Goal: Information Seeking & Learning: Learn about a topic

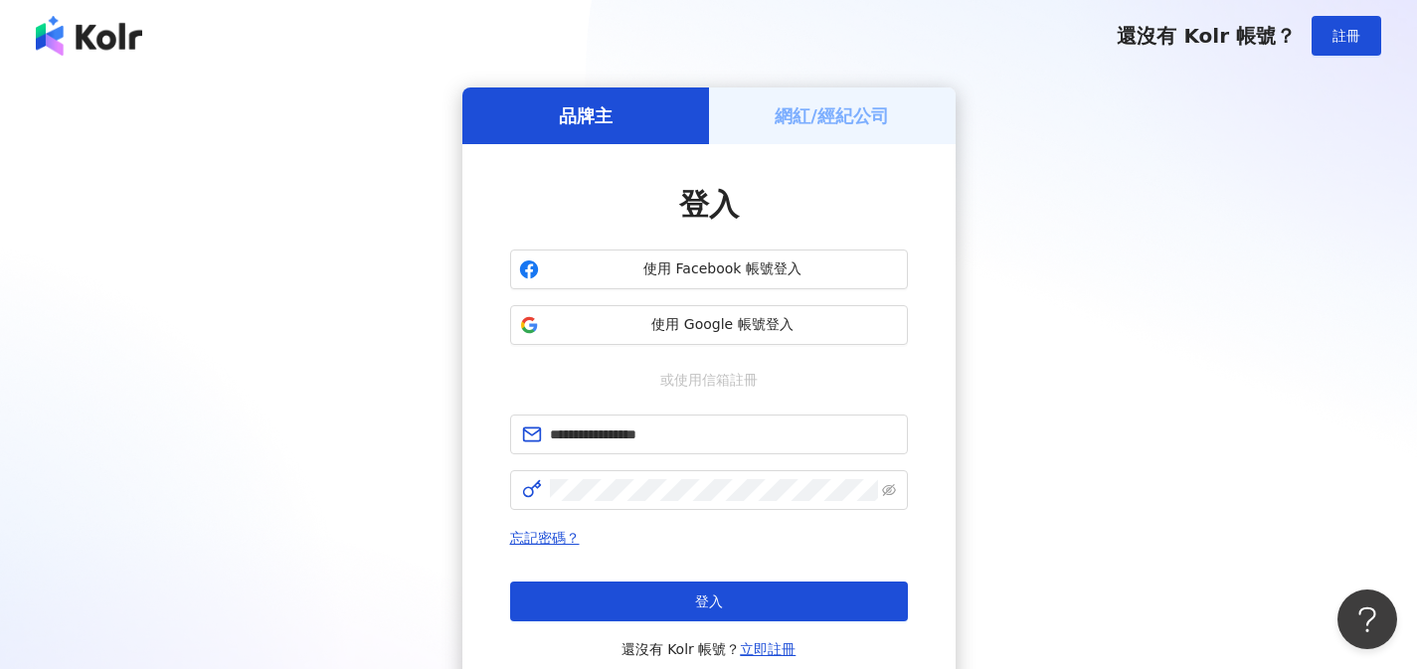
click at [832, 597] on button "登入" at bounding box center [709, 602] width 398 height 40
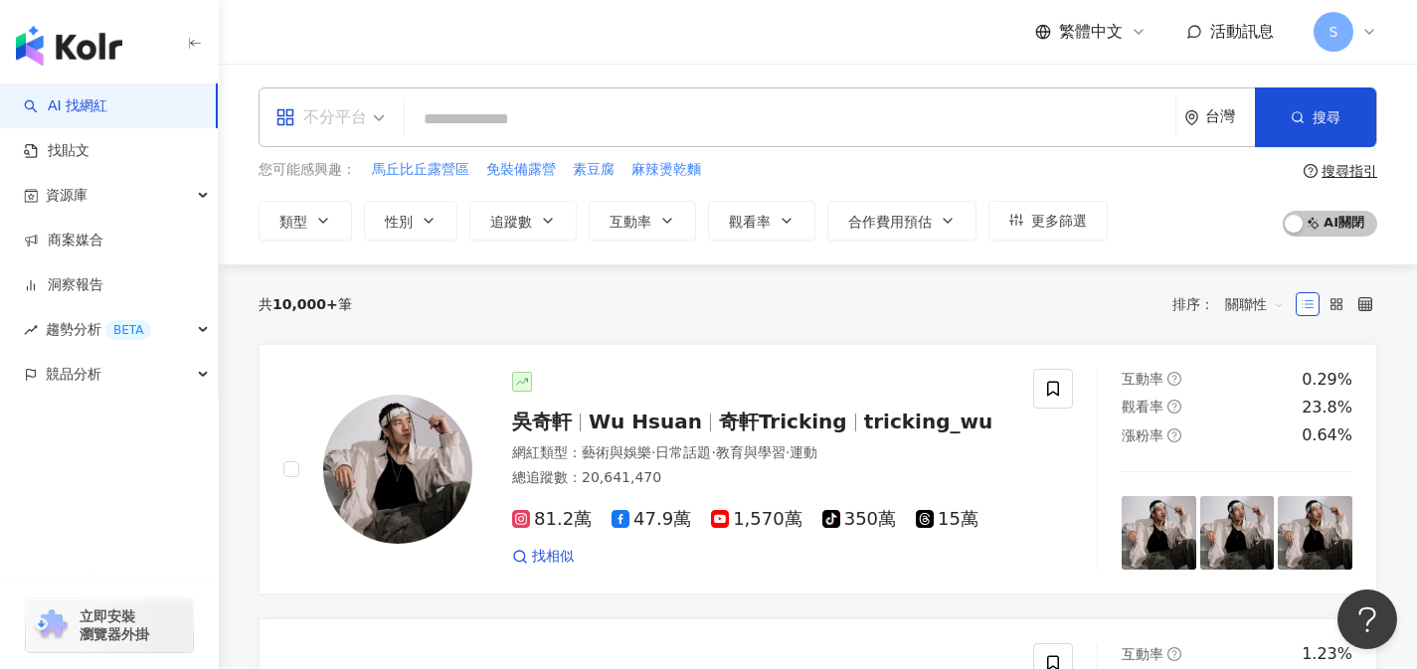
click at [370, 124] on span "不分平台" at bounding box center [330, 117] width 109 height 32
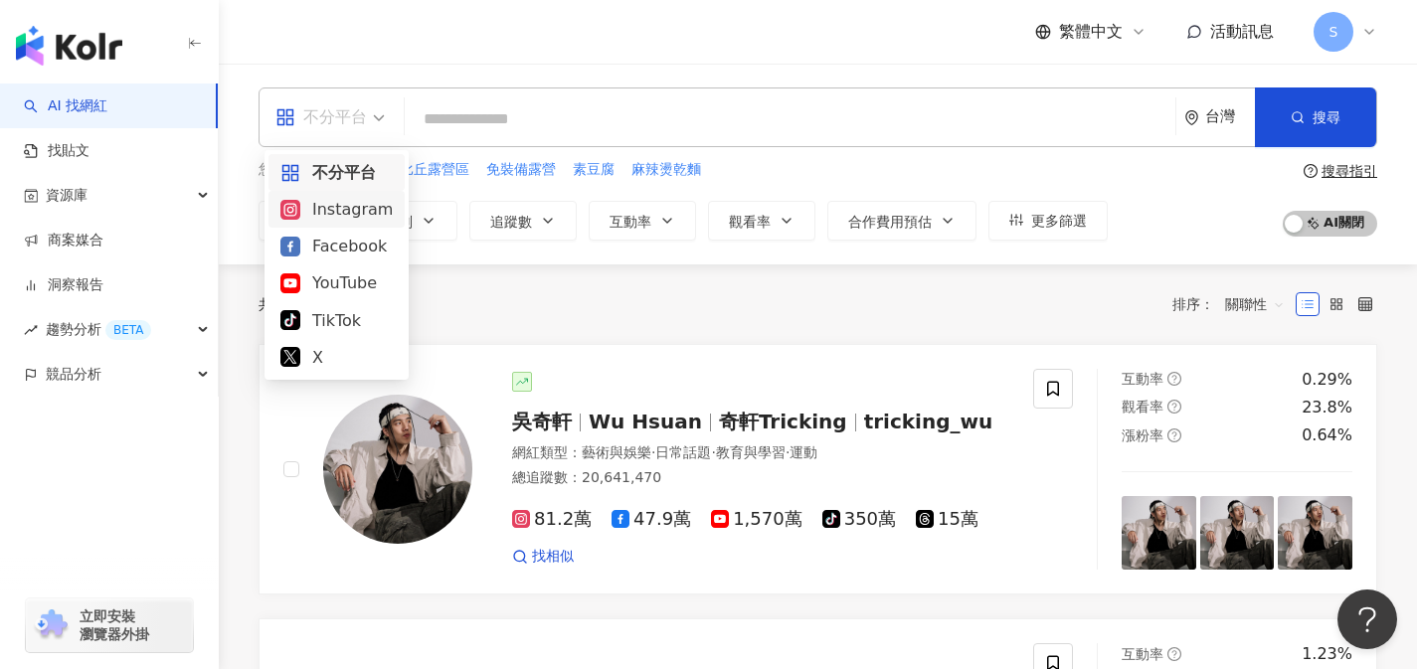
click at [383, 210] on div "Instagram" at bounding box center [336, 209] width 112 height 25
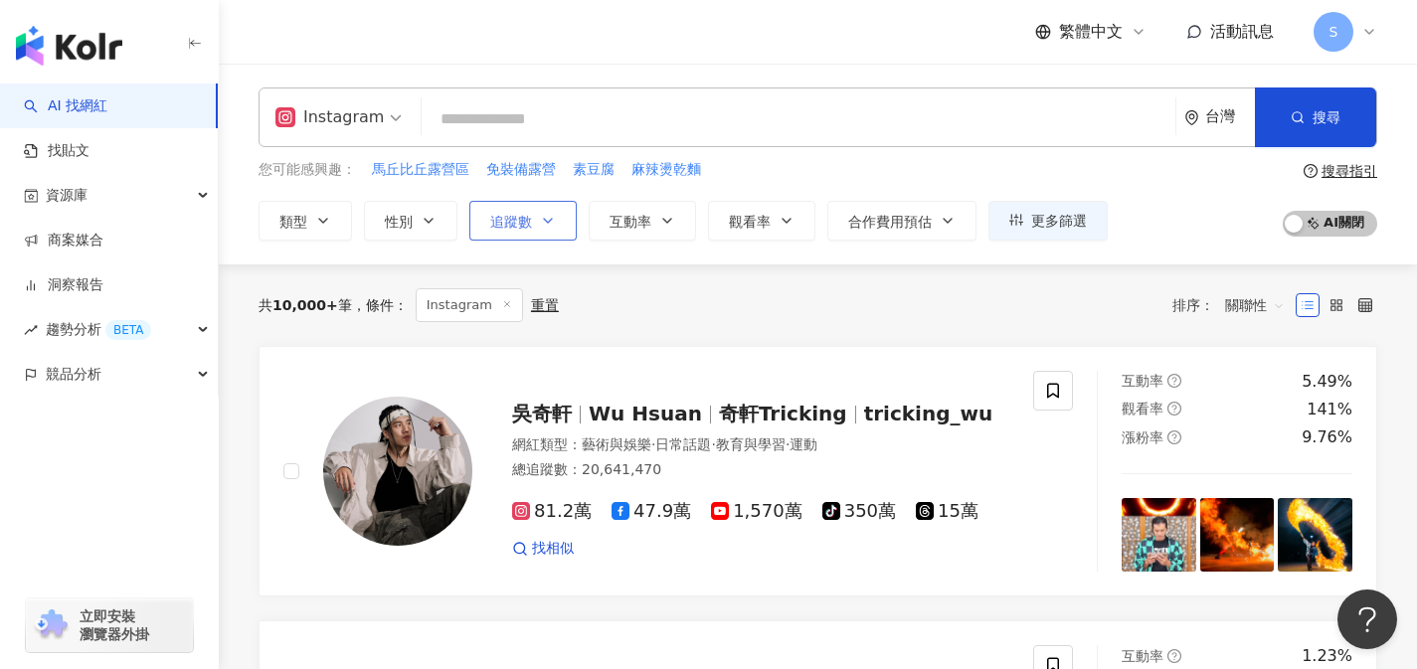
click at [532, 222] on button "追蹤數" at bounding box center [522, 221] width 107 height 40
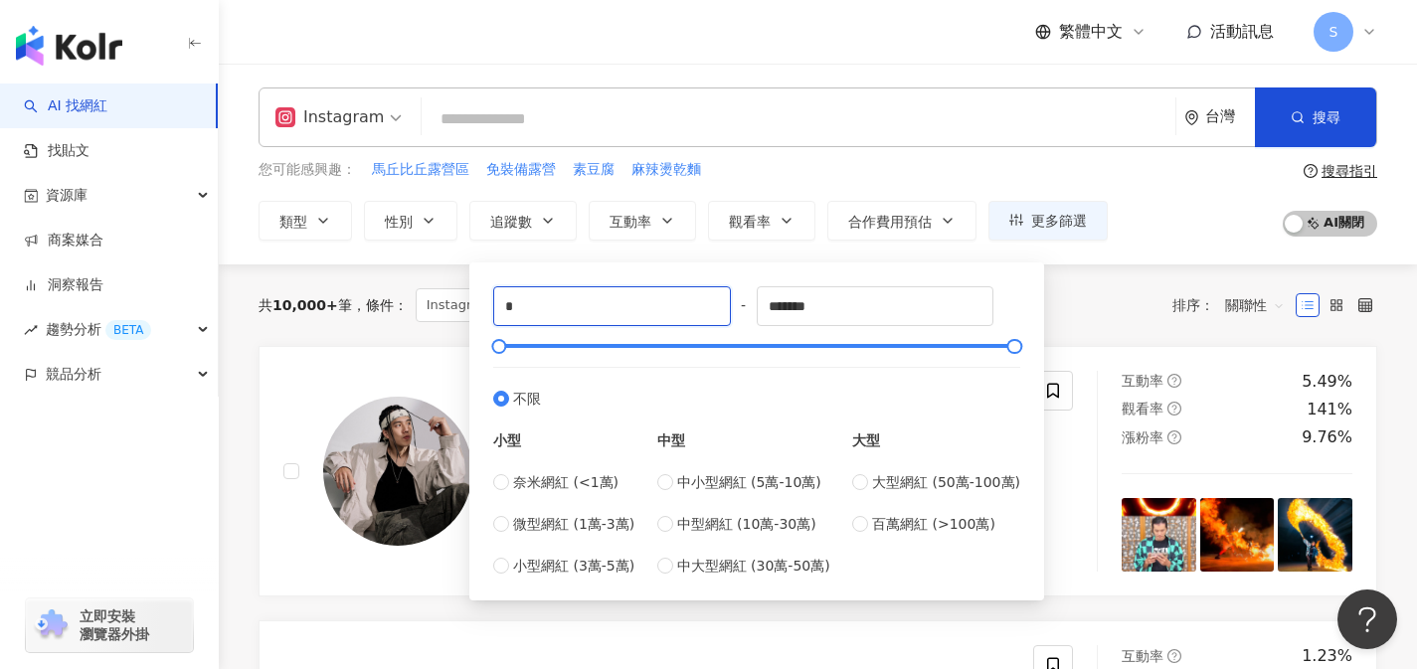
drag, startPoint x: 532, startPoint y: 298, endPoint x: 471, endPoint y: 296, distance: 60.7
click at [471, 296] on div "* - ******* 不限 小型 奈米網紅 (<1萬) 微型網紅 (1萬-3萬) 小型網紅 (3萬-5萬) 中型 中小型網紅 (5萬-10萬) 中型網紅 (…" at bounding box center [756, 432] width 575 height 338
type input "*"
type input "*****"
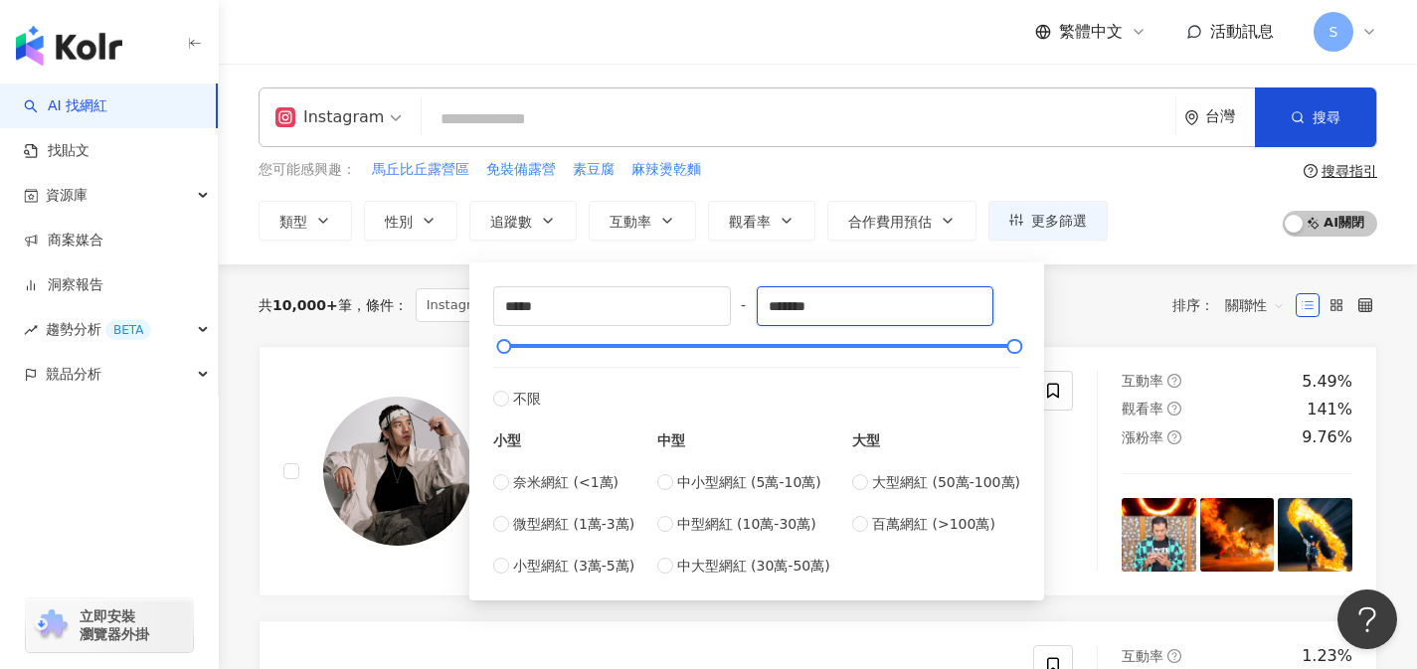
drag, startPoint x: 853, startPoint y: 309, endPoint x: 744, endPoint y: 315, distance: 109.6
click at [744, 315] on div "***** - ******* 不限 小型 奈米網紅 (<1萬) 微型網紅 (1萬-3萬) 小型網紅 (3萬-5萬) 中型 中小型網紅 (5萬-10萬) 中型…" at bounding box center [756, 431] width 527 height 290
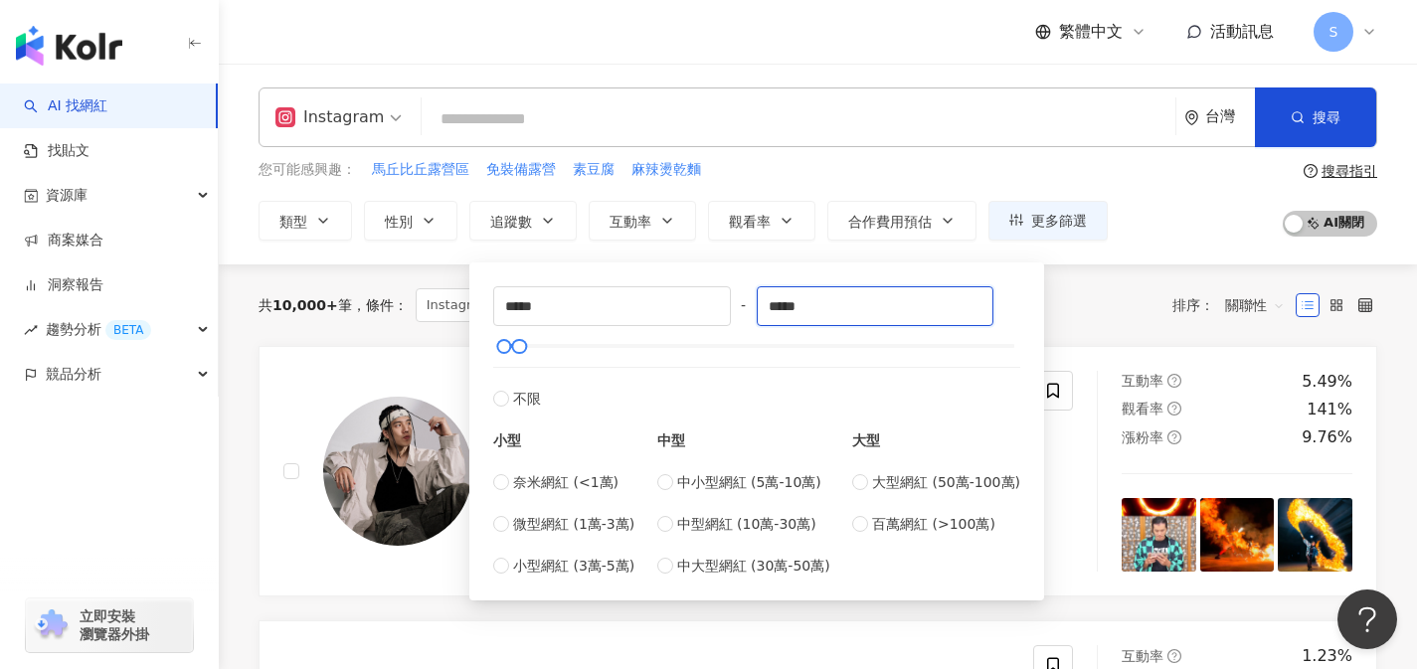
type input "*****"
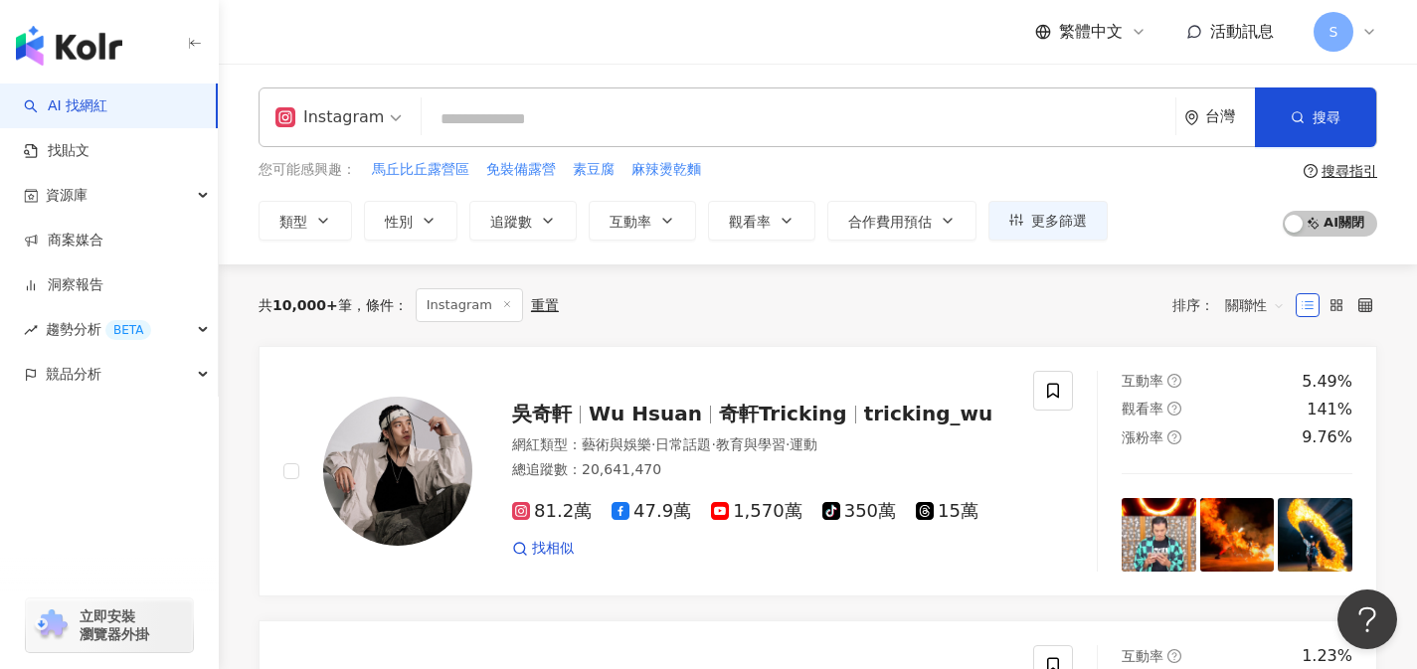
click at [972, 118] on input "search" at bounding box center [799, 119] width 738 height 38
type input "*"
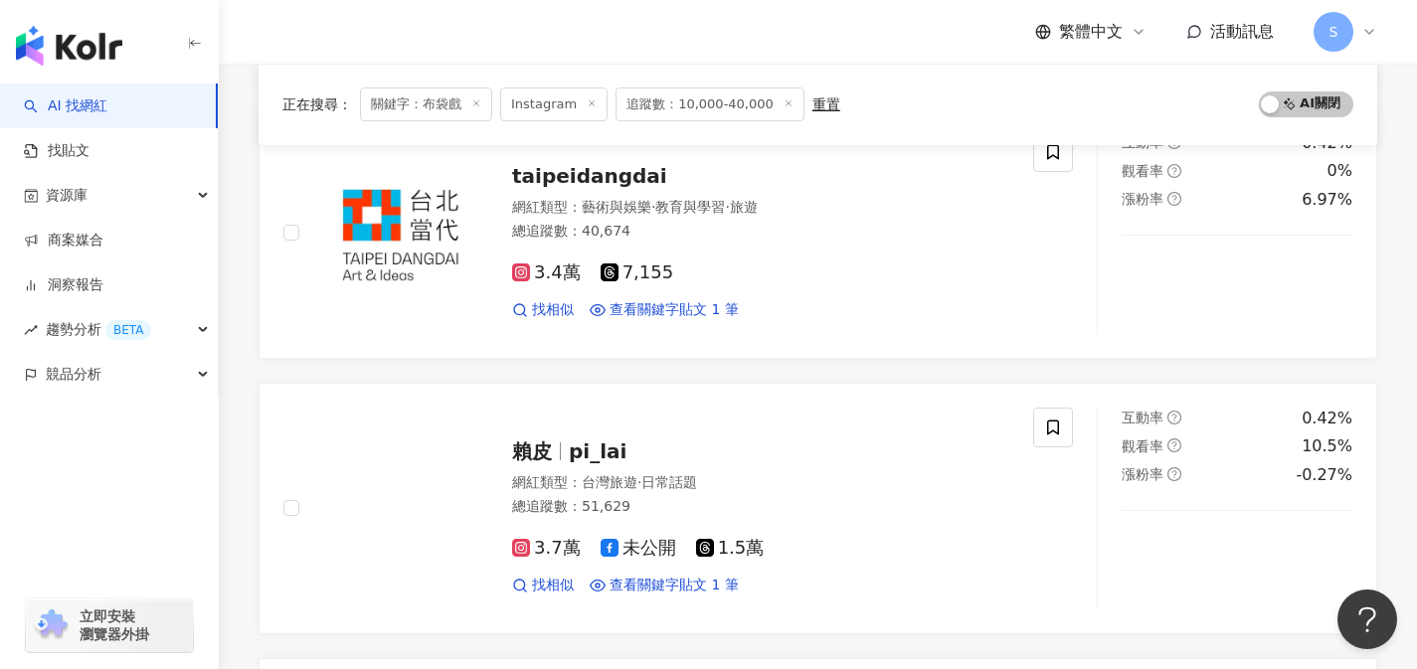
scroll to position [1112, 0]
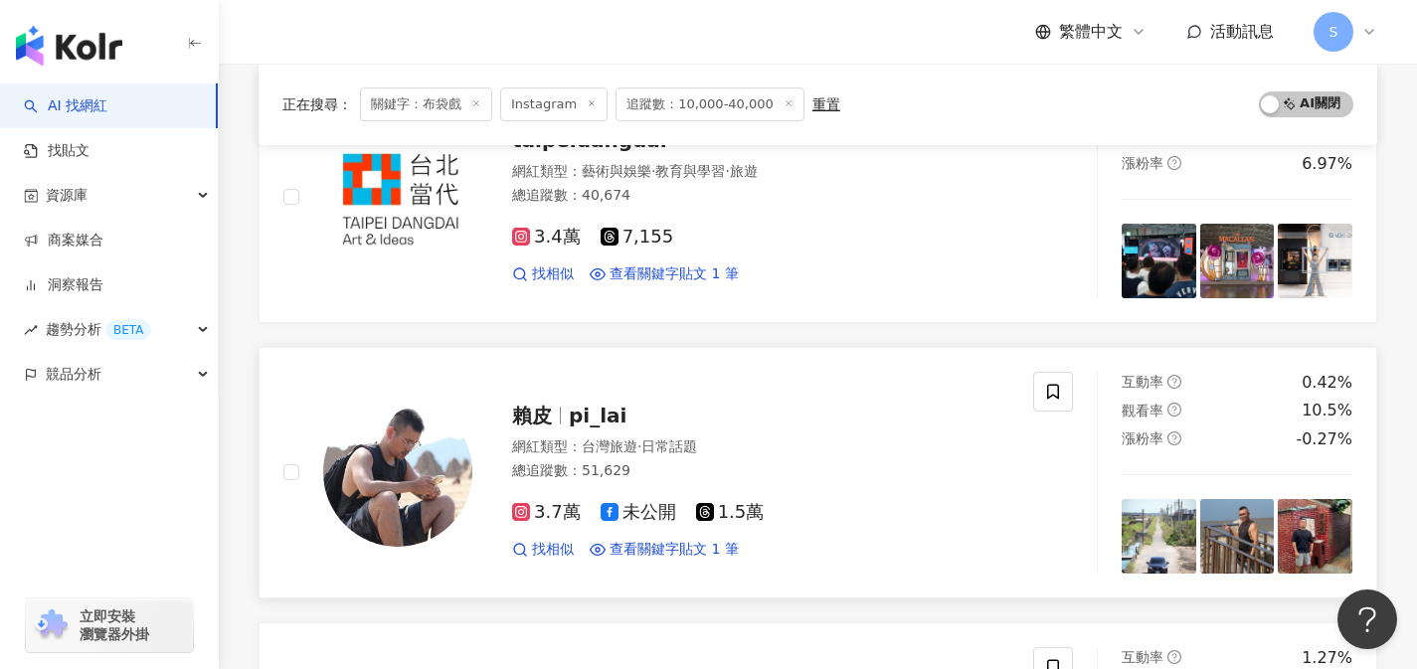
type input "***"
click at [739, 468] on div "總追蹤數 ： 51,629" at bounding box center [760, 471] width 497 height 20
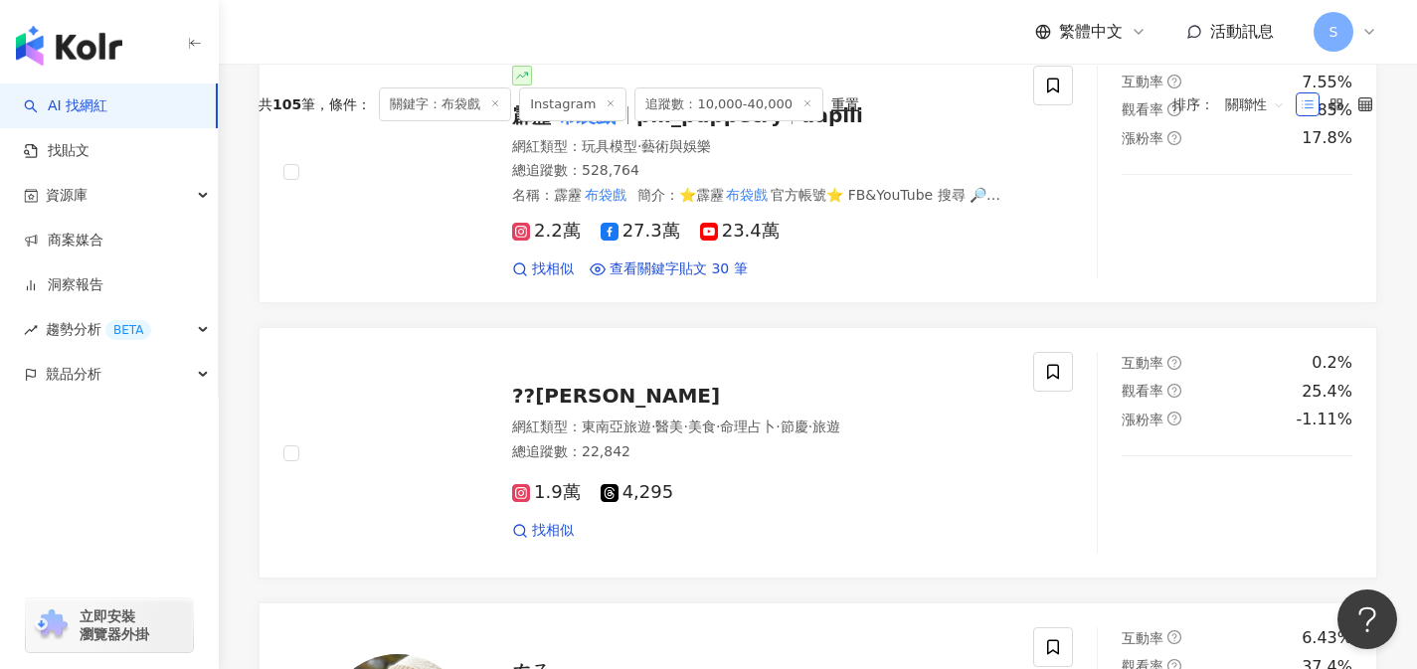
scroll to position [0, 0]
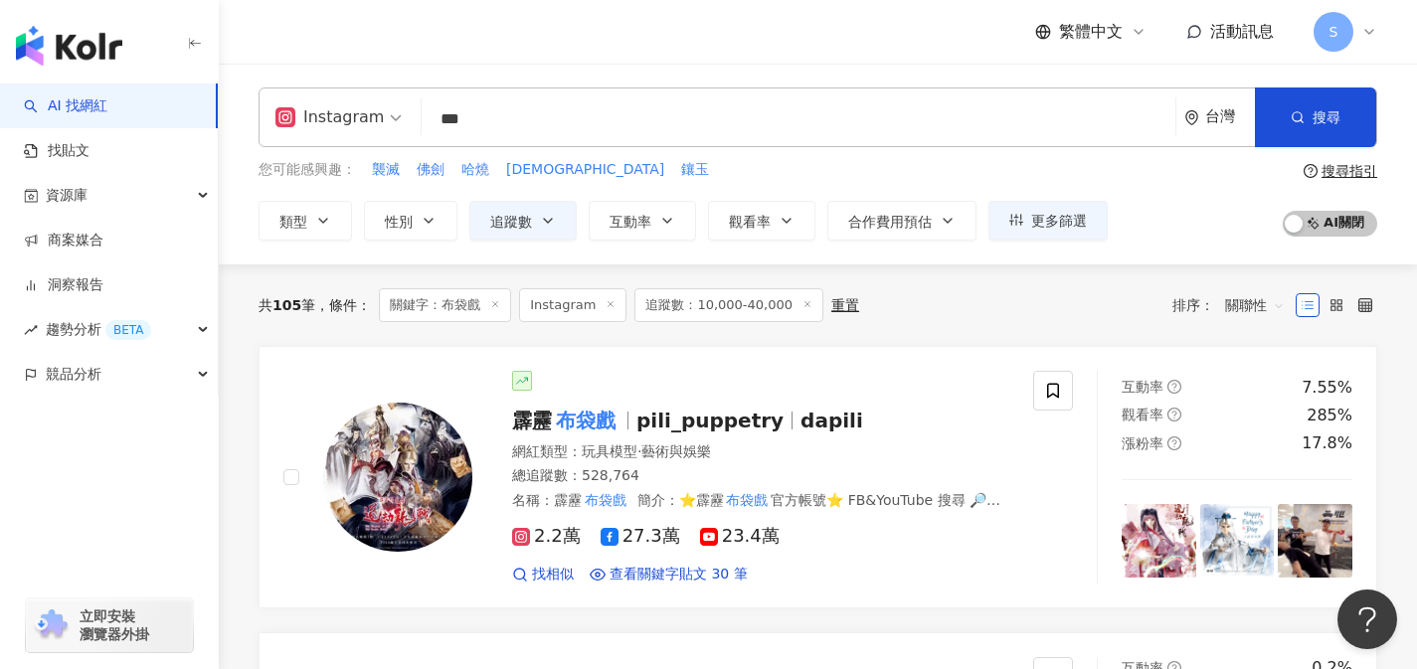
click at [1241, 296] on span "關聯性" at bounding box center [1255, 305] width 60 height 32
click at [1254, 487] on div "觀看率" at bounding box center [1255, 481] width 50 height 22
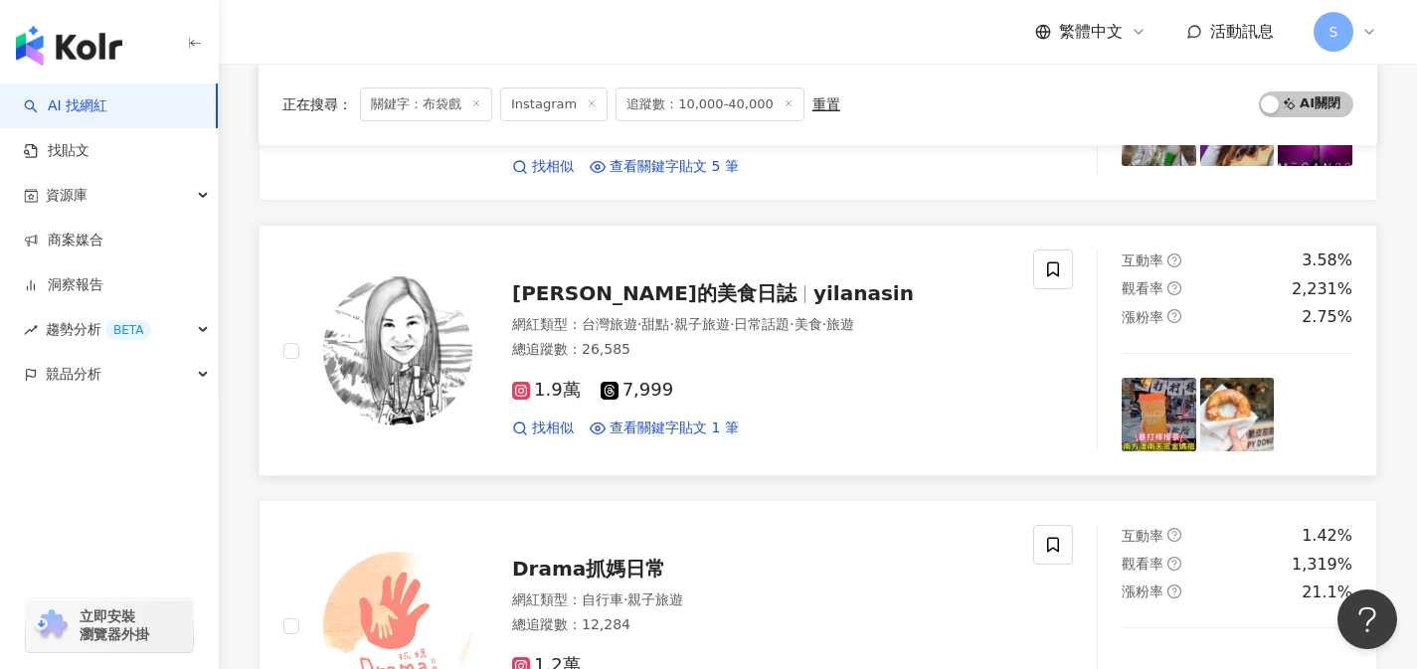
scroll to position [425, 0]
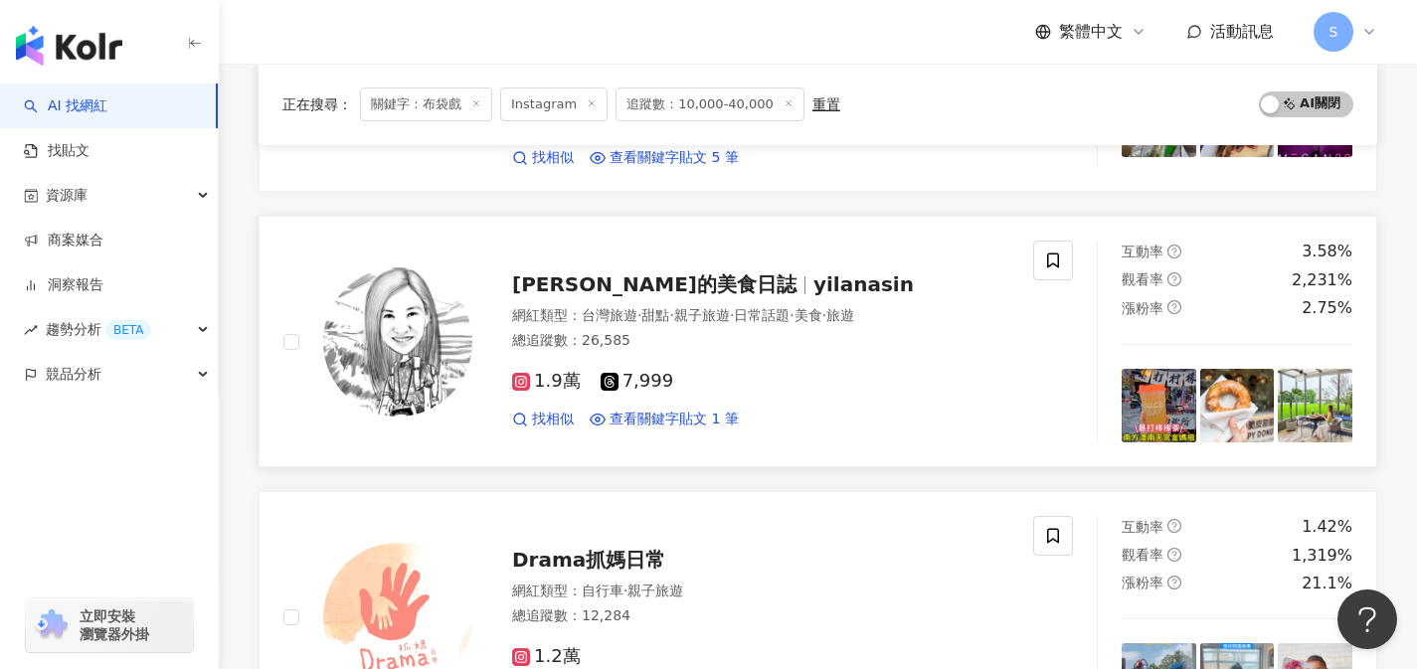
click at [715, 372] on div "1.9萬 7,999" at bounding box center [760, 382] width 497 height 22
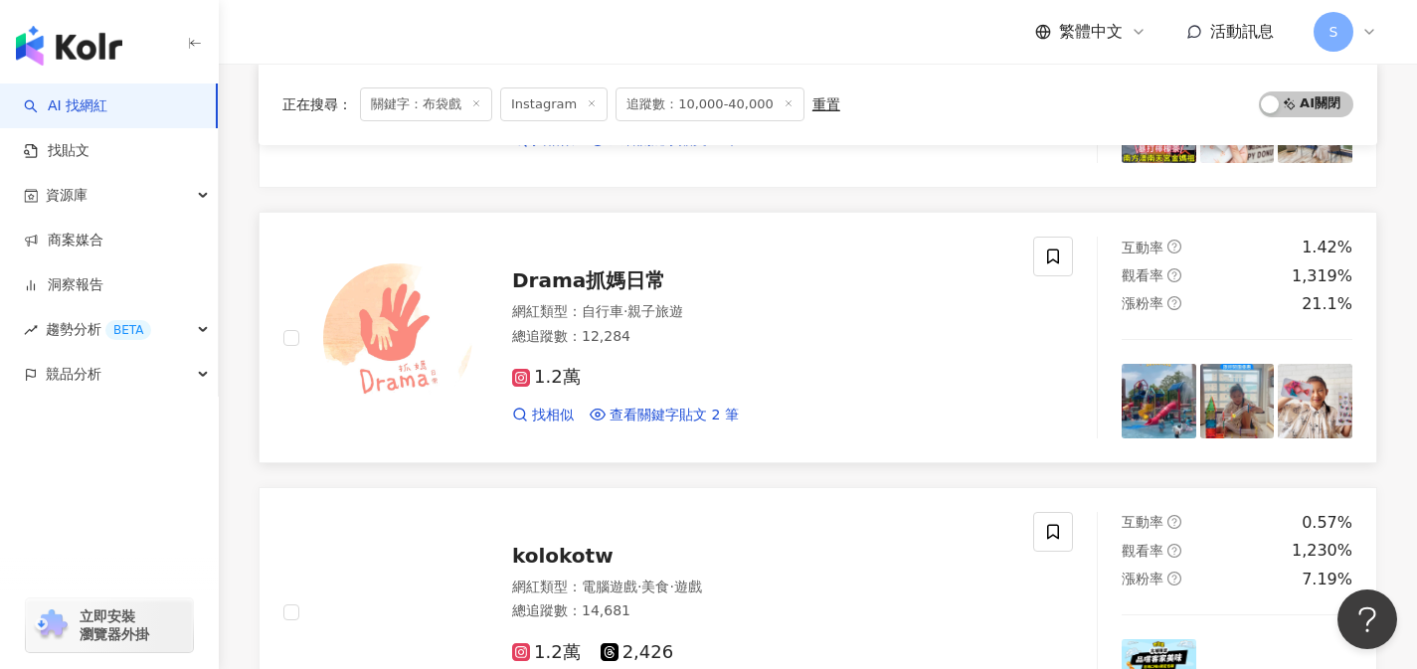
scroll to position [712, 0]
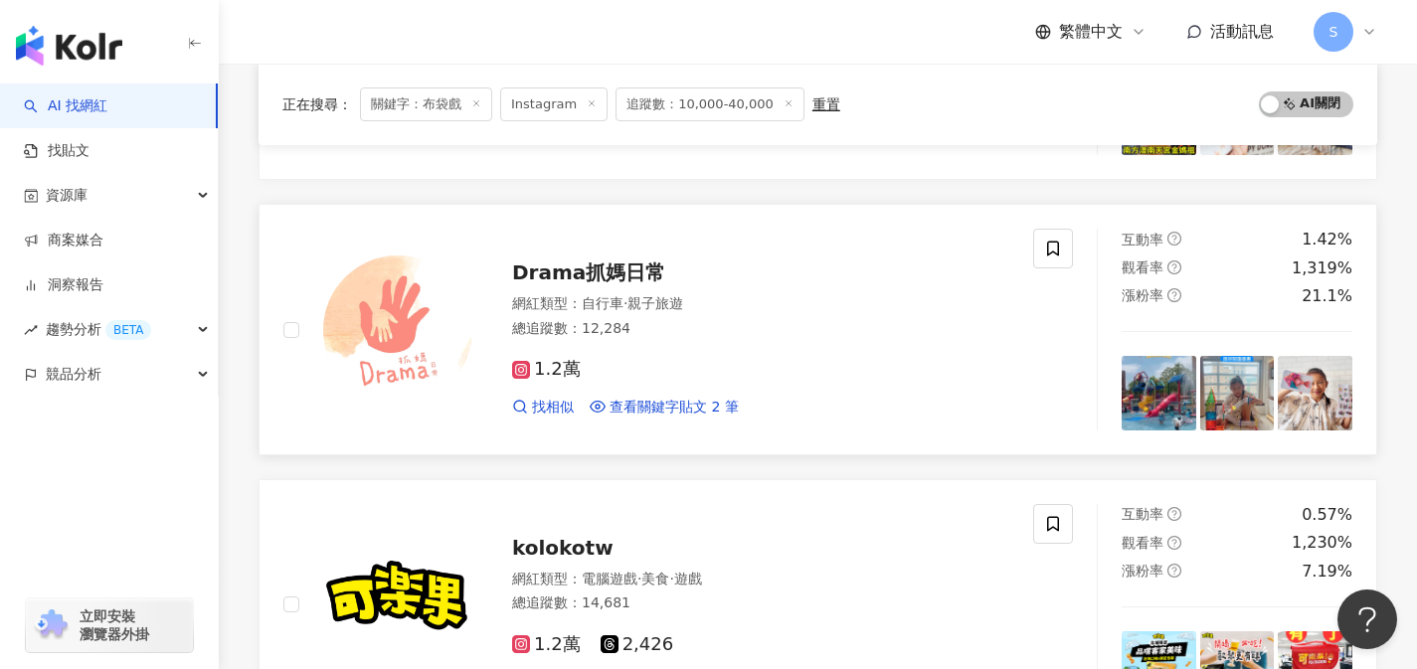
click at [603, 348] on div "1.2萬 找相似 查看關鍵字貼文 2 筆" at bounding box center [760, 380] width 497 height 74
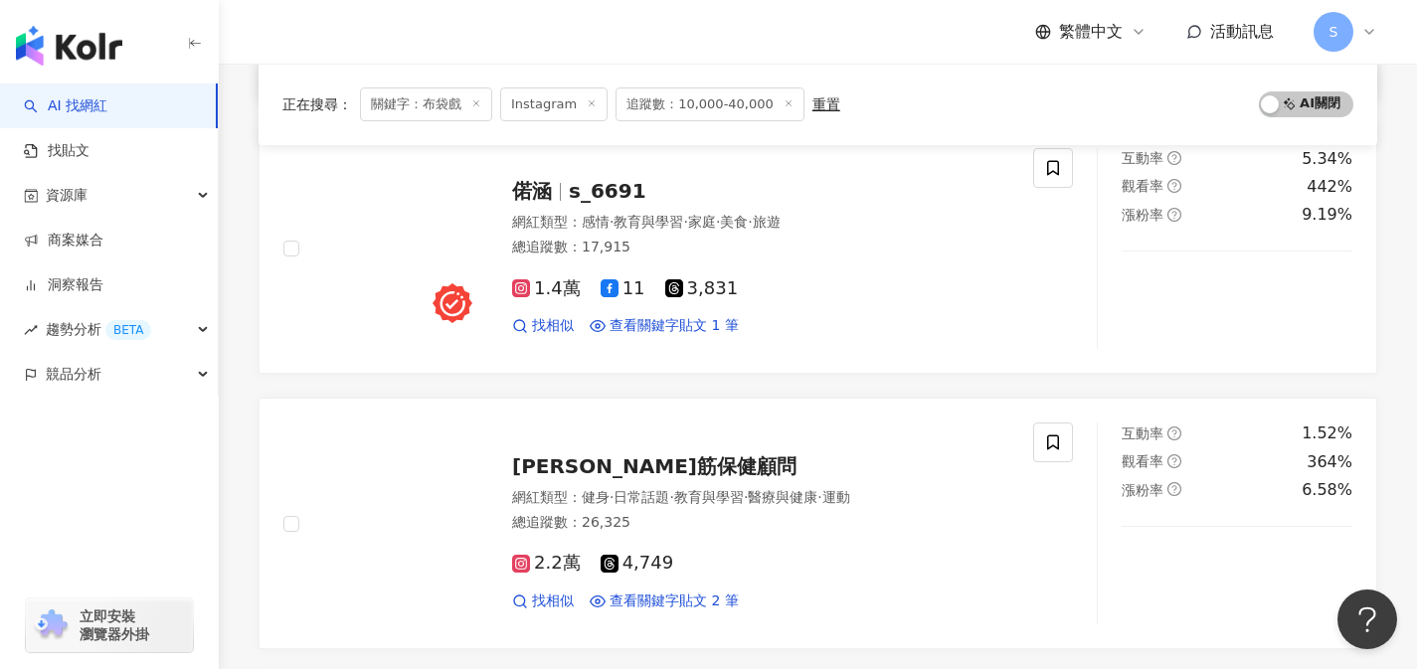
scroll to position [1627, 0]
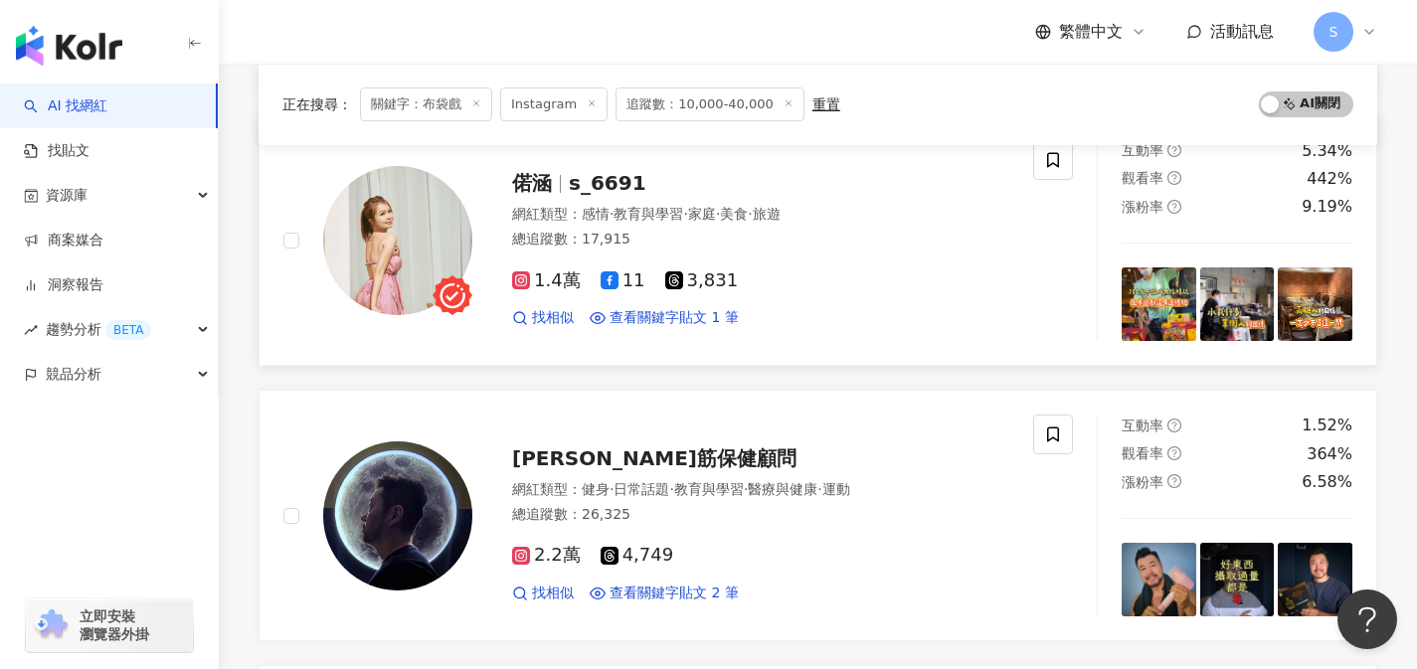
click at [729, 251] on div "網紅類型 ： 感情 · 教育與學習 · 家庭 · 美食 · 旅遊 總追蹤數 ： 17,915" at bounding box center [760, 229] width 497 height 49
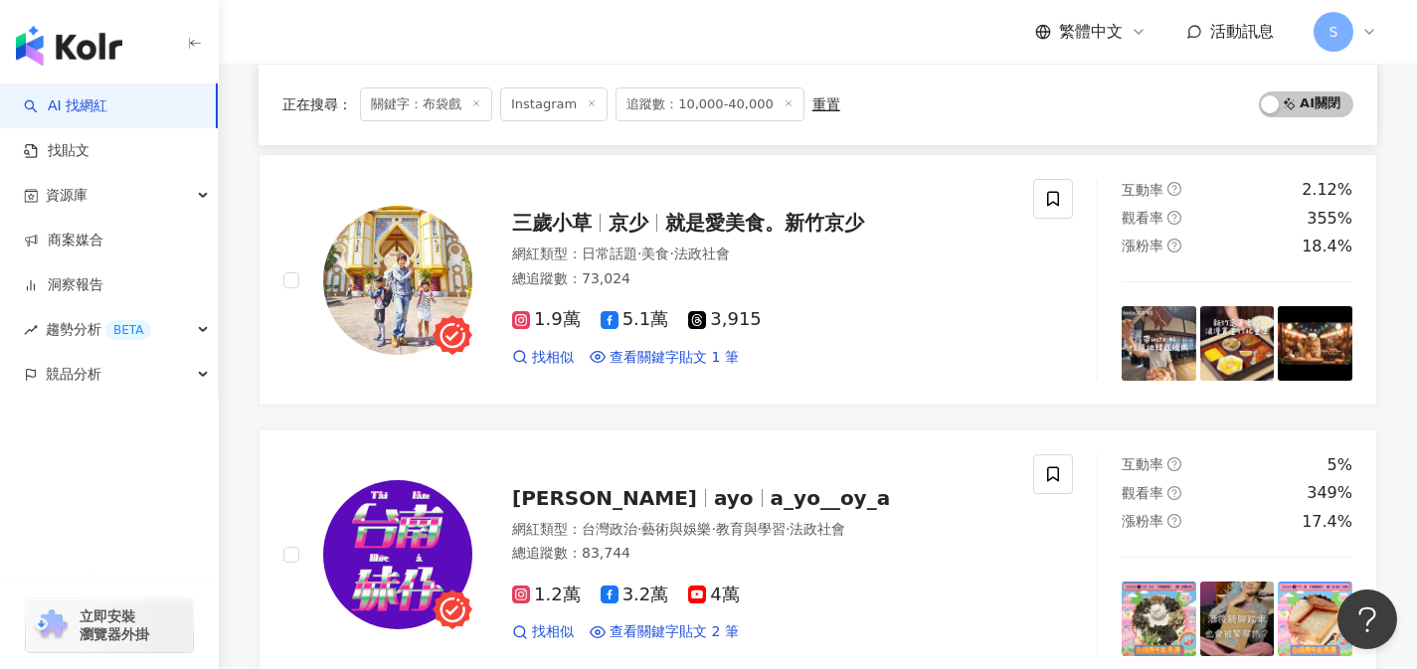
scroll to position [2133, 0]
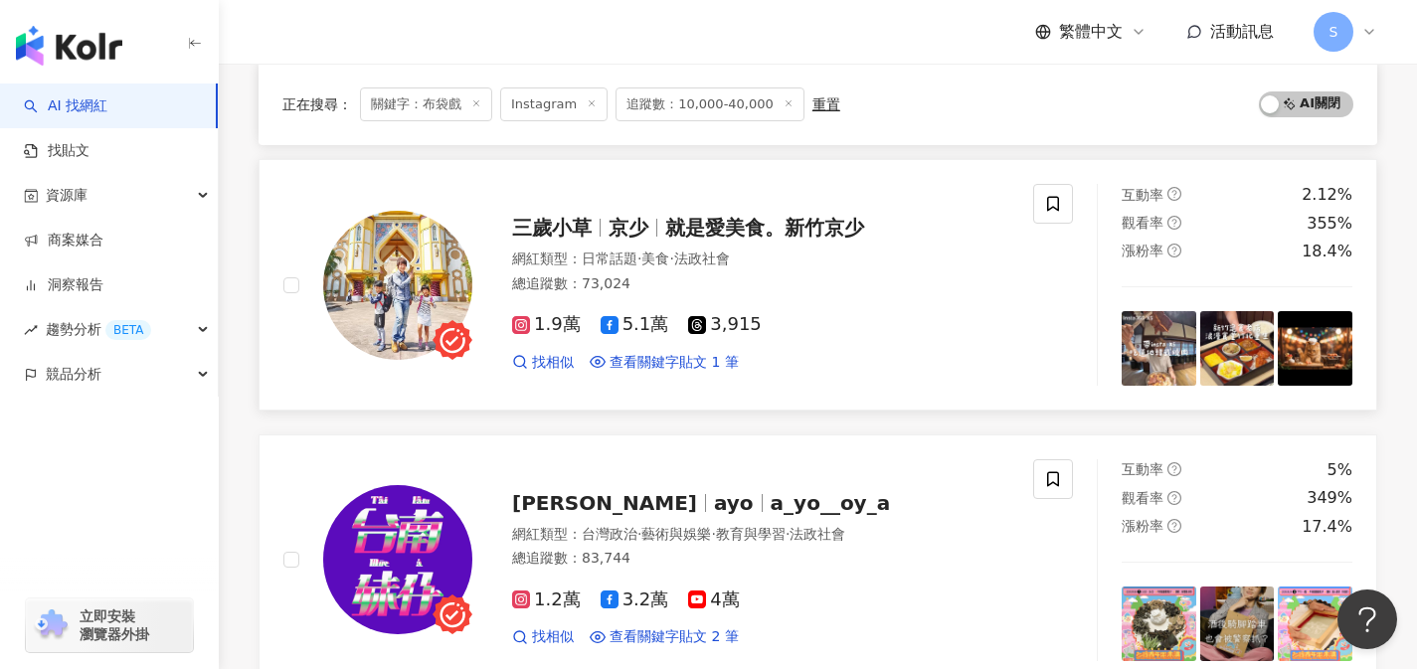
click at [734, 287] on div "總追蹤數 ： 73,024" at bounding box center [760, 285] width 497 height 20
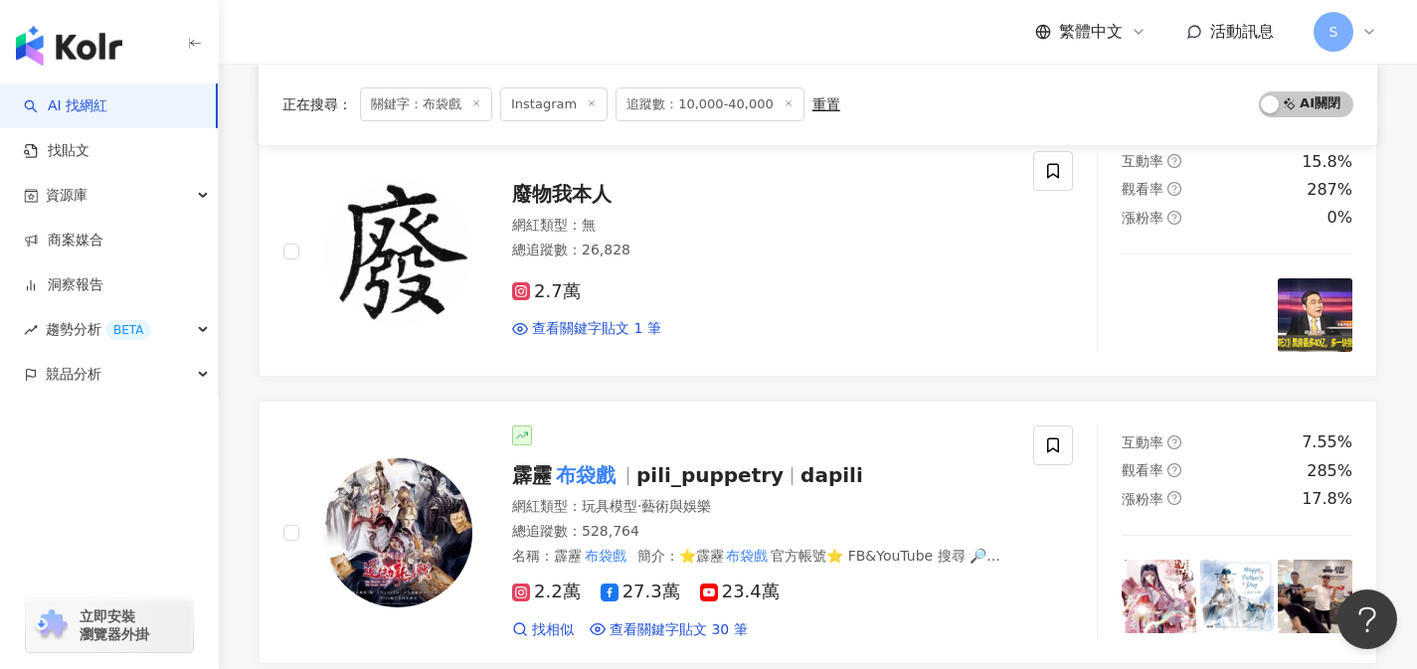
scroll to position [3096, 0]
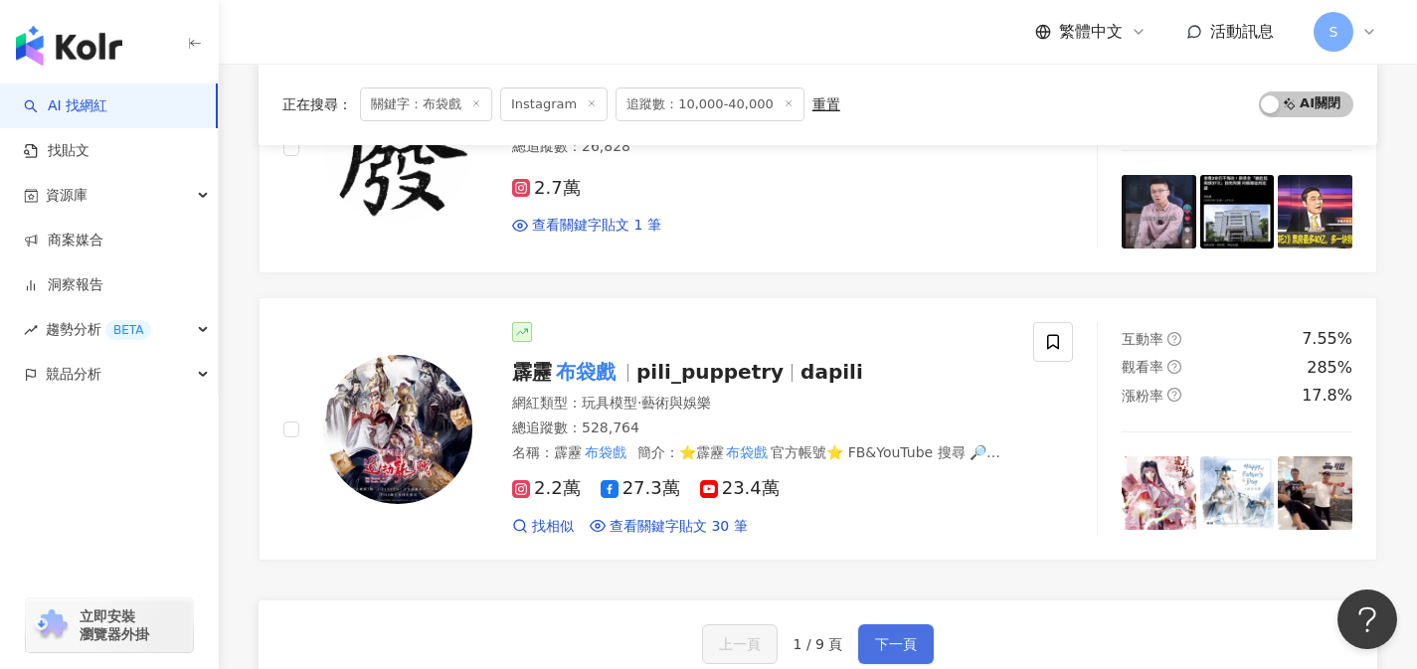
click at [879, 644] on span "下一頁" at bounding box center [896, 645] width 42 height 16
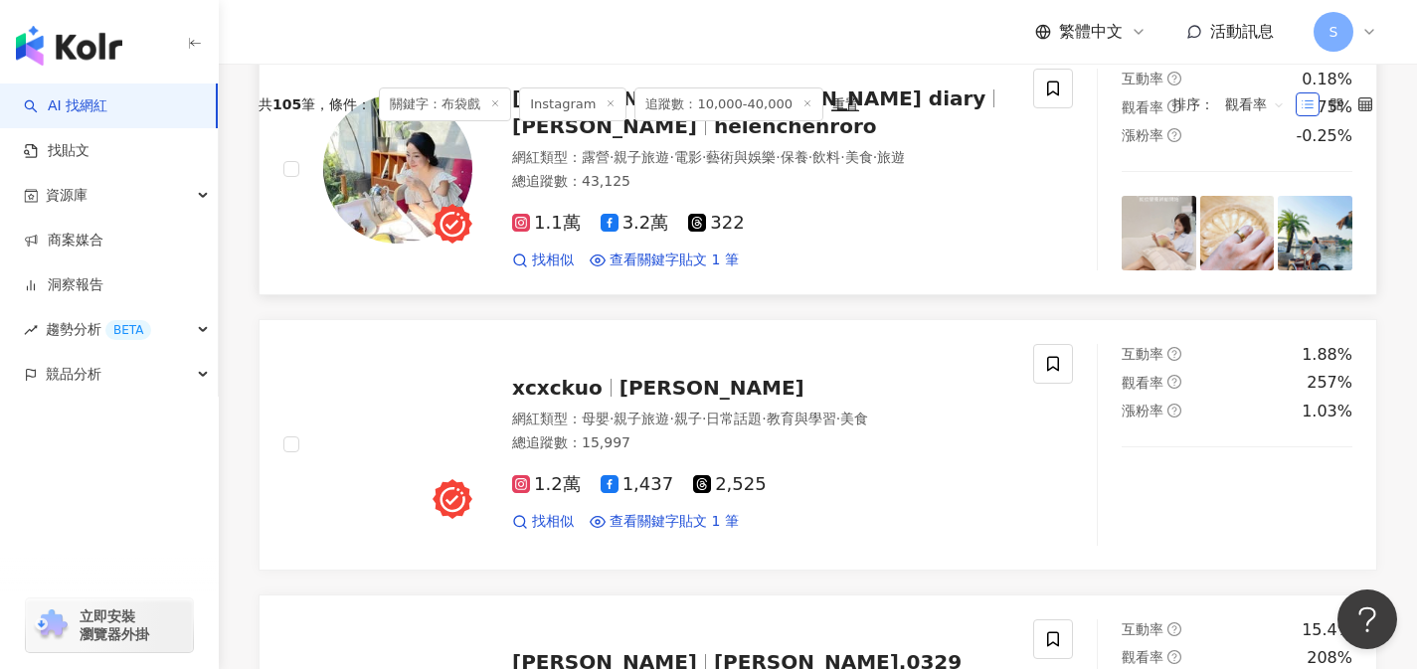
scroll to position [308, 0]
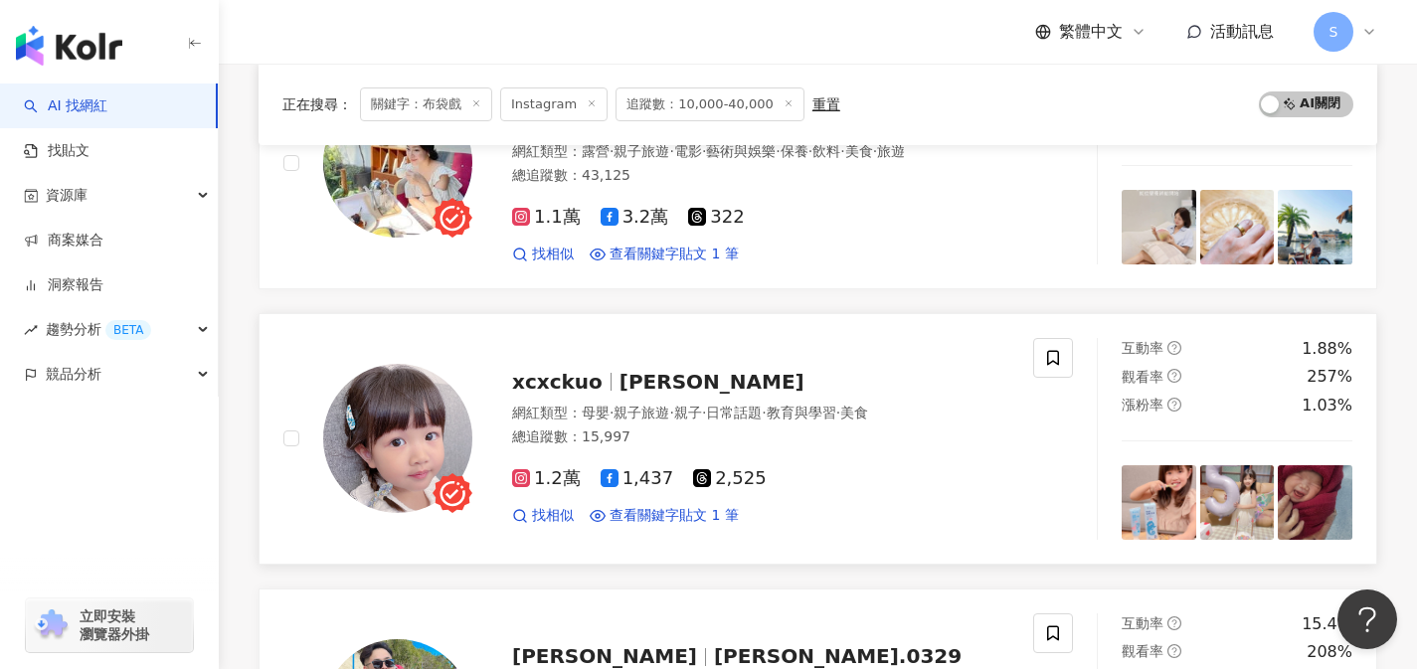
click at [789, 429] on div "總追蹤數 ： 15,997" at bounding box center [760, 438] width 497 height 20
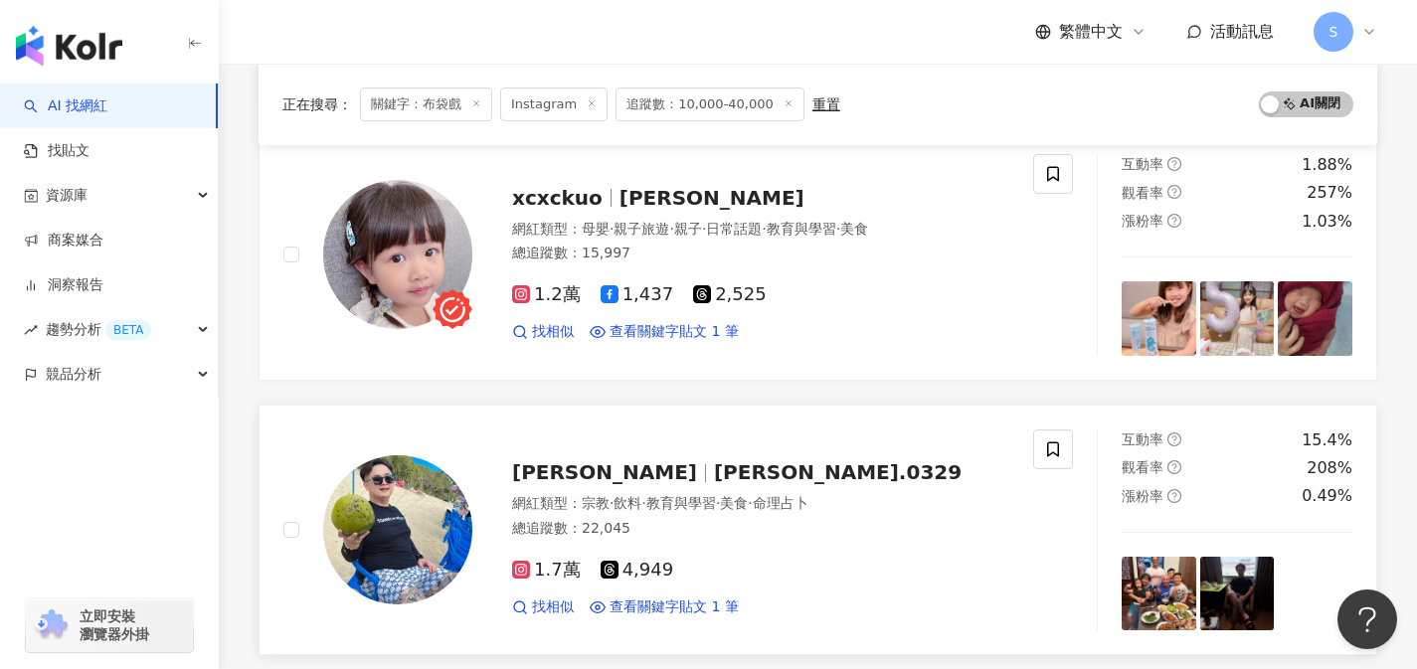
scroll to position [527, 0]
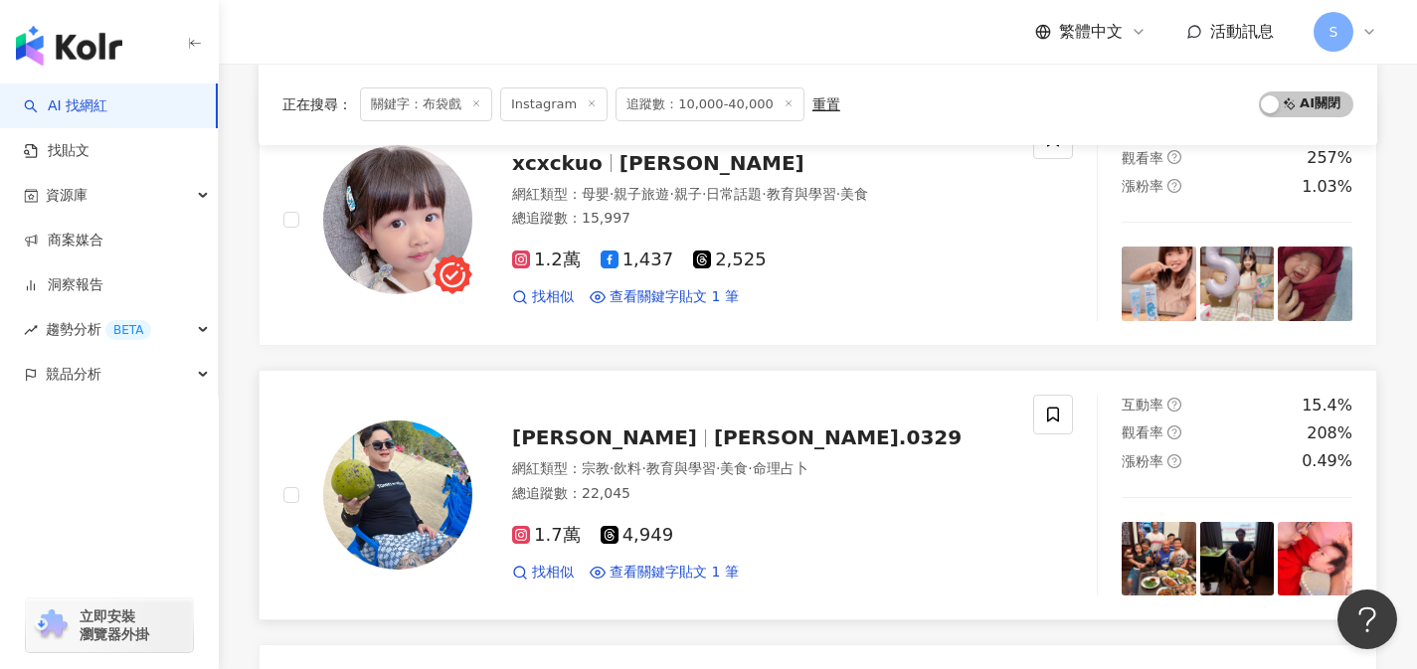
click at [720, 495] on div "總追蹤數 ： 22,045" at bounding box center [760, 494] width 497 height 20
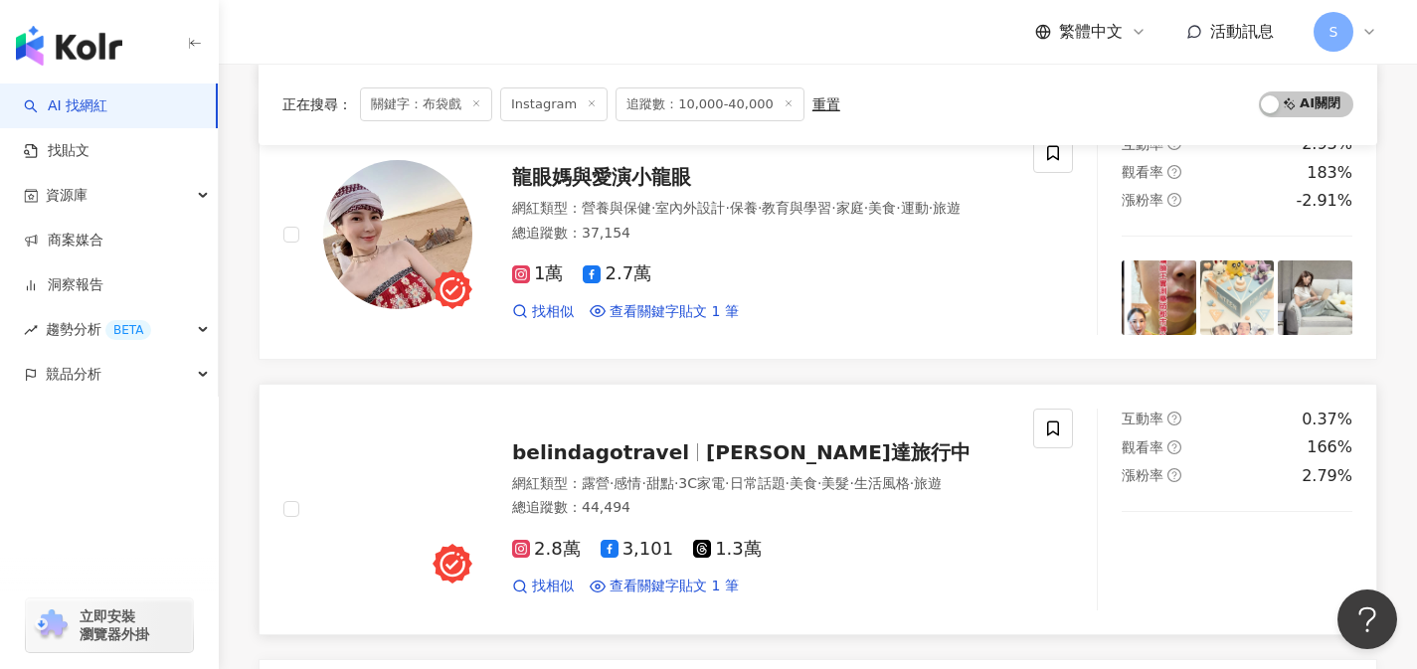
scroll to position [1340, 0]
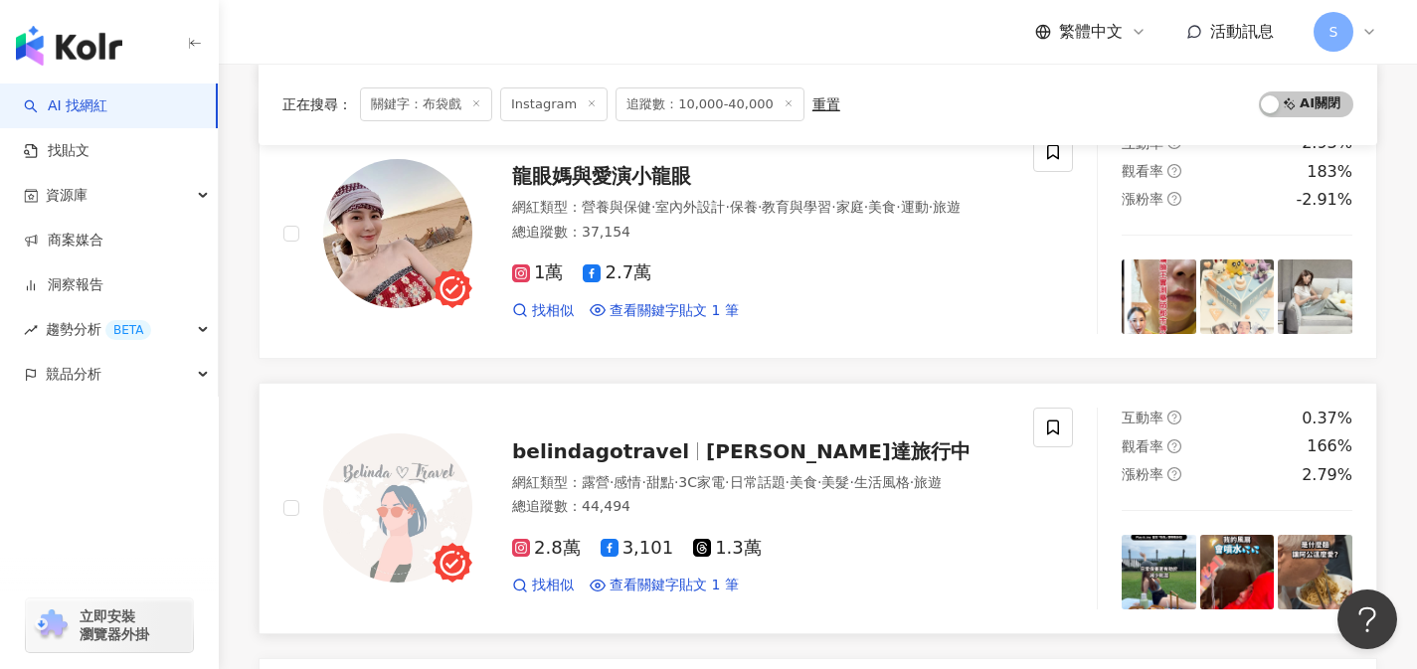
click at [706, 449] on span "波琳達旅行中" at bounding box center [838, 452] width 265 height 24
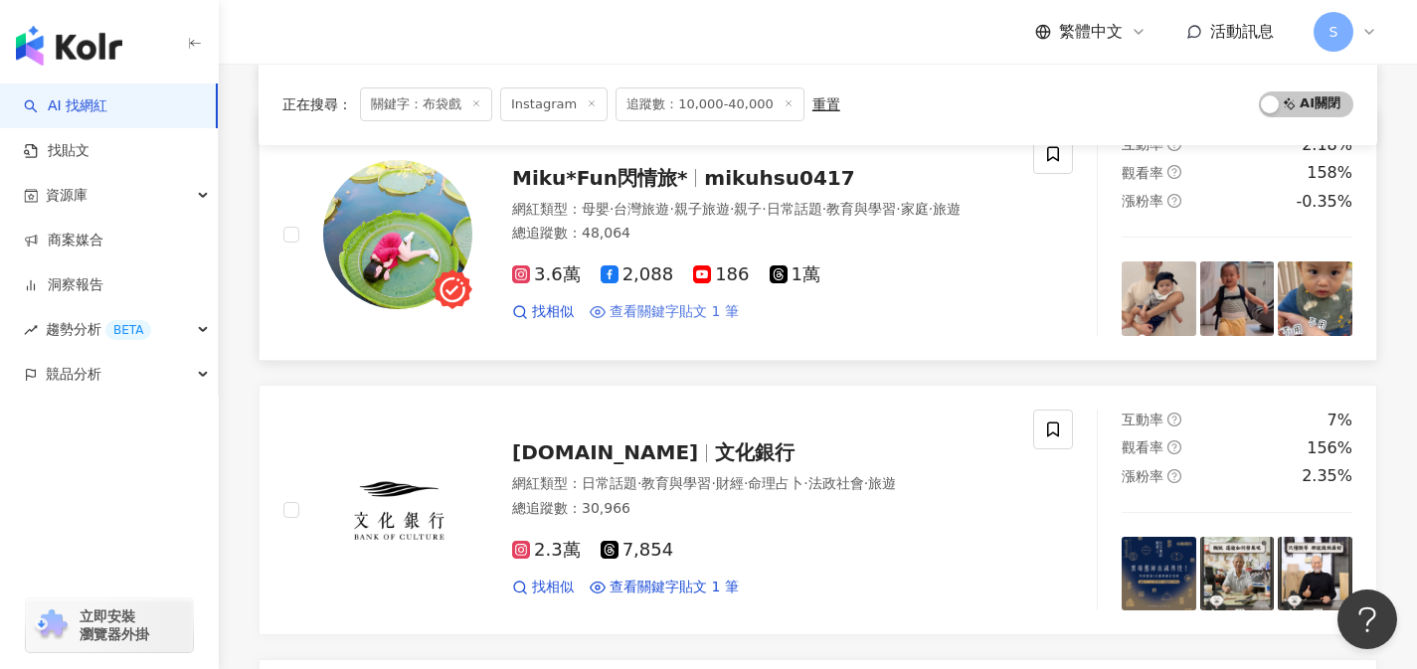
scroll to position [1886, 0]
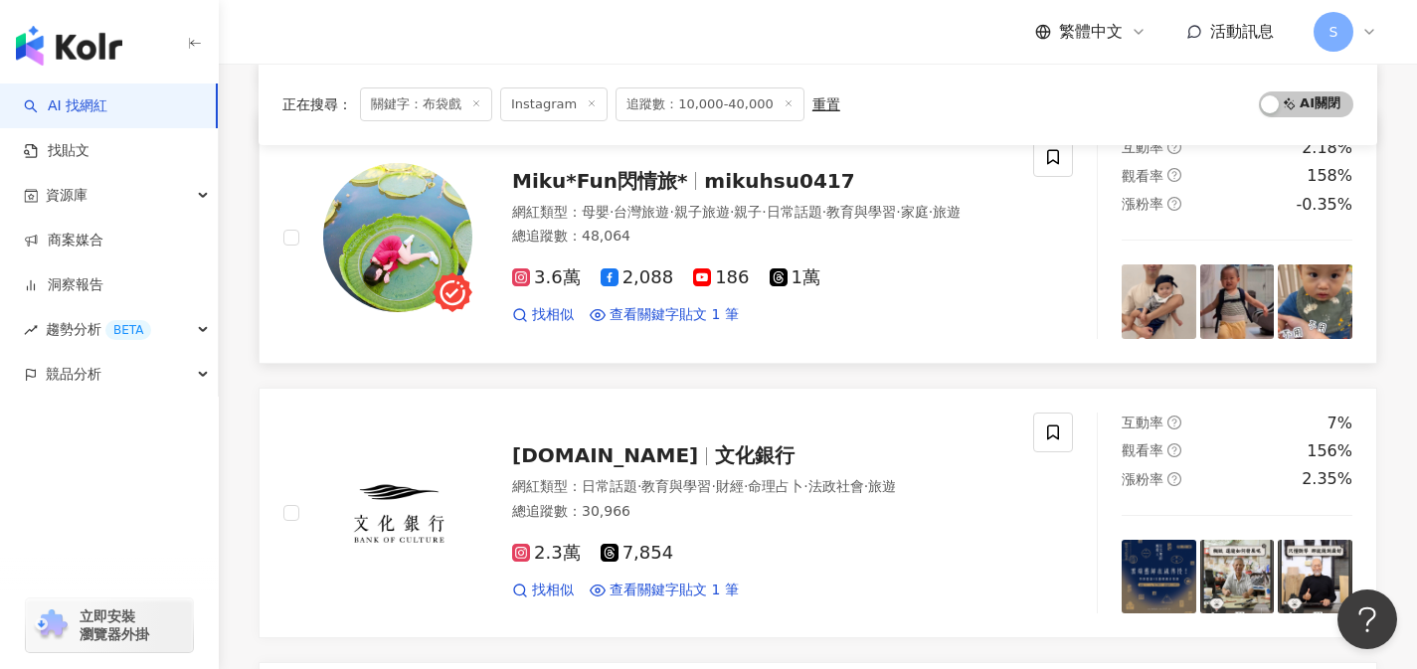
click at [678, 247] on div "總追蹤數 ： 48,064" at bounding box center [760, 237] width 497 height 20
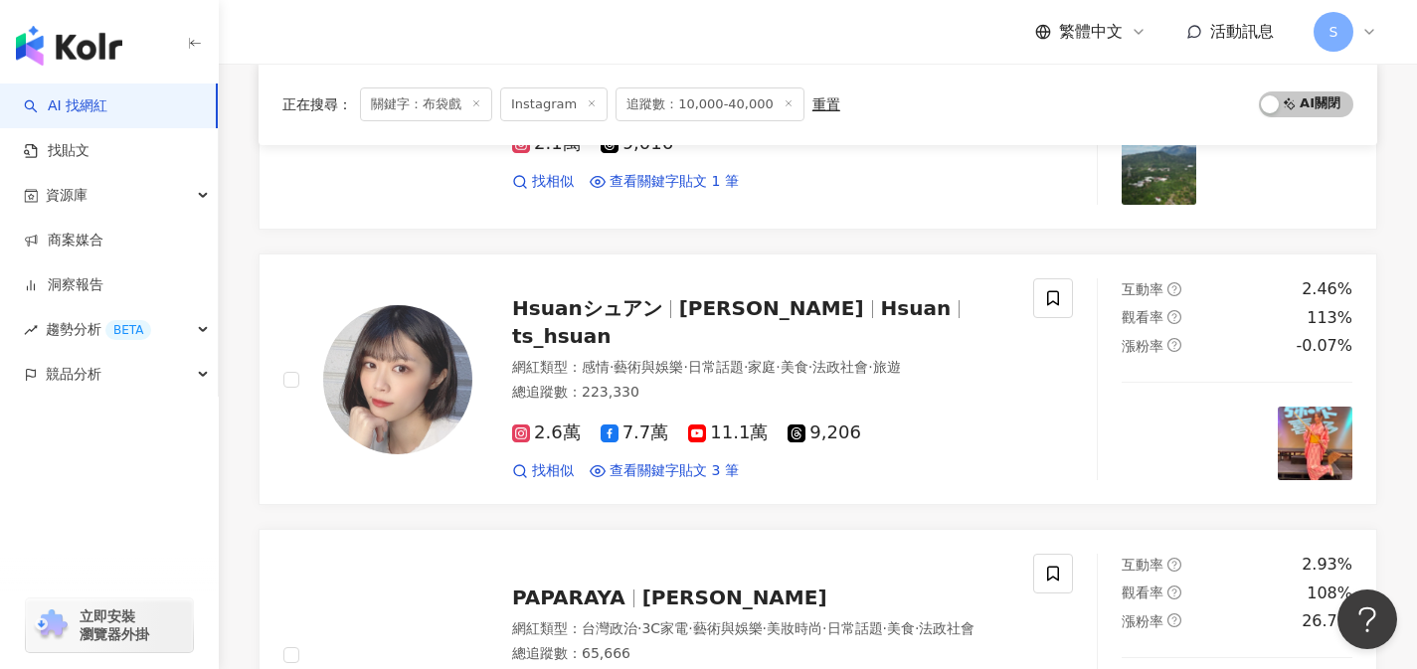
scroll to position [2603, 0]
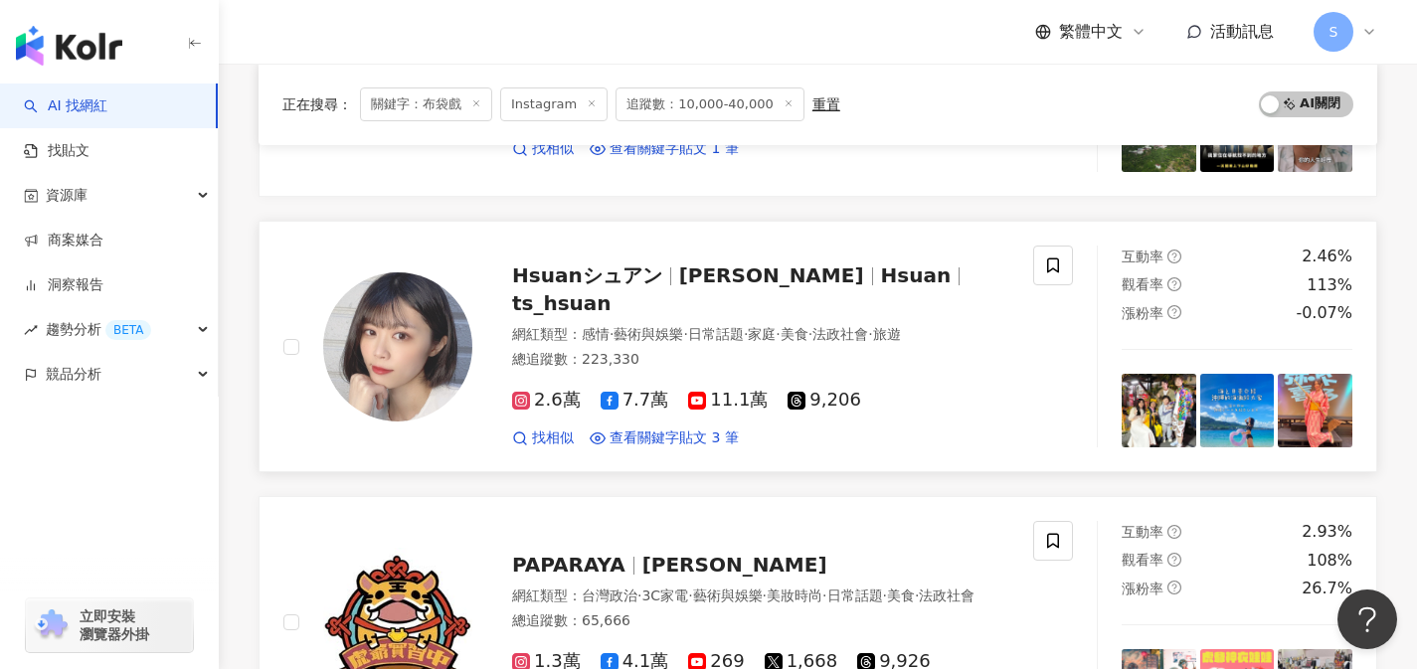
click at [682, 453] on link "Hsuanシュアン 施鈺萱 Hsuan ts_hsuan 網紅類型 ： 感情 · 藝術與娛樂 · 日常話題 · 家庭 · 美食 · 法政社會 · 旅遊 總追蹤…" at bounding box center [818, 347] width 1119 height 252
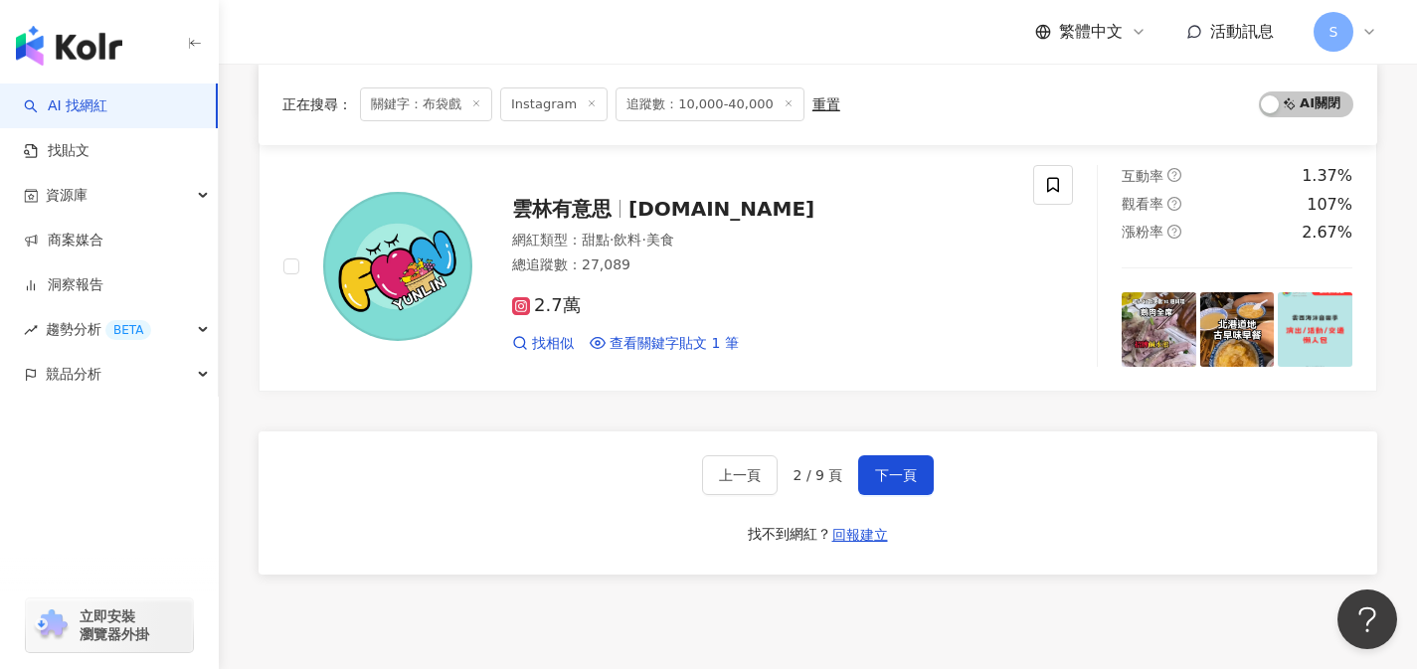
scroll to position [3335, 0]
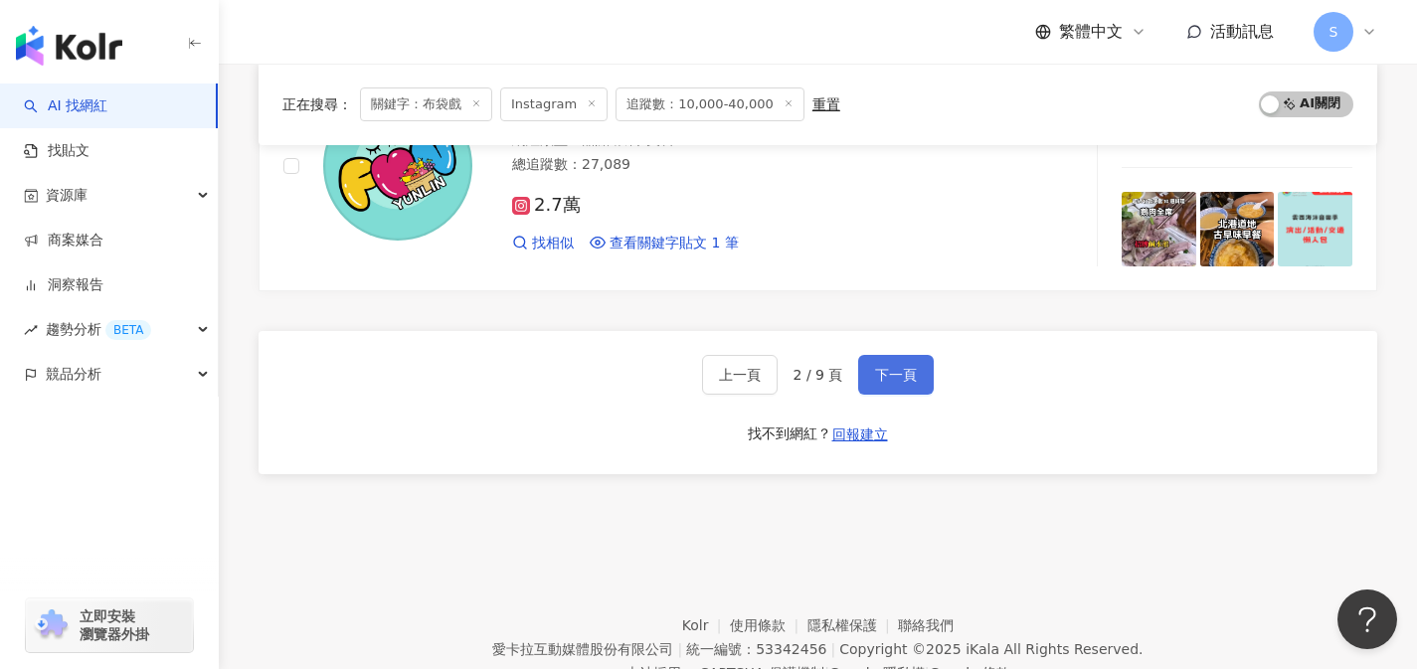
click at [894, 377] on span "下一頁" at bounding box center [896, 375] width 42 height 16
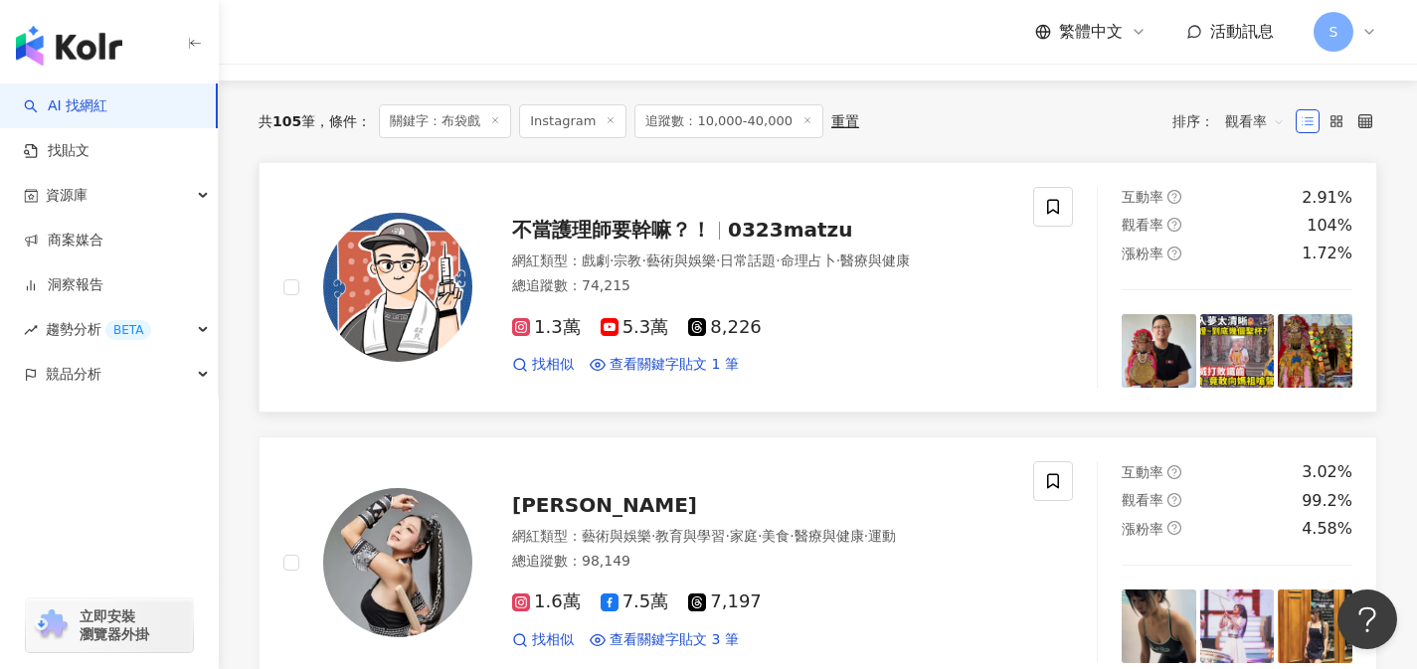
scroll to position [11, 0]
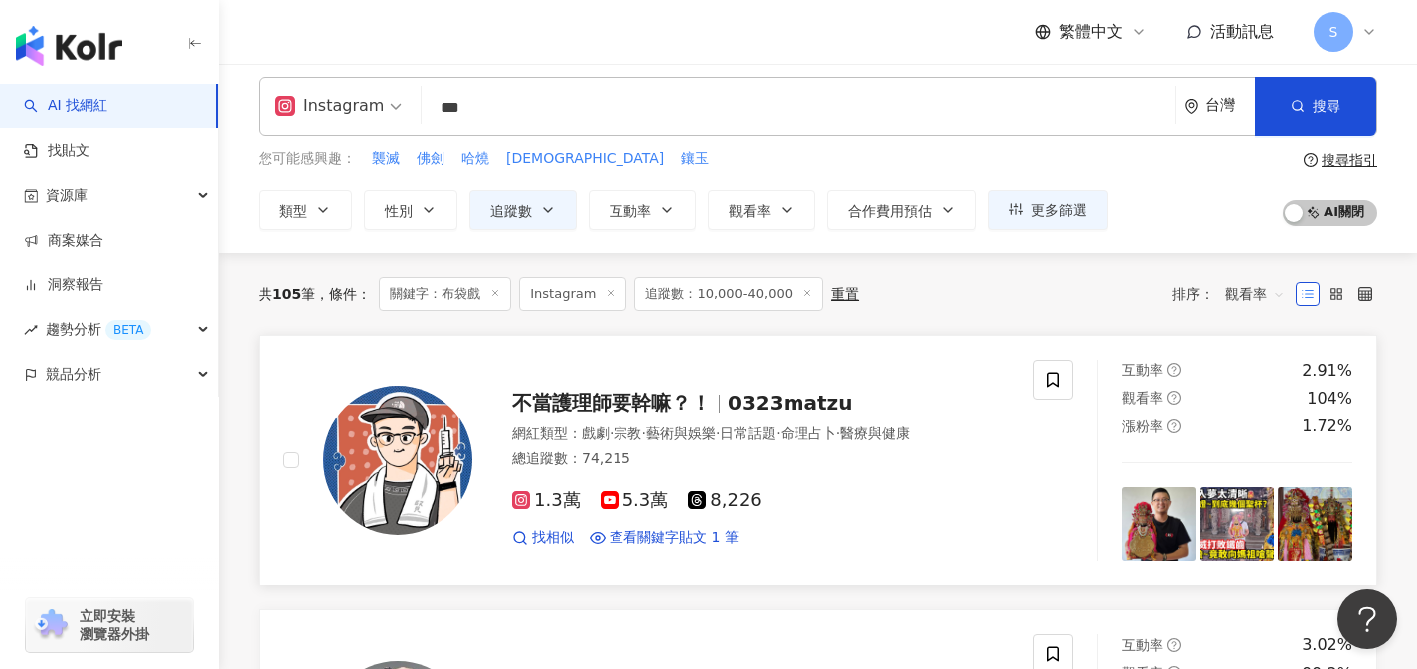
click at [680, 444] on div "網紅類型 ： 戲劇 · 宗教 · 藝術與娛樂 · 日常話題 · 命理占卜 · 醫療與健康" at bounding box center [760, 435] width 497 height 20
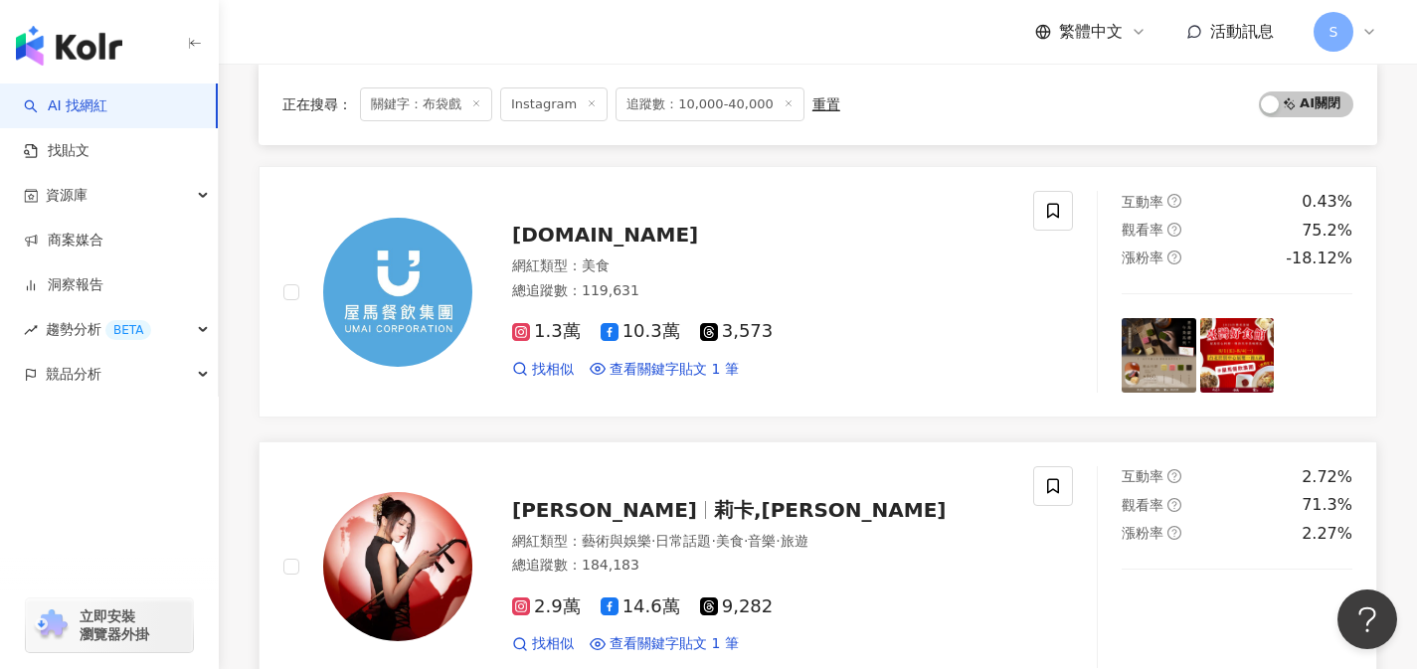
scroll to position [2494, 0]
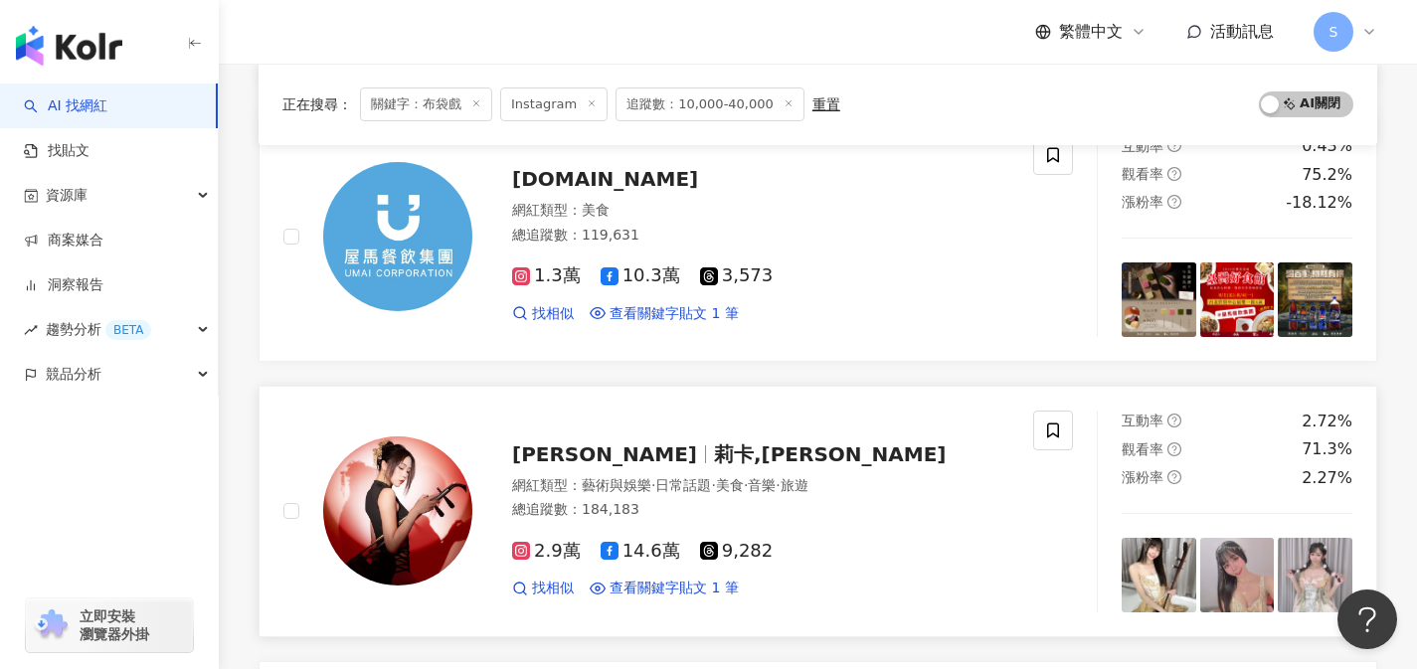
click at [717, 500] on div "總追蹤數 ： 184,183" at bounding box center [760, 510] width 497 height 20
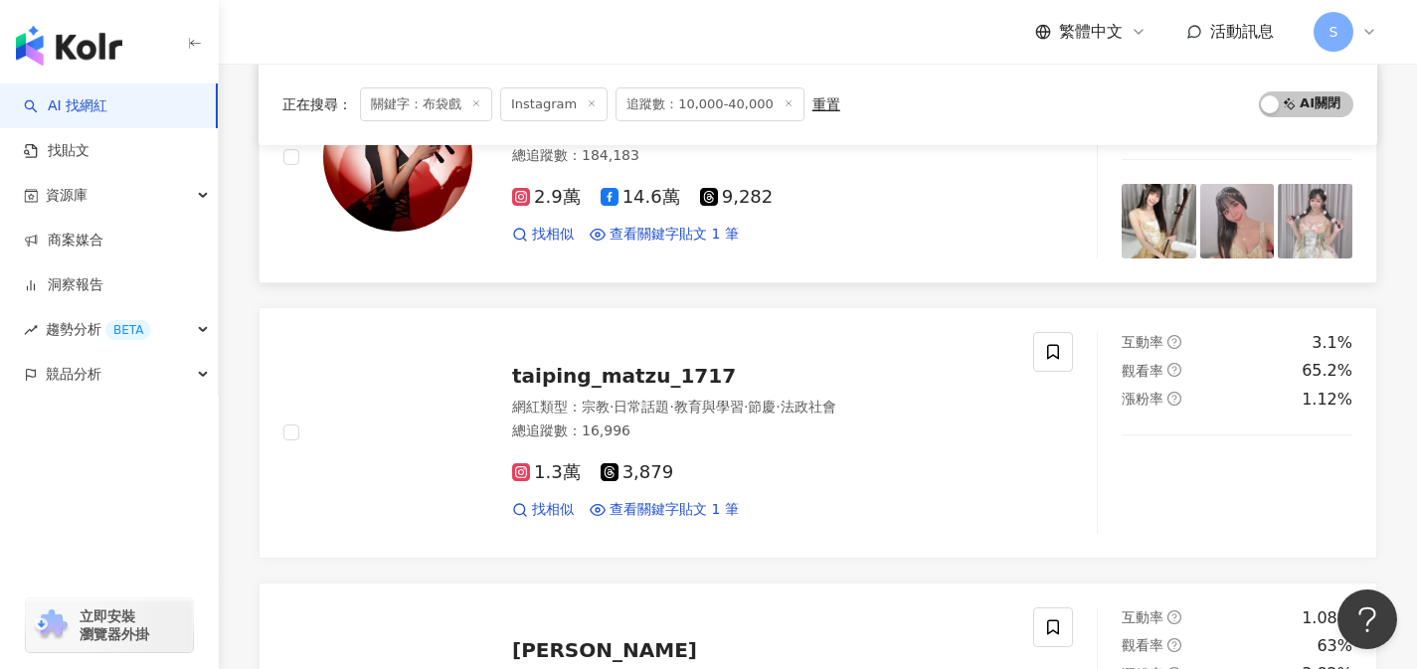
scroll to position [2850, 0]
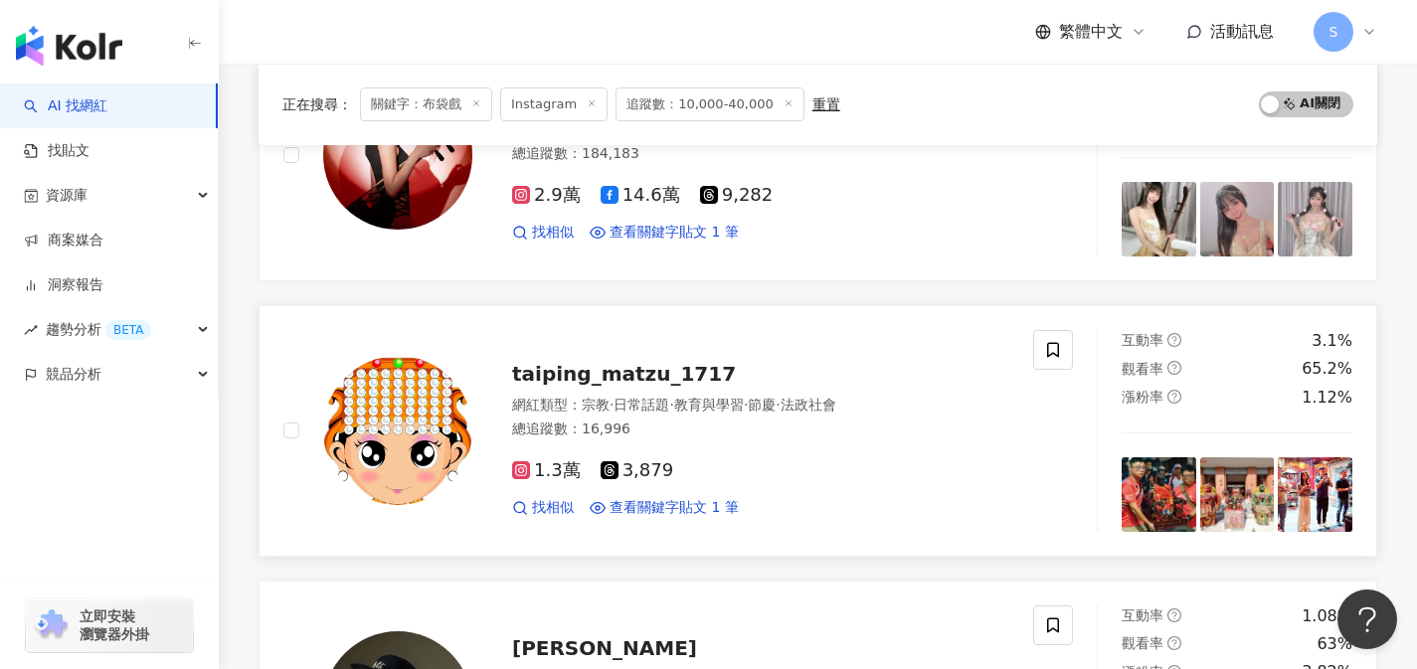
click at [708, 445] on div "1.3萬 3,879 找相似 查看關鍵字貼文 1 筆" at bounding box center [760, 482] width 497 height 74
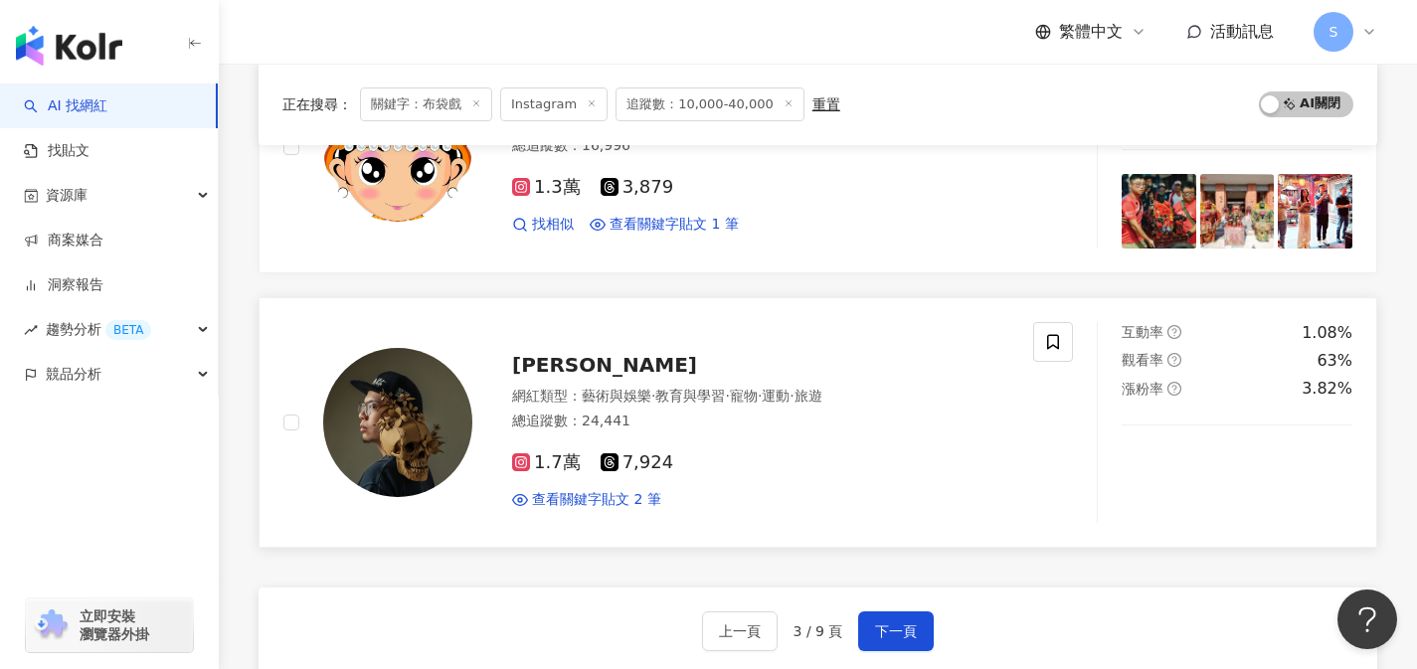
scroll to position [3140, 0]
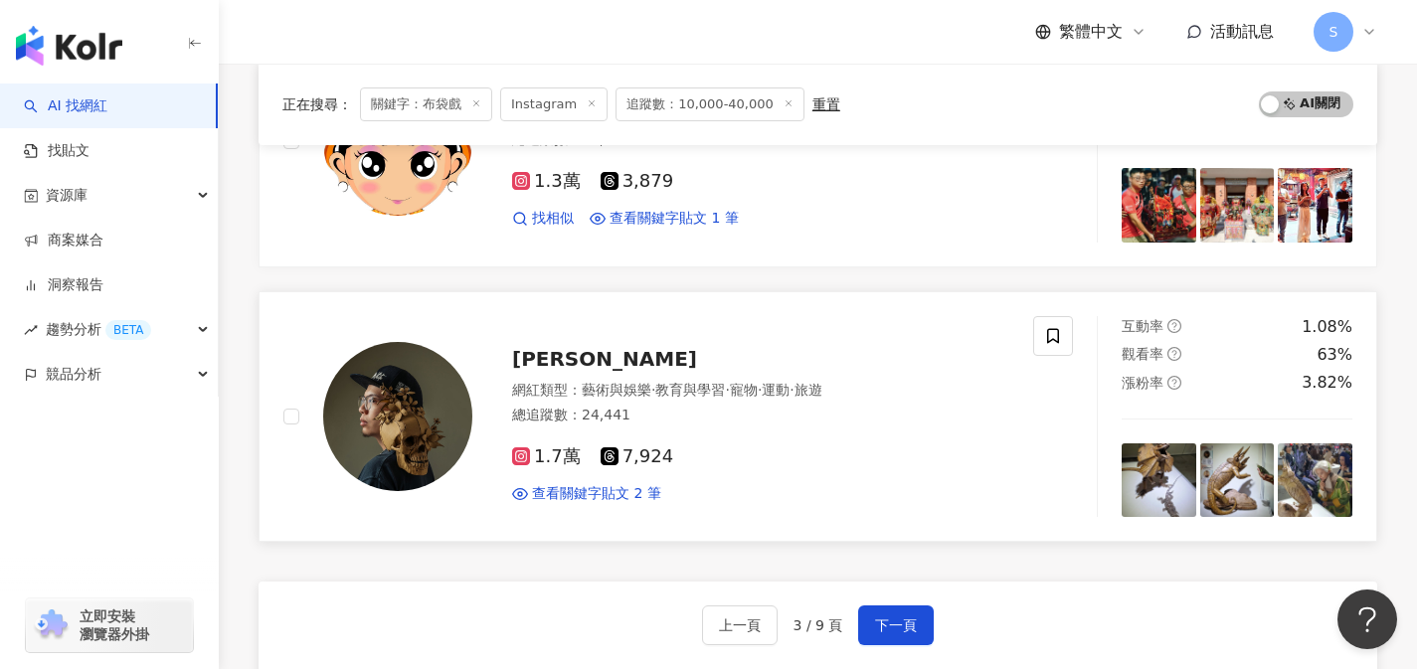
click at [646, 406] on div "總追蹤數 ： 24,441" at bounding box center [760, 416] width 497 height 20
click at [896, 618] on span "下一頁" at bounding box center [896, 626] width 42 height 16
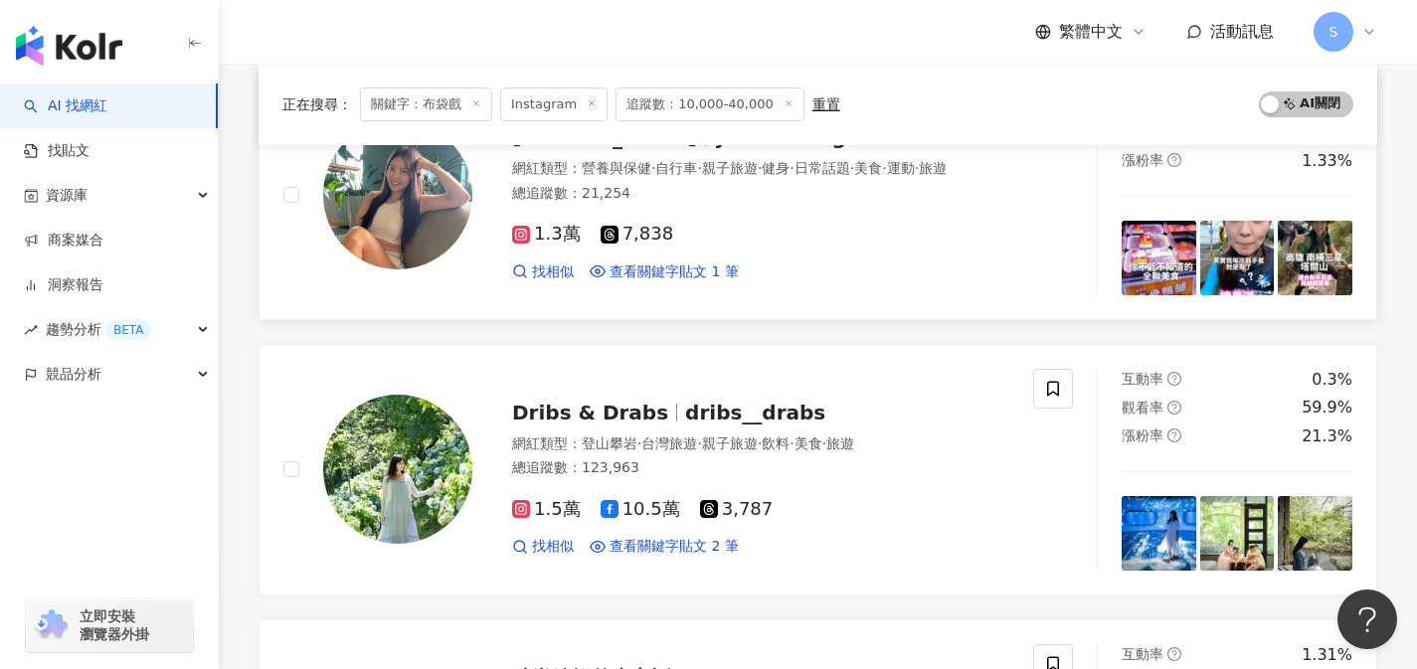
scroll to position [829, 0]
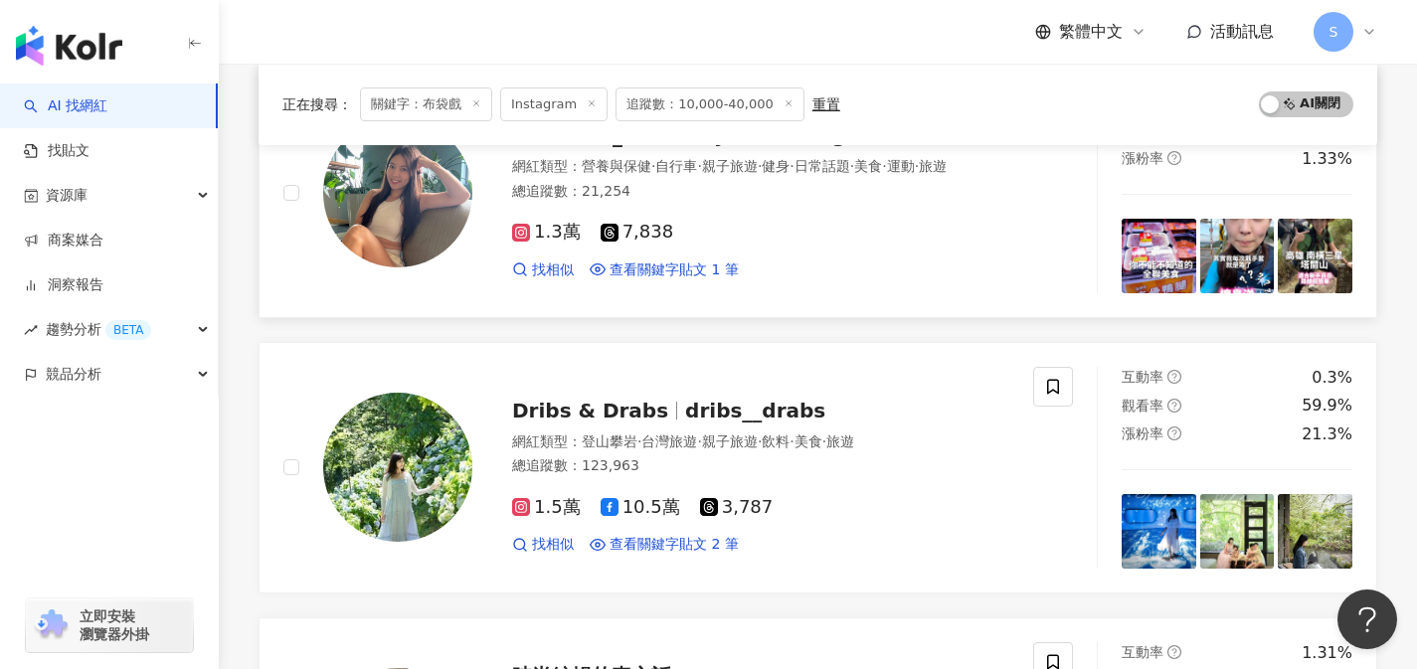
click at [831, 242] on div "1.3萬 7,838" at bounding box center [760, 233] width 497 height 22
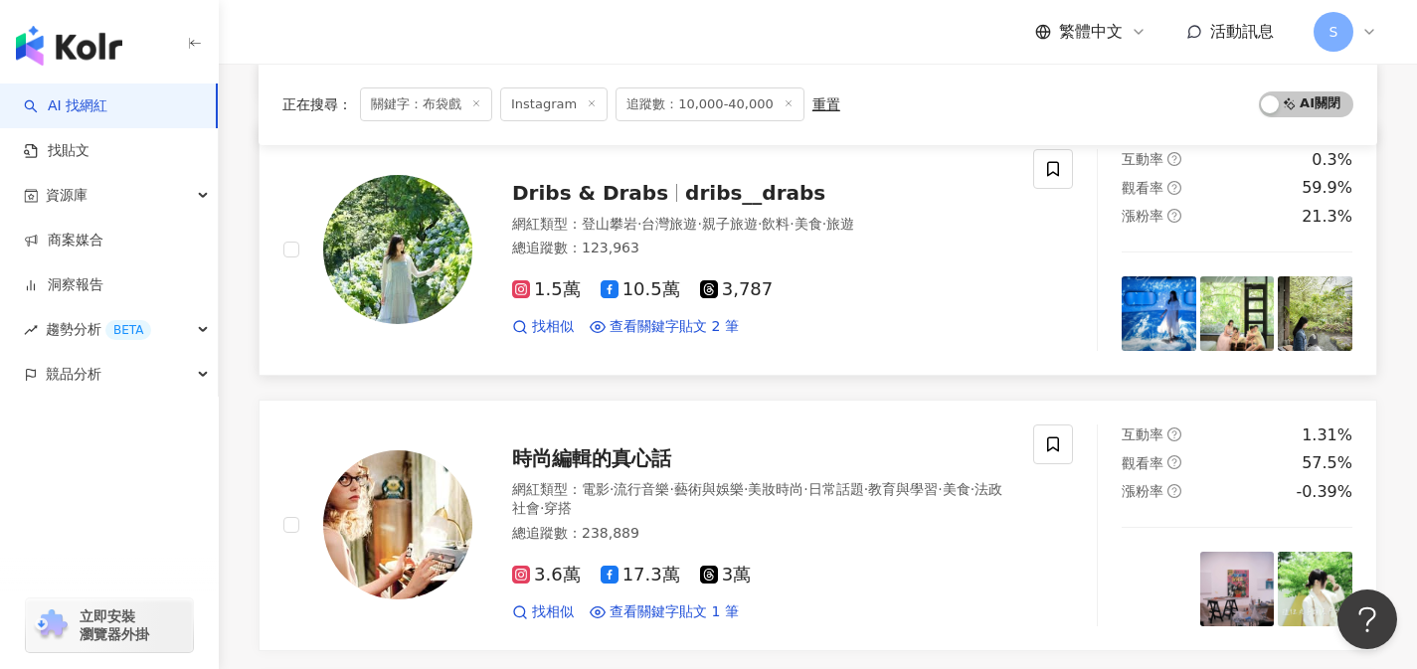
scroll to position [1088, 0]
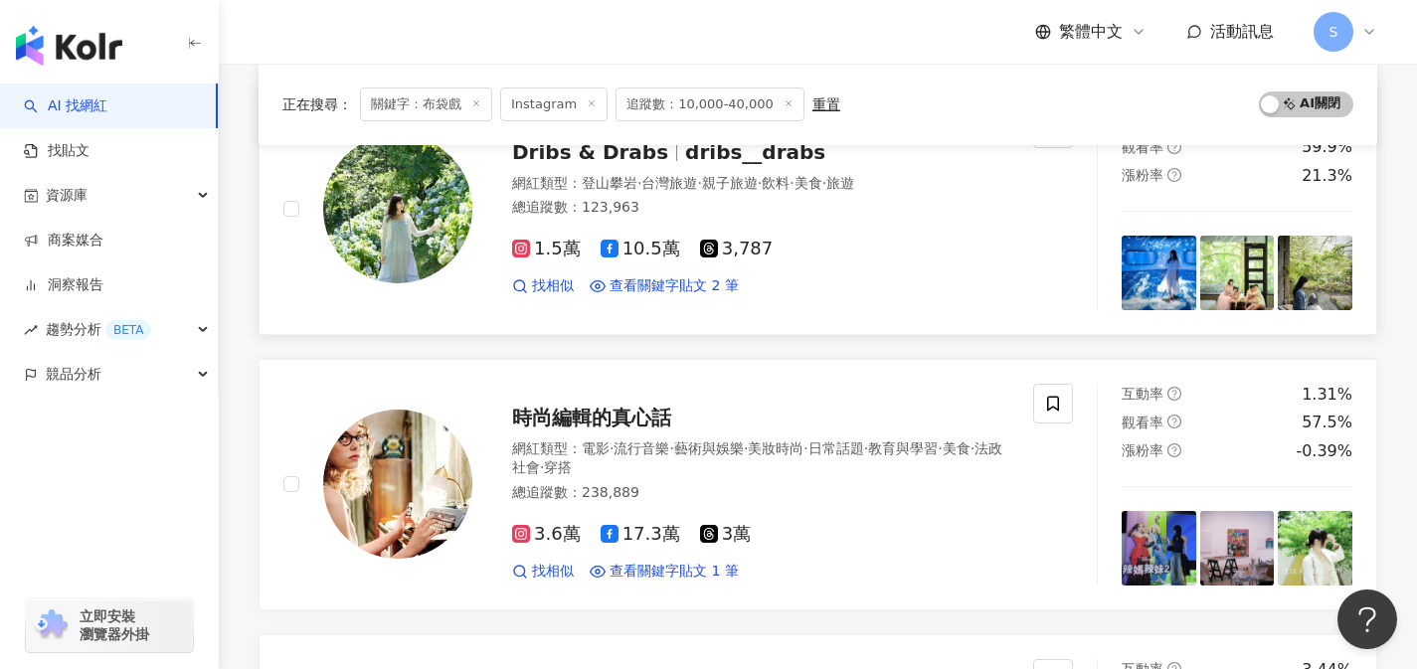
click at [715, 313] on link "Dribs & Drabs dribs__drabs 網紅類型 ： 登山攀岩 · 台灣旅遊 · 親子旅遊 · 飲料 · 美食 · 旅遊 總追蹤數 ： 123,…" at bounding box center [818, 210] width 1119 height 252
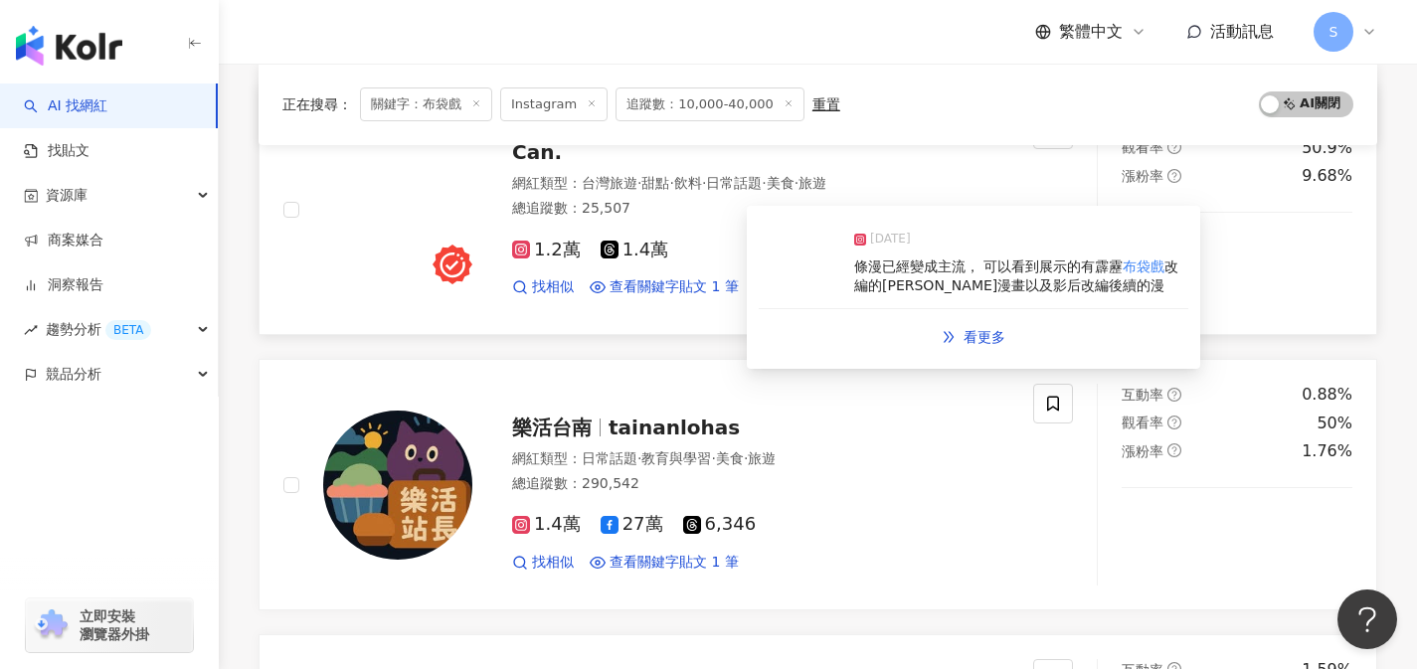
scroll to position [1625, 0]
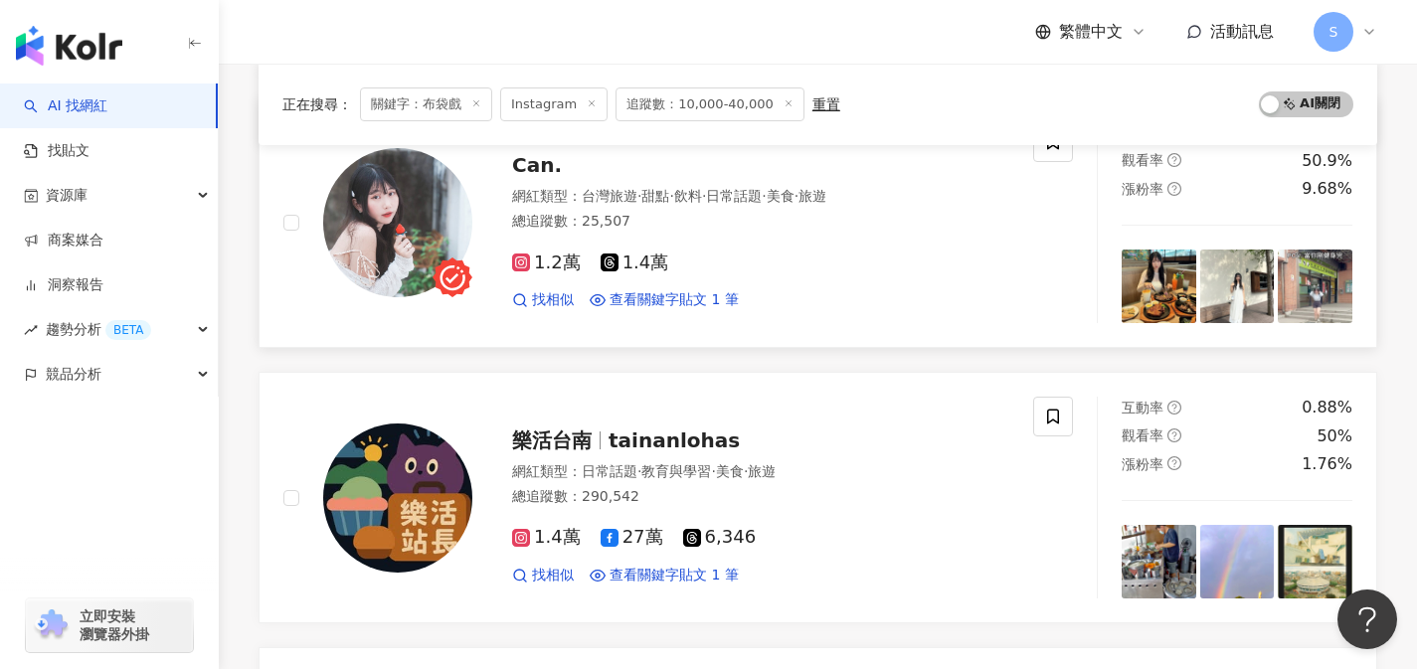
click at [724, 248] on div "1.2萬 1.4萬 找相似 查看關鍵字貼文 1 筆" at bounding box center [760, 274] width 497 height 74
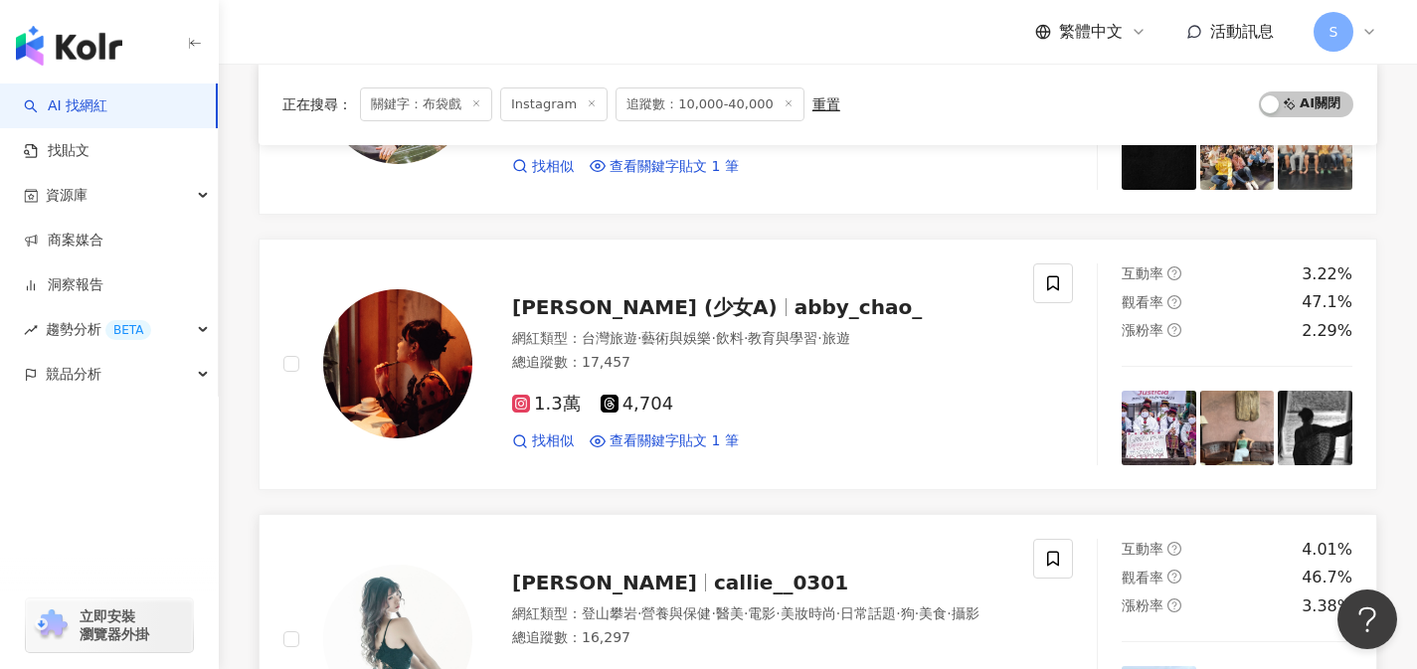
scroll to position [2408, 0]
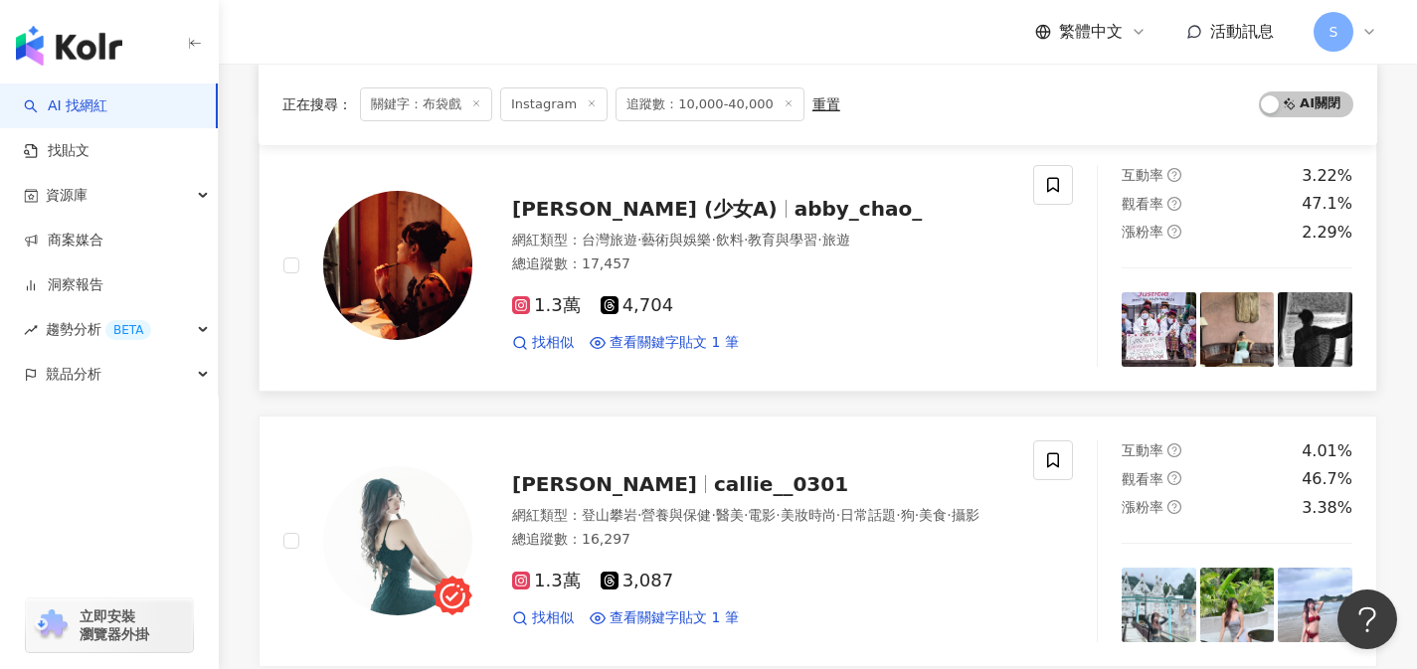
click at [794, 363] on div "Abby Ch. (少女A) abby_chao_ 網紅類型 ： 台灣旅遊 · 藝術與娛樂 · 飲料 · 教育與學習 · 旅遊 總追蹤數 ： 17,457 1…" at bounding box center [658, 266] width 750 height 202
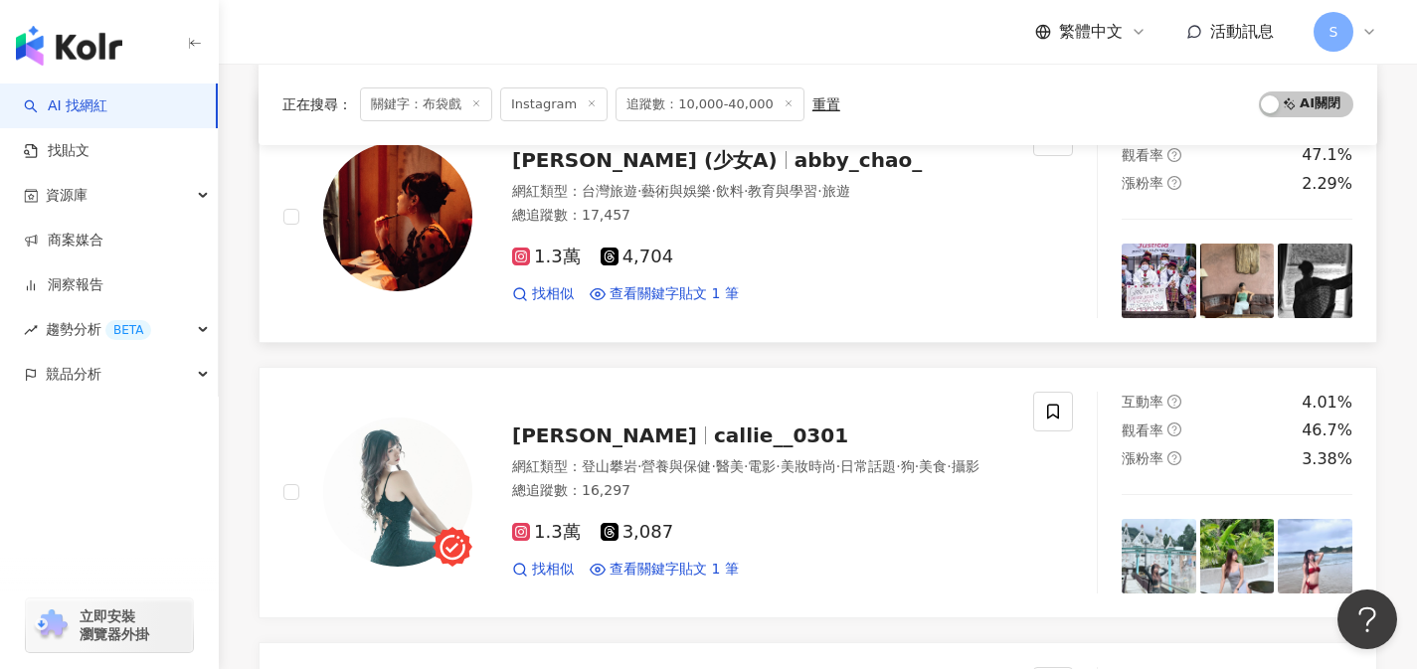
scroll to position [2497, 0]
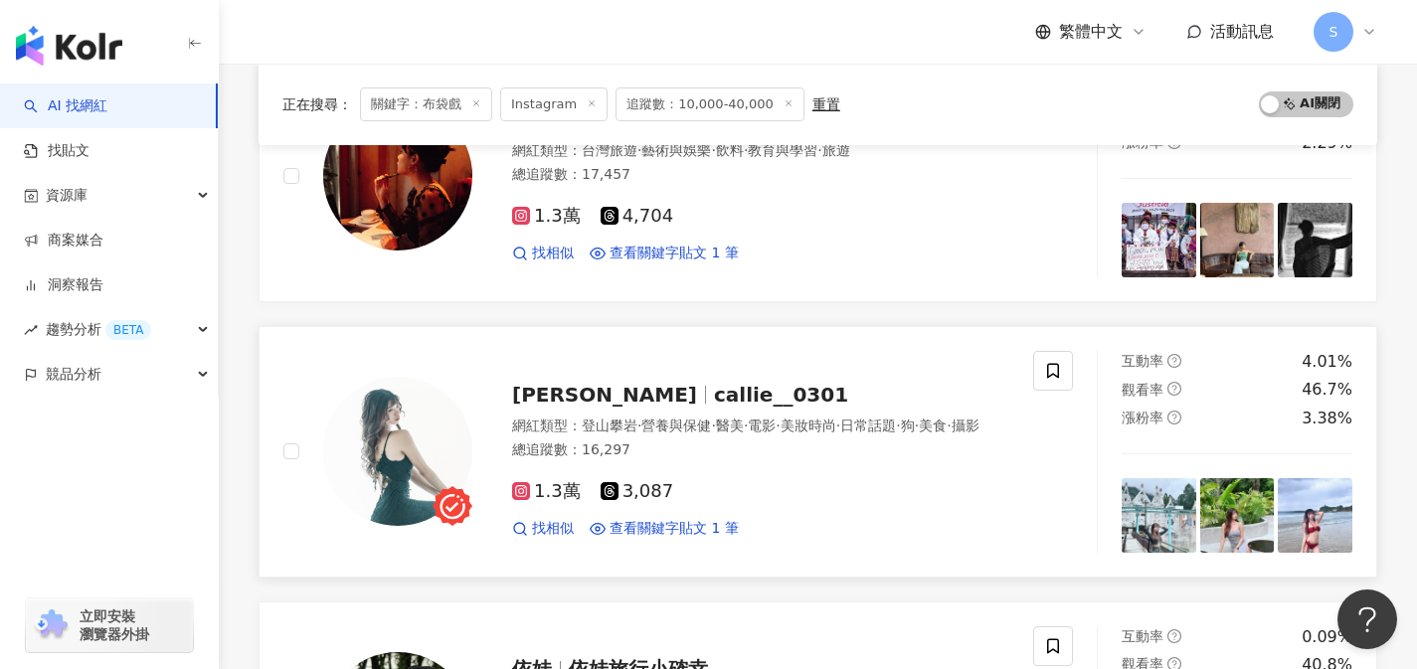
click at [757, 498] on div "1.3萬 3,087" at bounding box center [760, 492] width 497 height 22
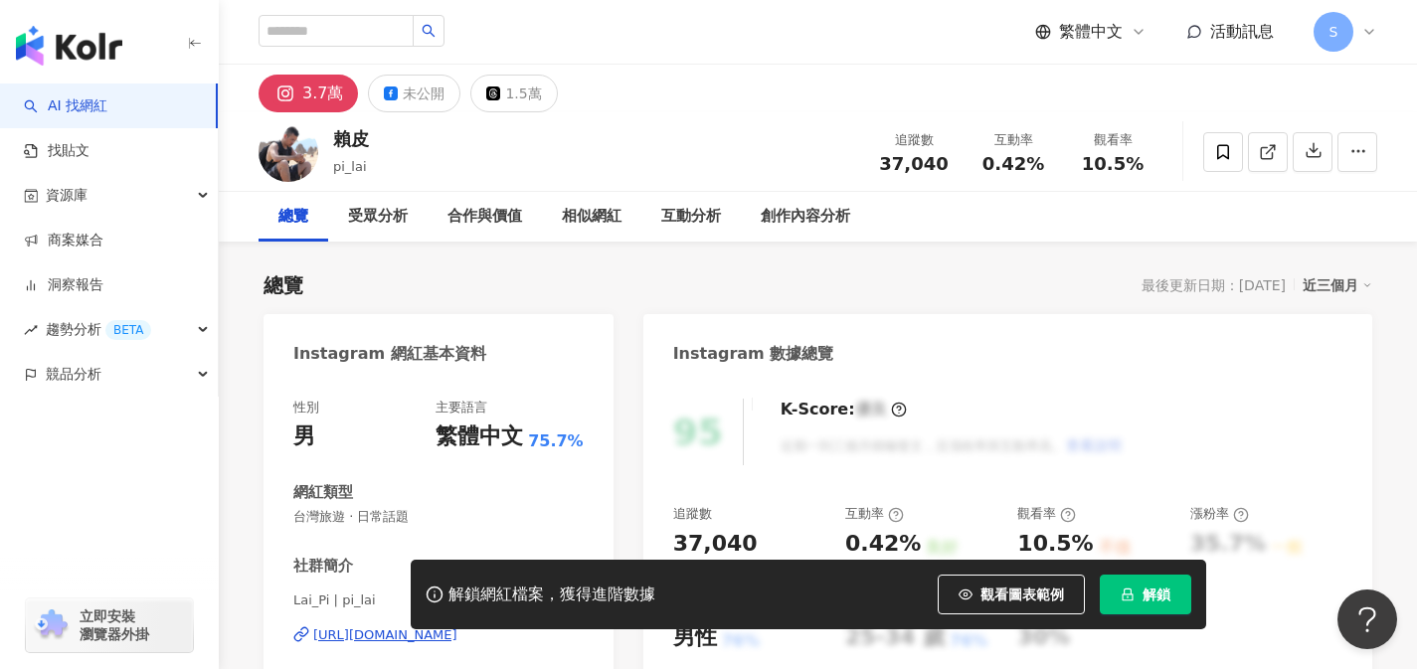
click at [1267, 155] on icon at bounding box center [1268, 152] width 18 height 18
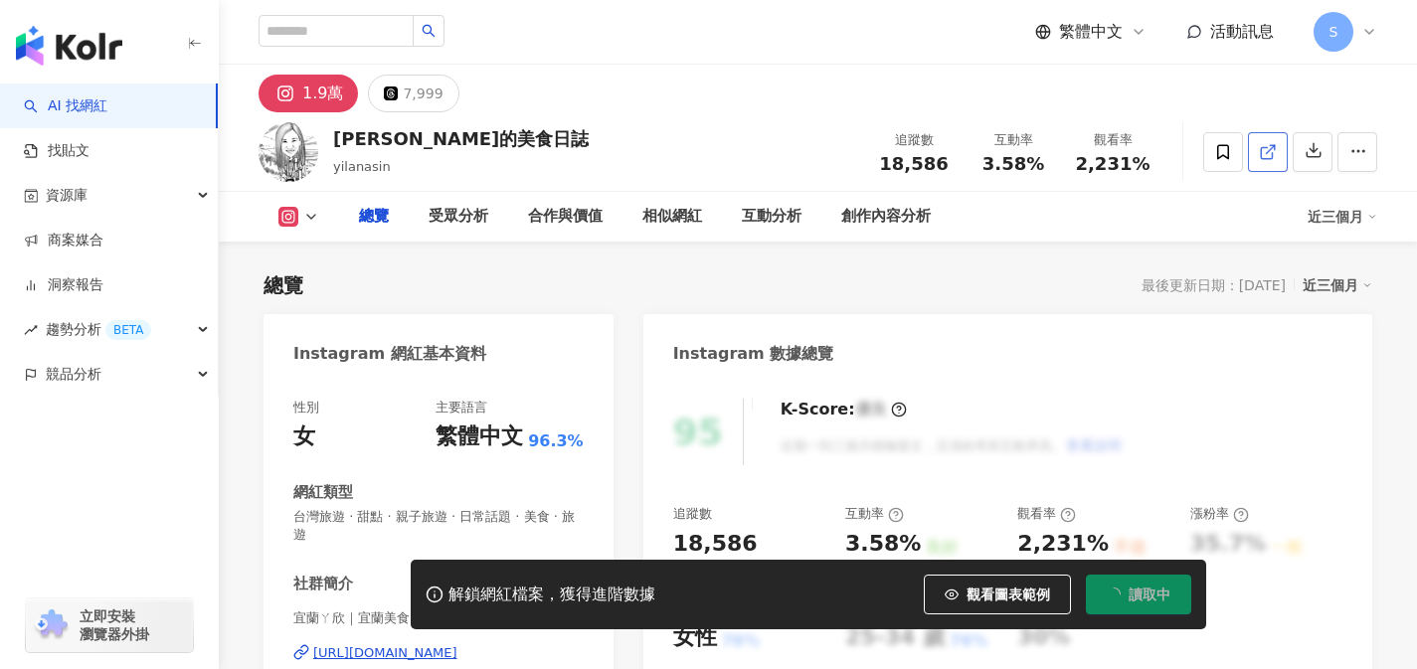
click at [1274, 156] on icon at bounding box center [1268, 152] width 18 height 18
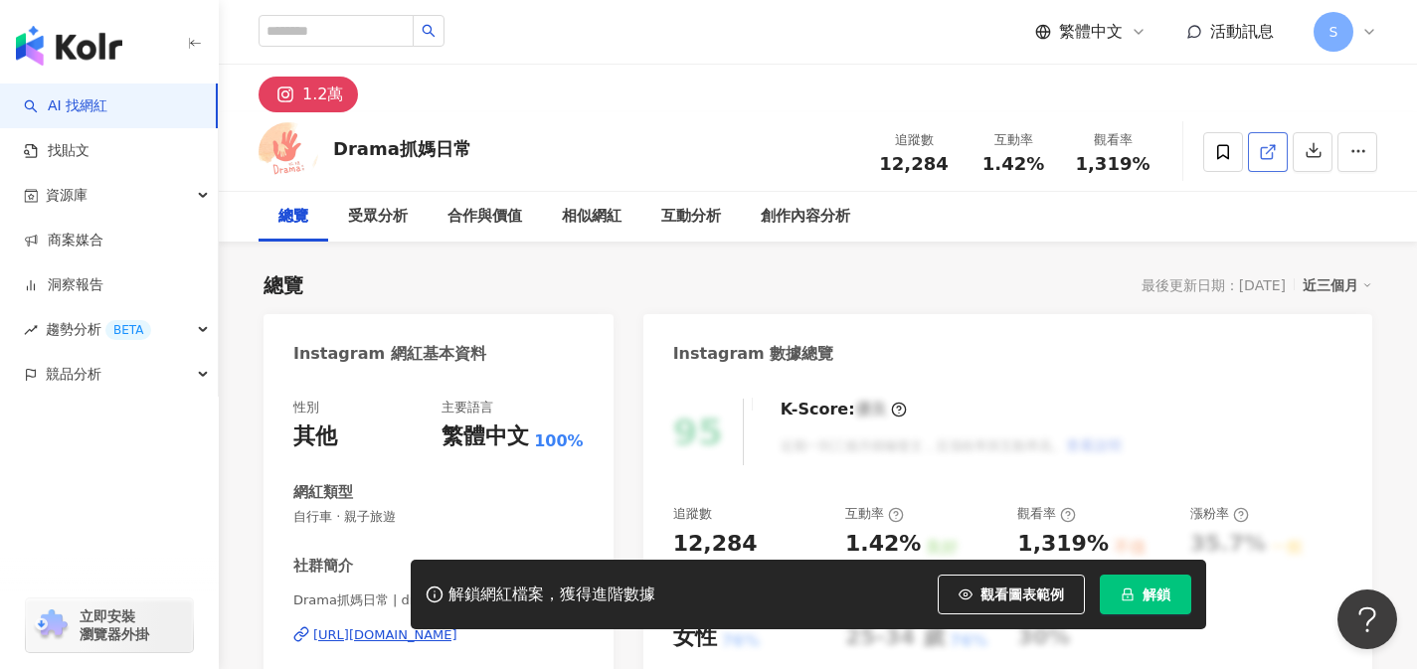
click at [1255, 156] on link at bounding box center [1268, 152] width 40 height 40
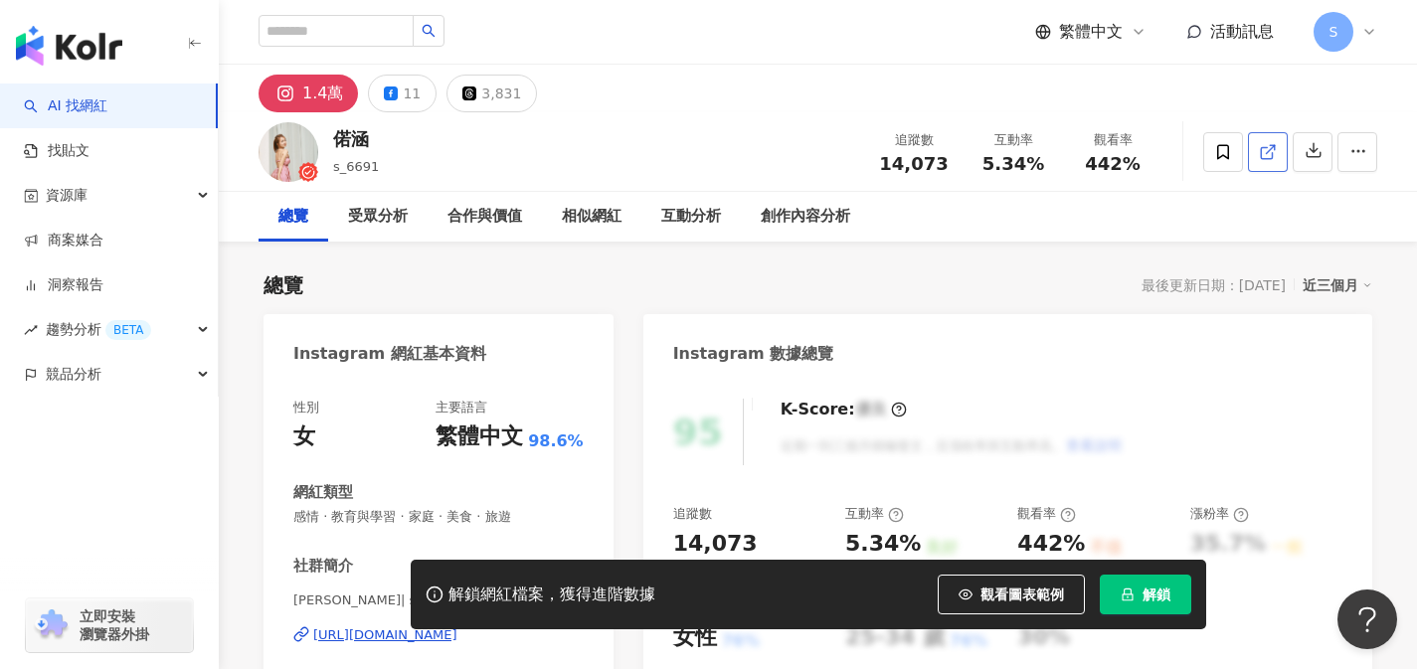
click at [1267, 141] on span at bounding box center [1268, 151] width 18 height 21
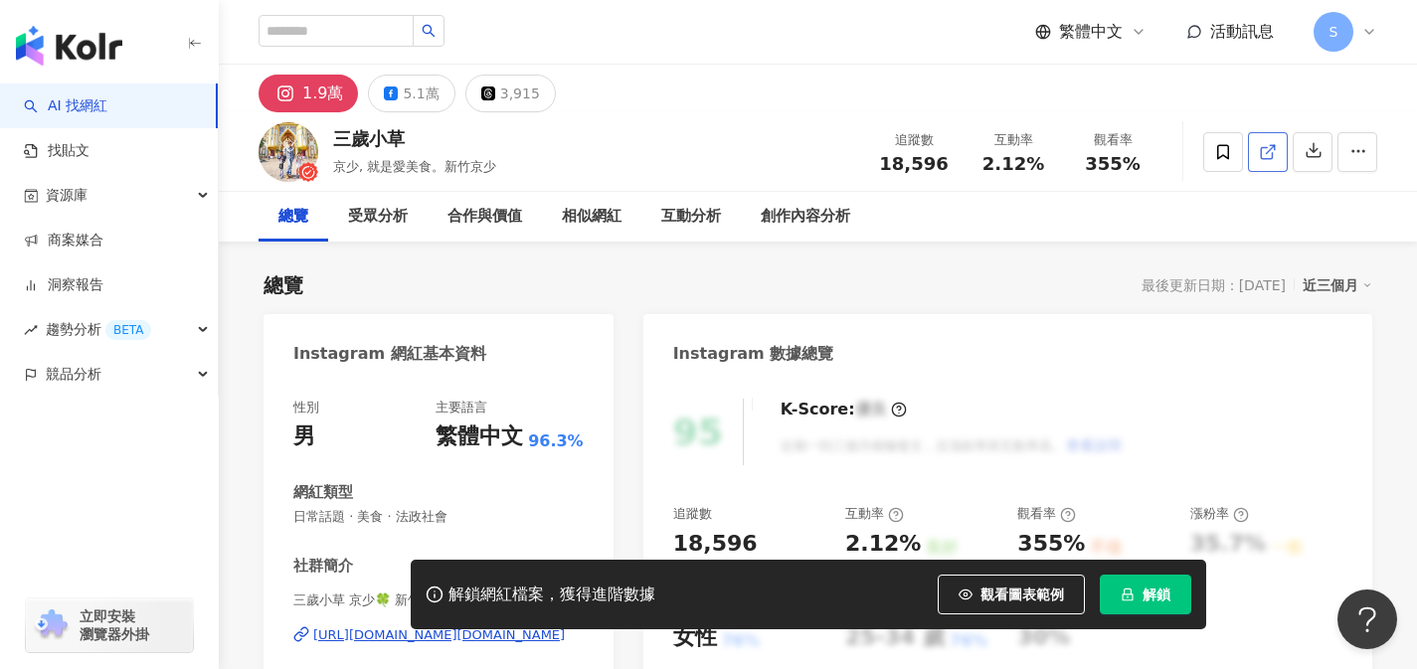
click at [1257, 156] on link at bounding box center [1268, 152] width 40 height 40
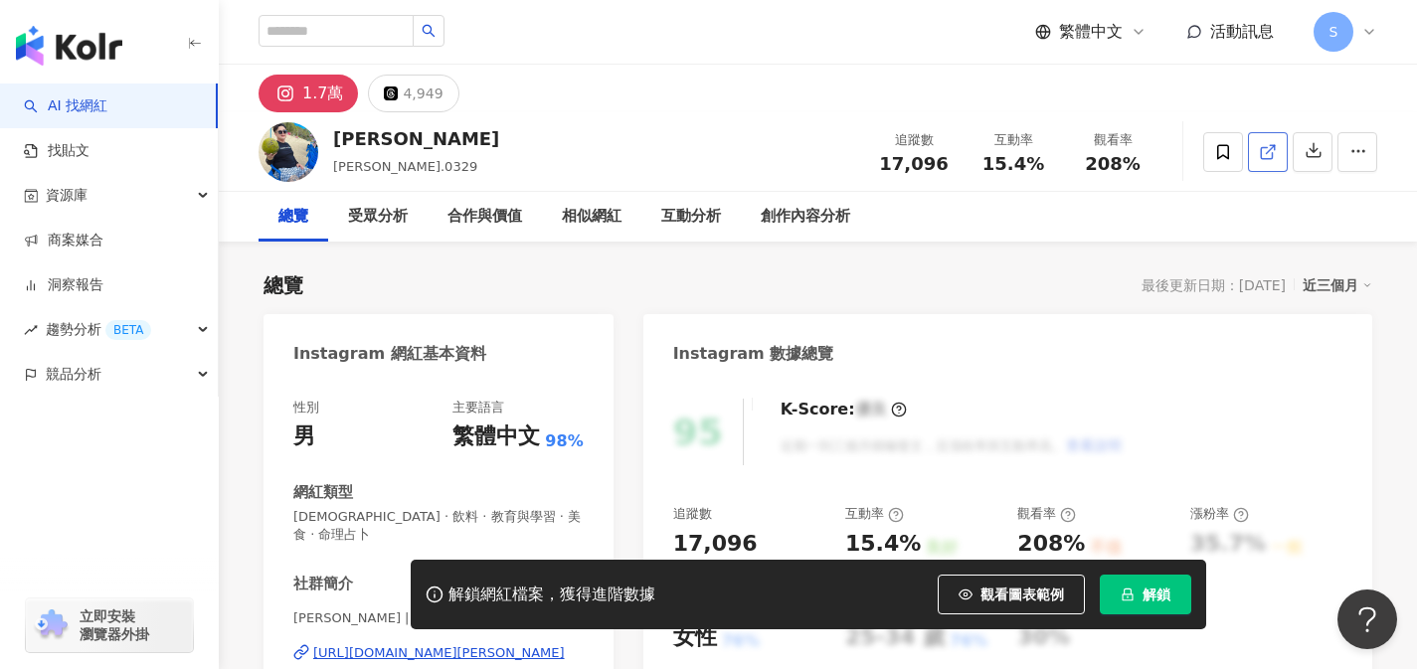
click at [1256, 150] on link at bounding box center [1268, 152] width 40 height 40
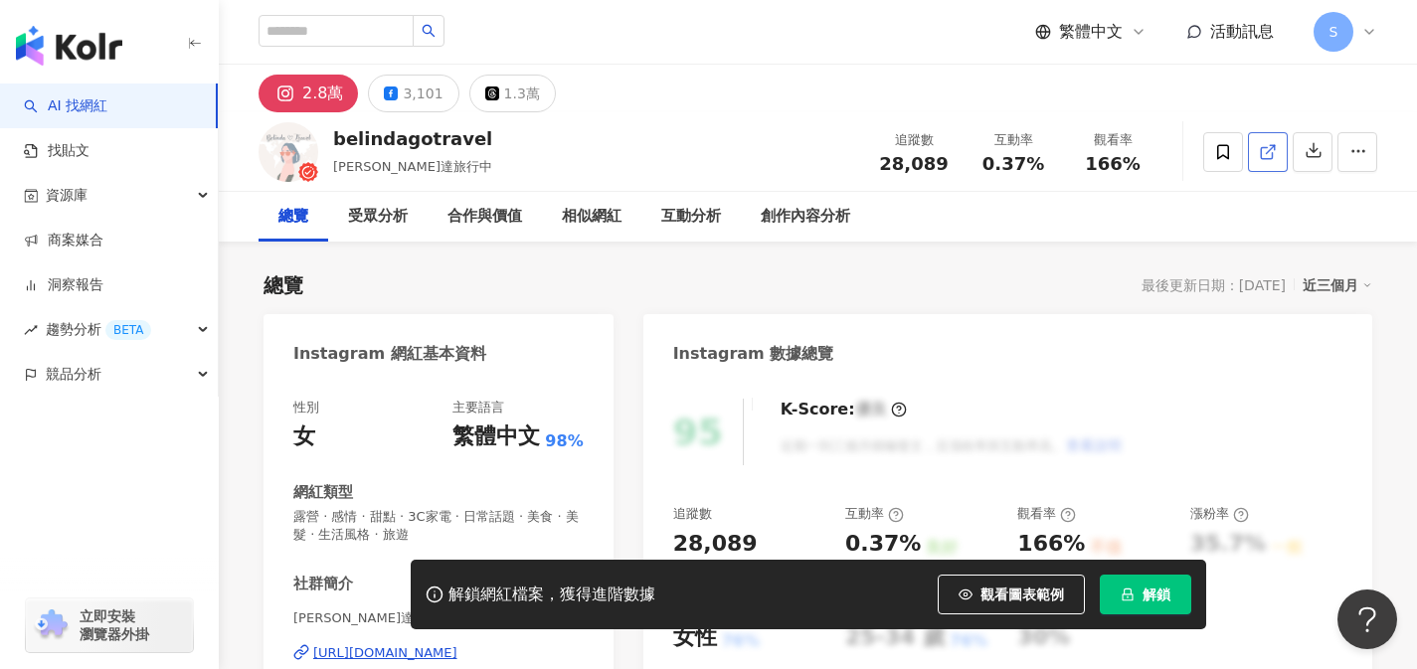
click at [1256, 156] on link at bounding box center [1268, 152] width 40 height 40
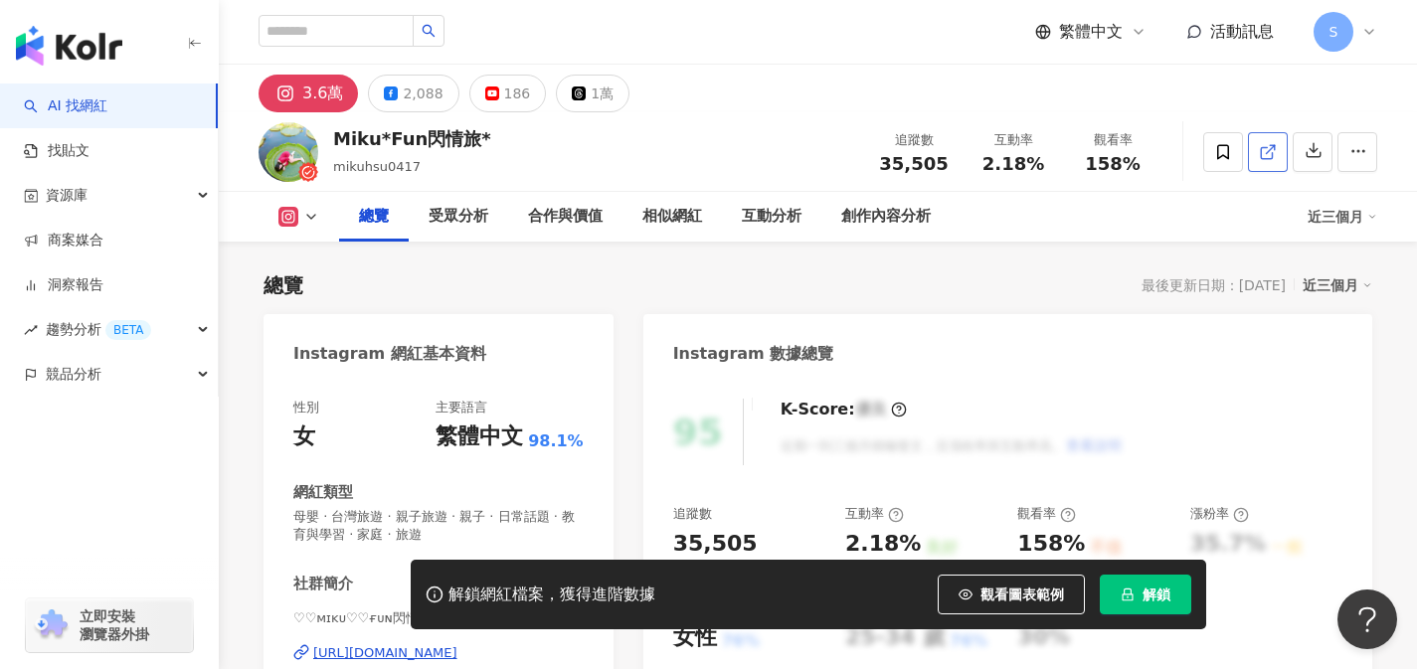
click at [1269, 154] on icon at bounding box center [1268, 152] width 18 height 18
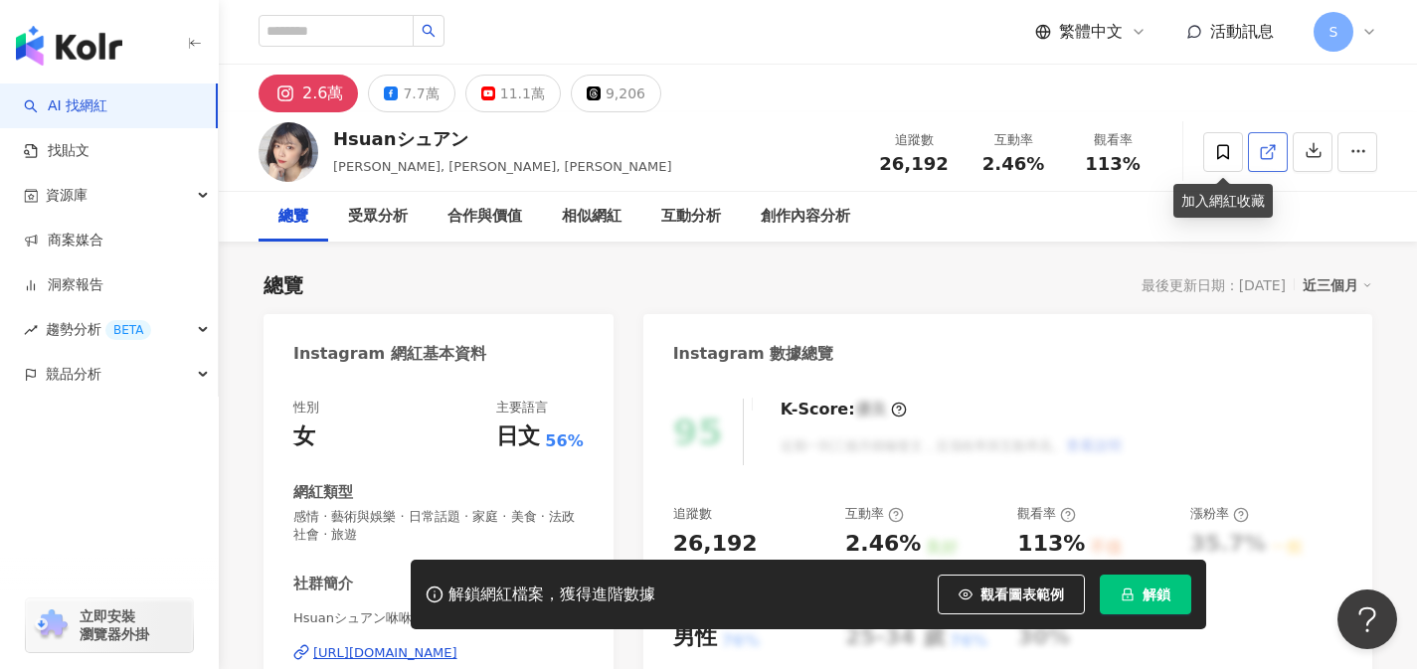
click at [1265, 153] on icon at bounding box center [1268, 152] width 18 height 18
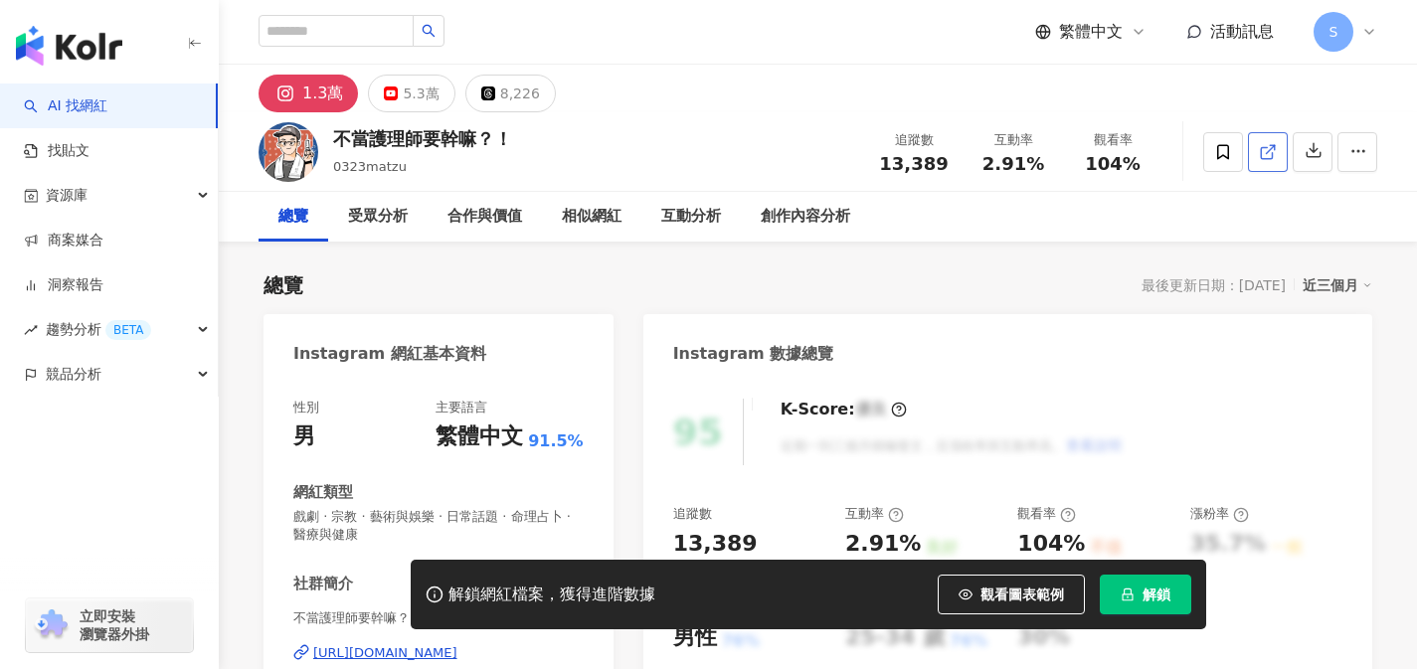
click at [1269, 153] on icon at bounding box center [1268, 152] width 18 height 18
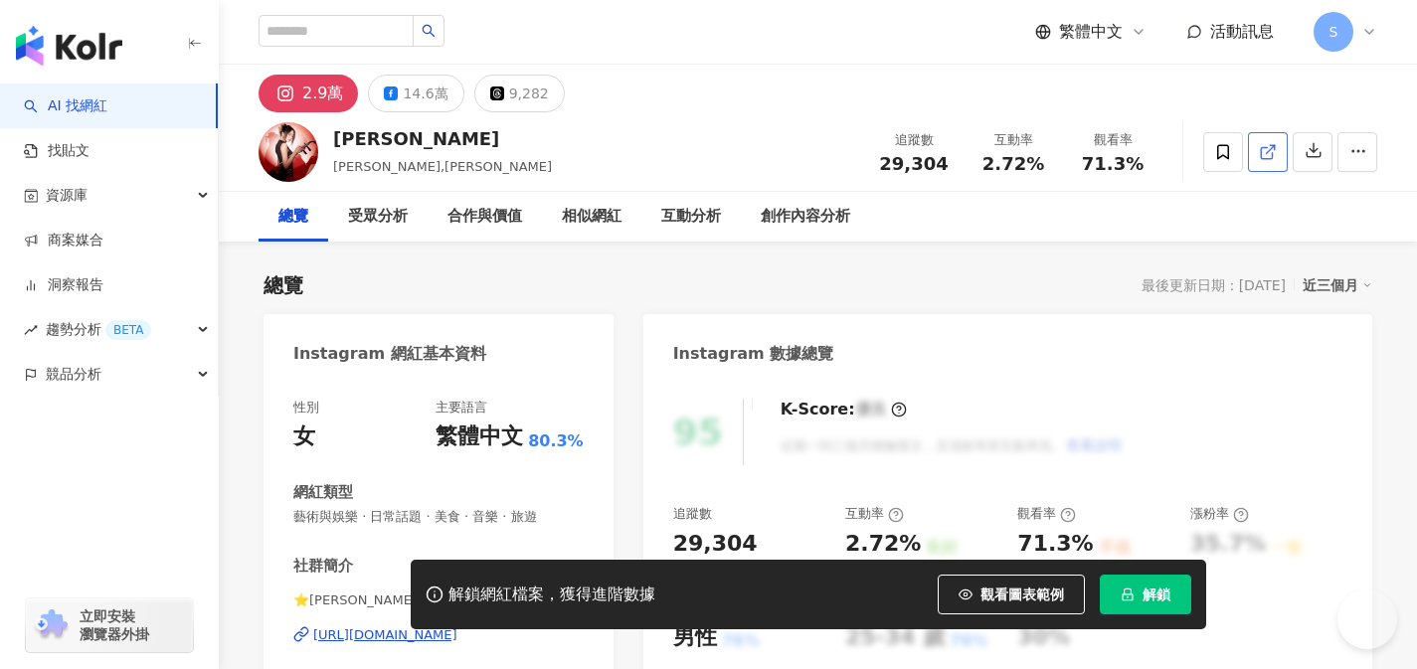
click at [1261, 161] on span at bounding box center [1268, 151] width 18 height 21
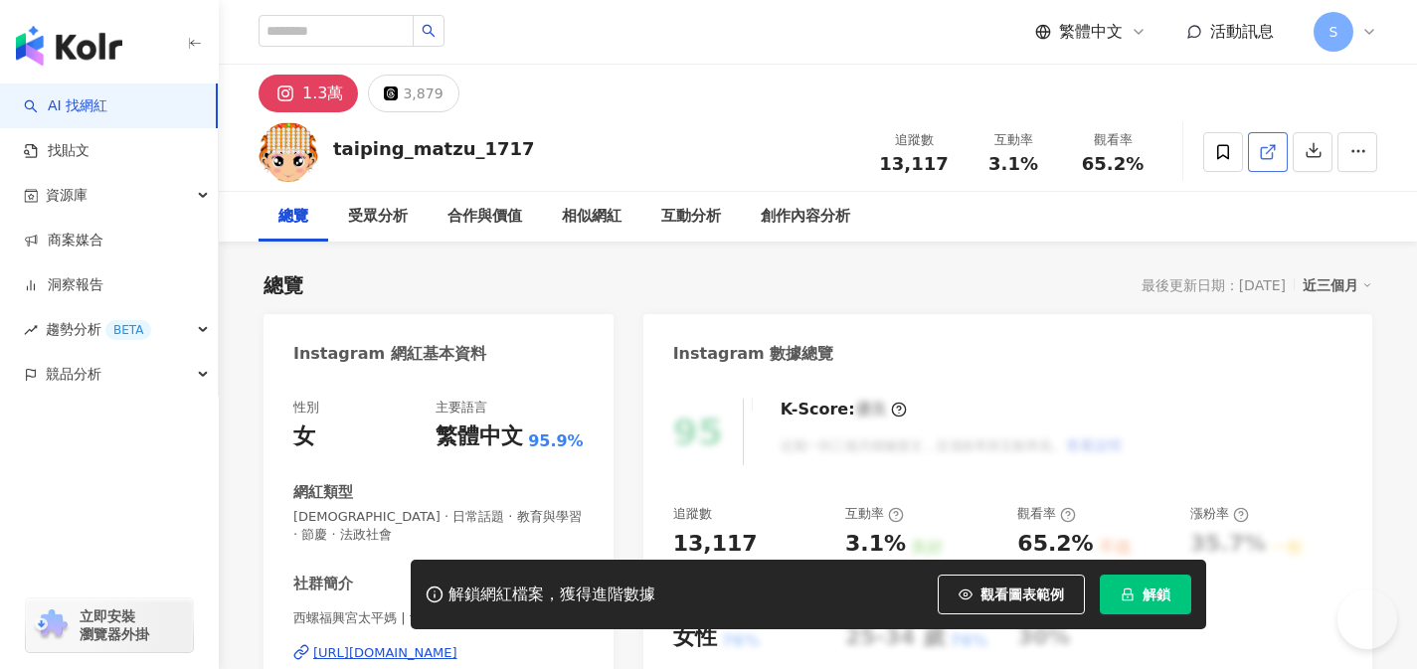
click at [1265, 161] on span at bounding box center [1268, 151] width 18 height 21
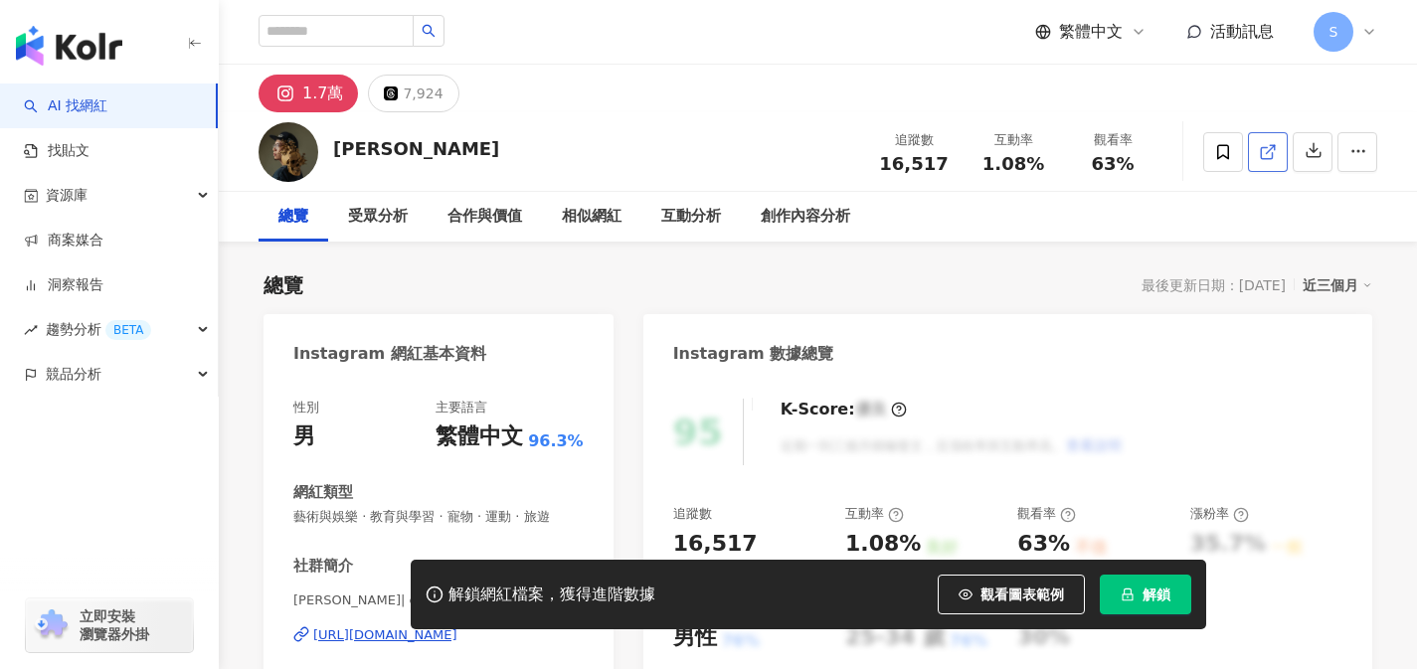
click at [1266, 158] on icon at bounding box center [1268, 152] width 18 height 18
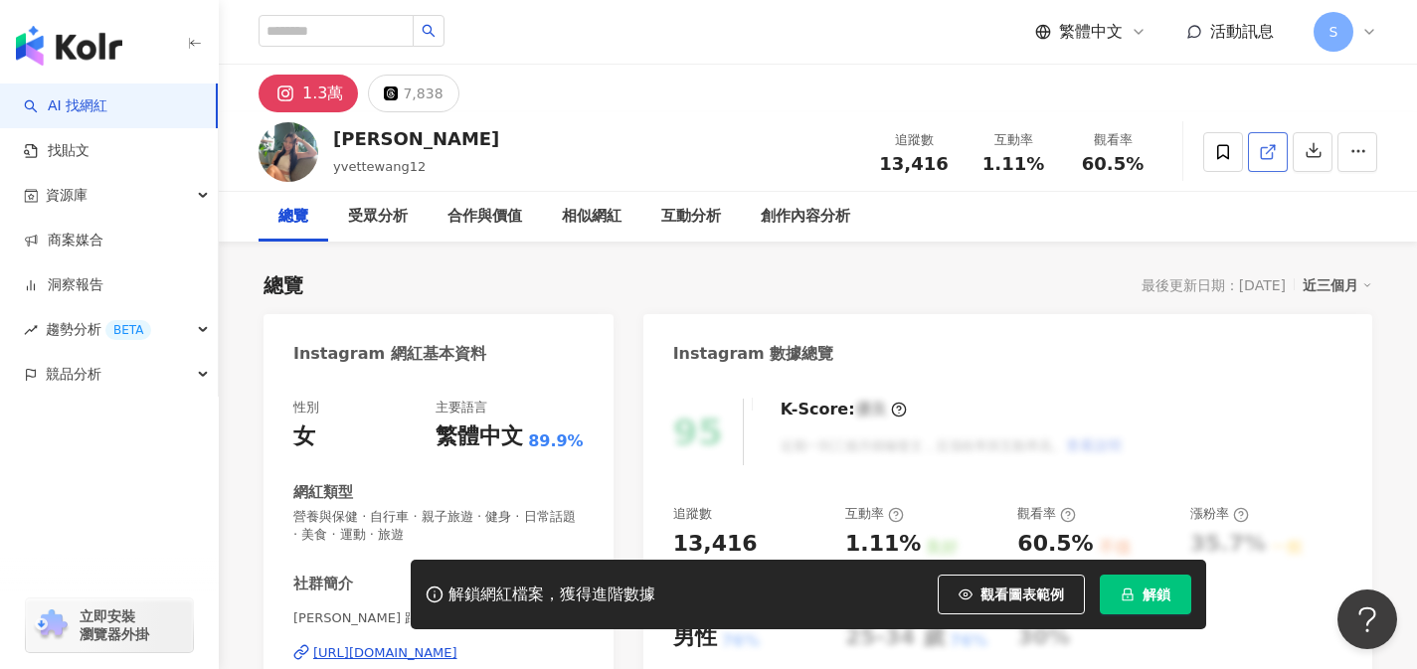
click at [1264, 135] on link at bounding box center [1268, 152] width 40 height 40
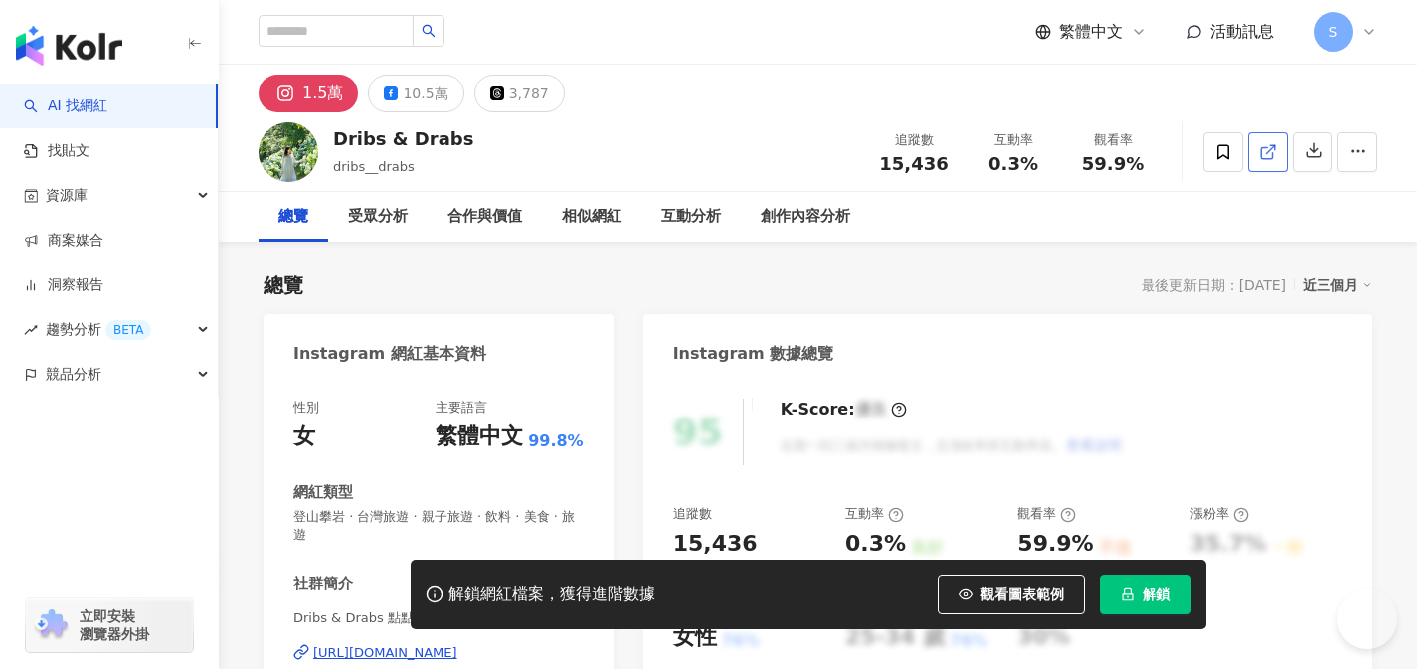
click at [1279, 155] on link at bounding box center [1268, 152] width 40 height 40
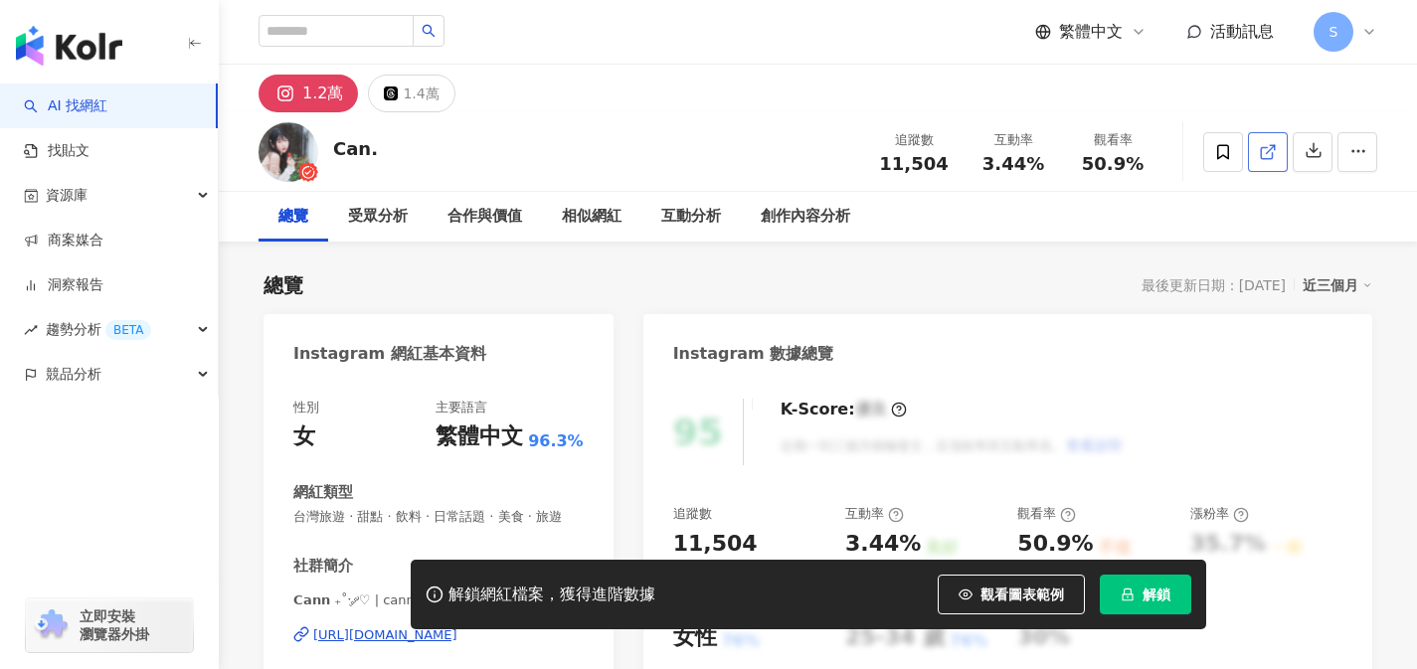
click at [1270, 155] on icon at bounding box center [1268, 152] width 18 height 18
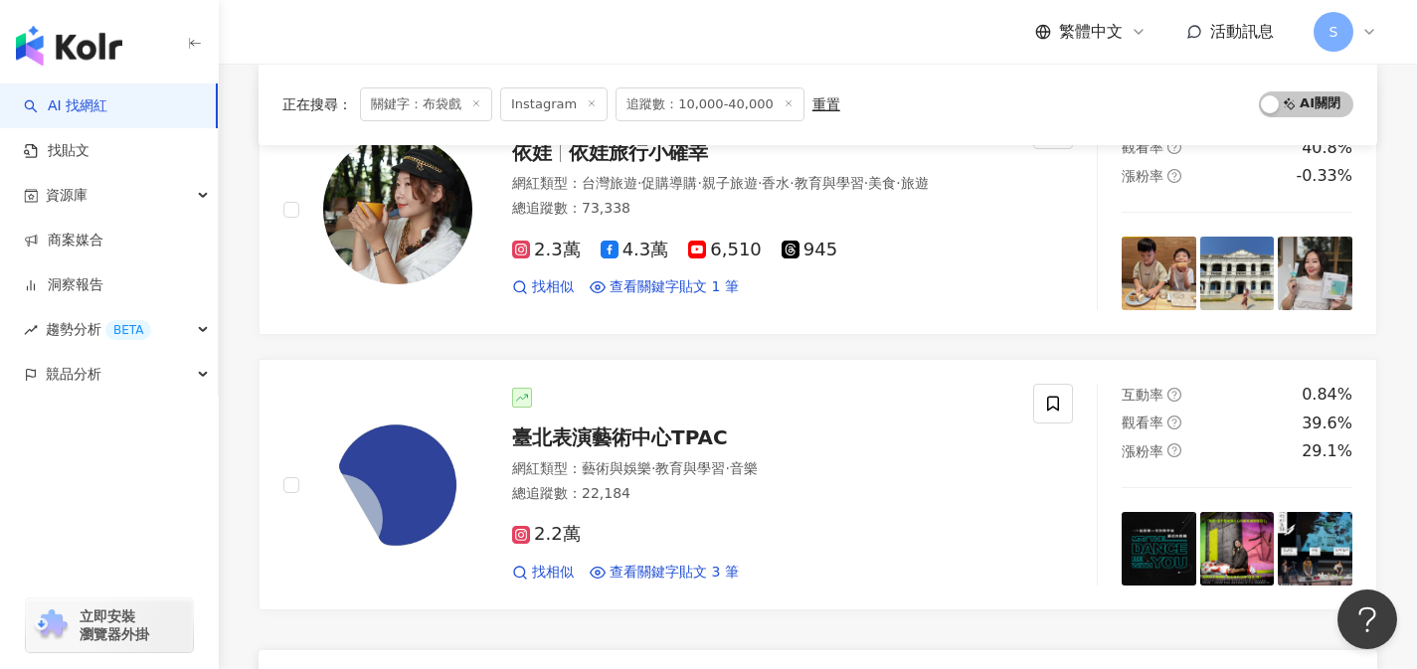
scroll to position [3259, 0]
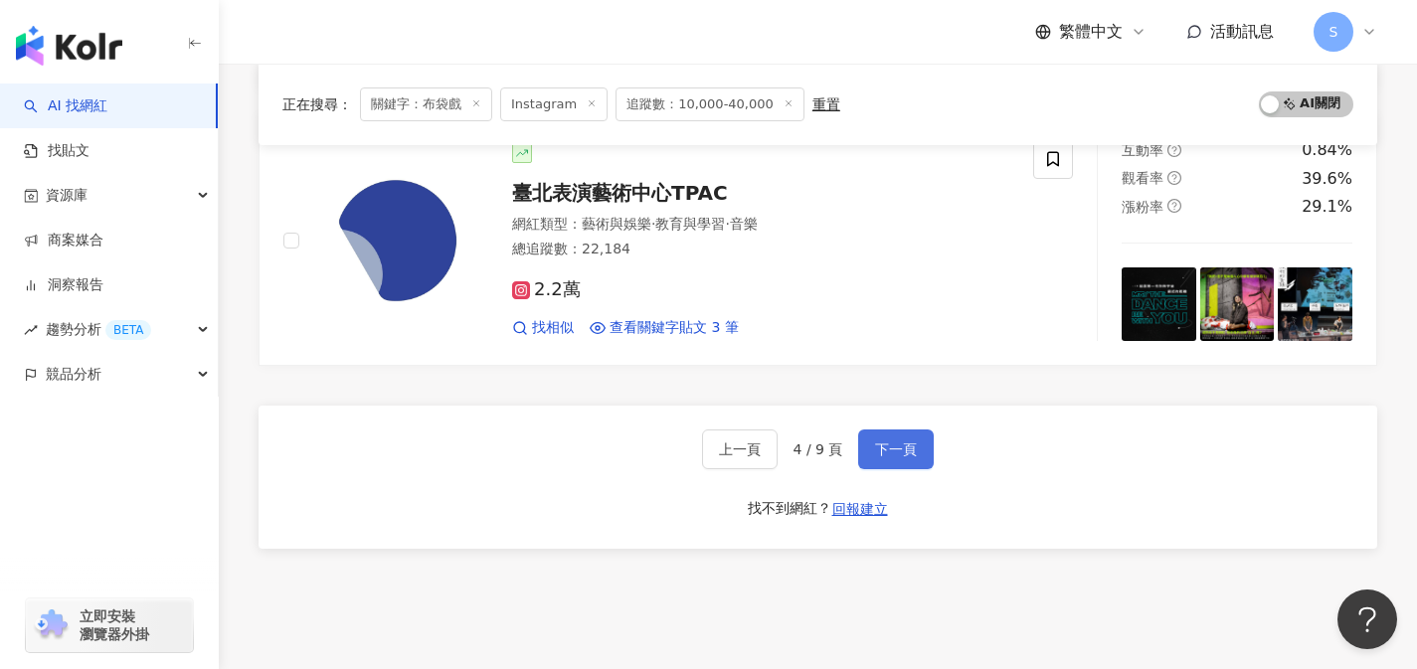
click at [897, 434] on button "下一頁" at bounding box center [896, 450] width 76 height 40
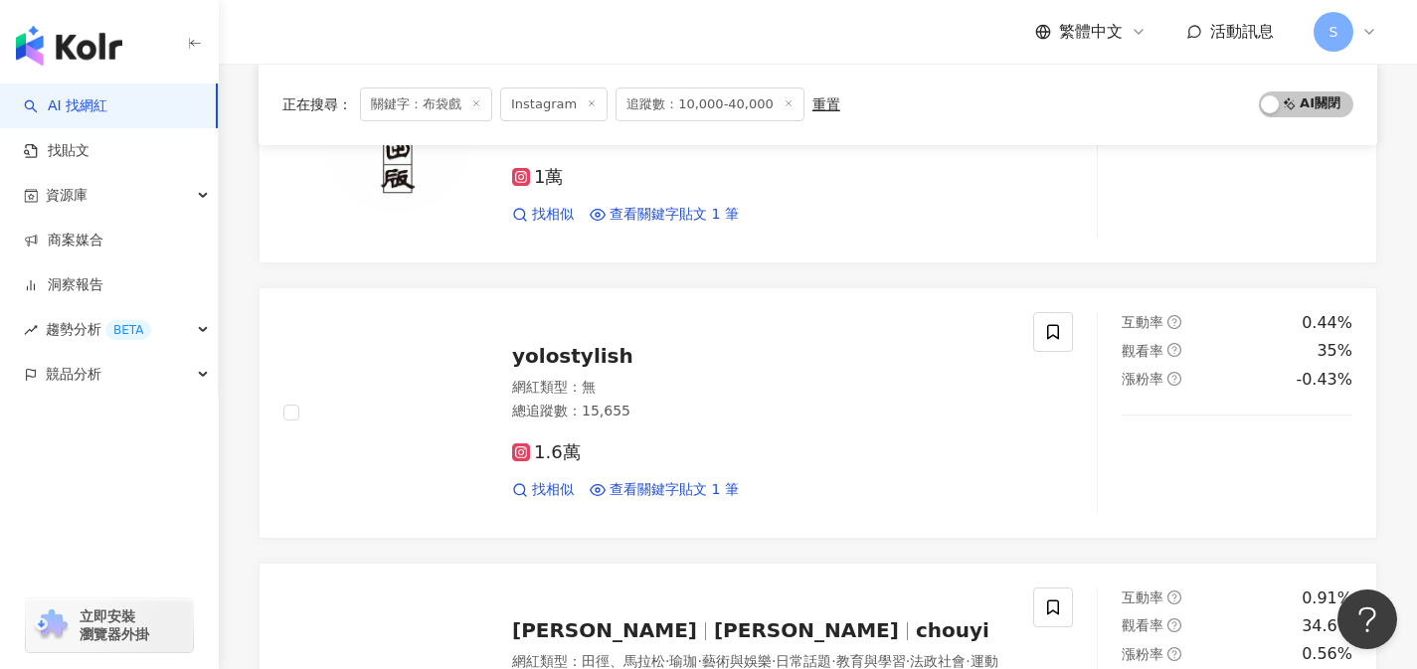
scroll to position [1538, 0]
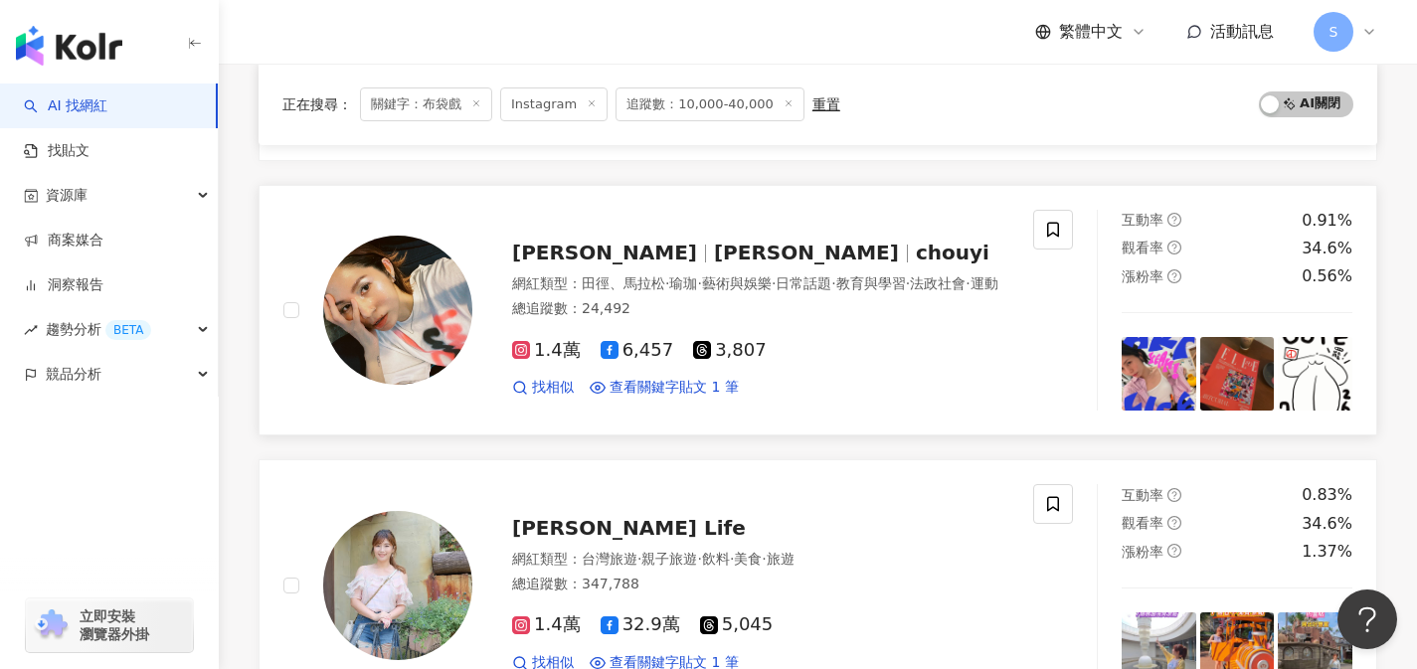
click at [728, 416] on link "Chou Yi 周依 chouyi 網紅類型 ： 田徑、馬拉松 · 瑜珈 · 藝術與娛樂 · 日常話題 · 教育與學習 · 法政社會 · 運動 總追蹤數 ： …" at bounding box center [818, 311] width 1119 height 252
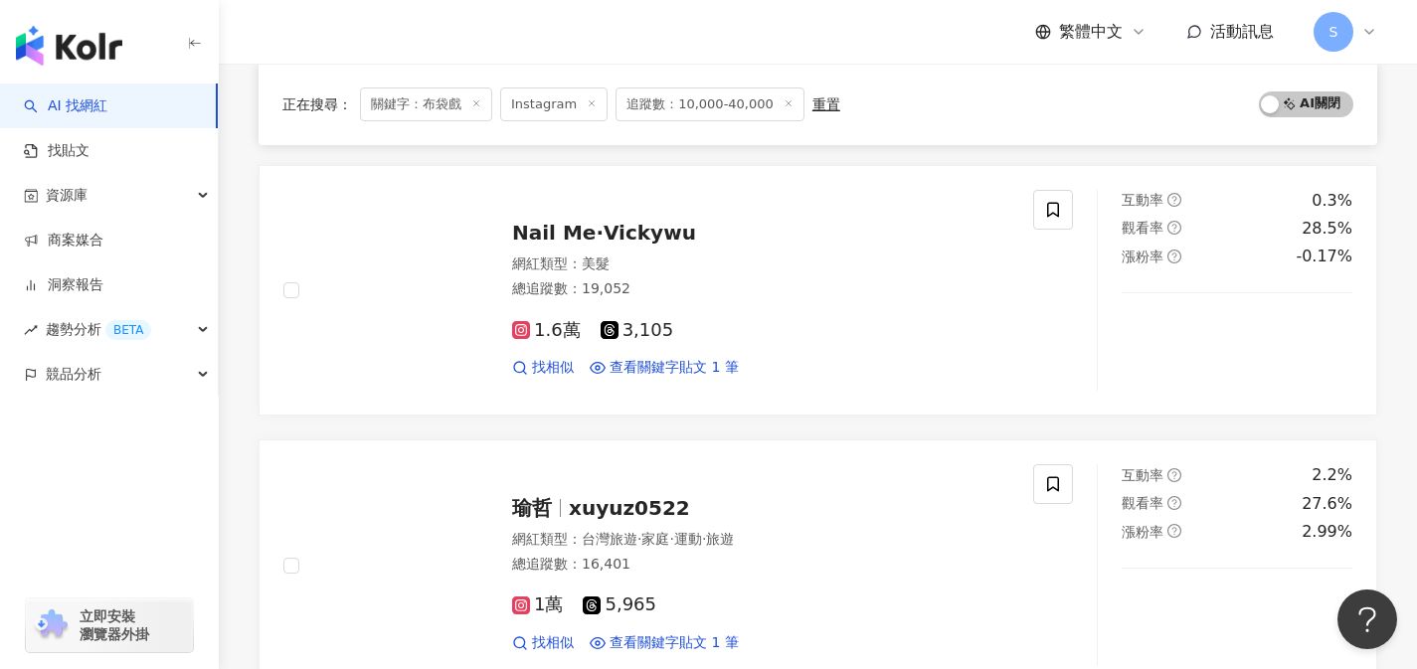
scroll to position [3197, 0]
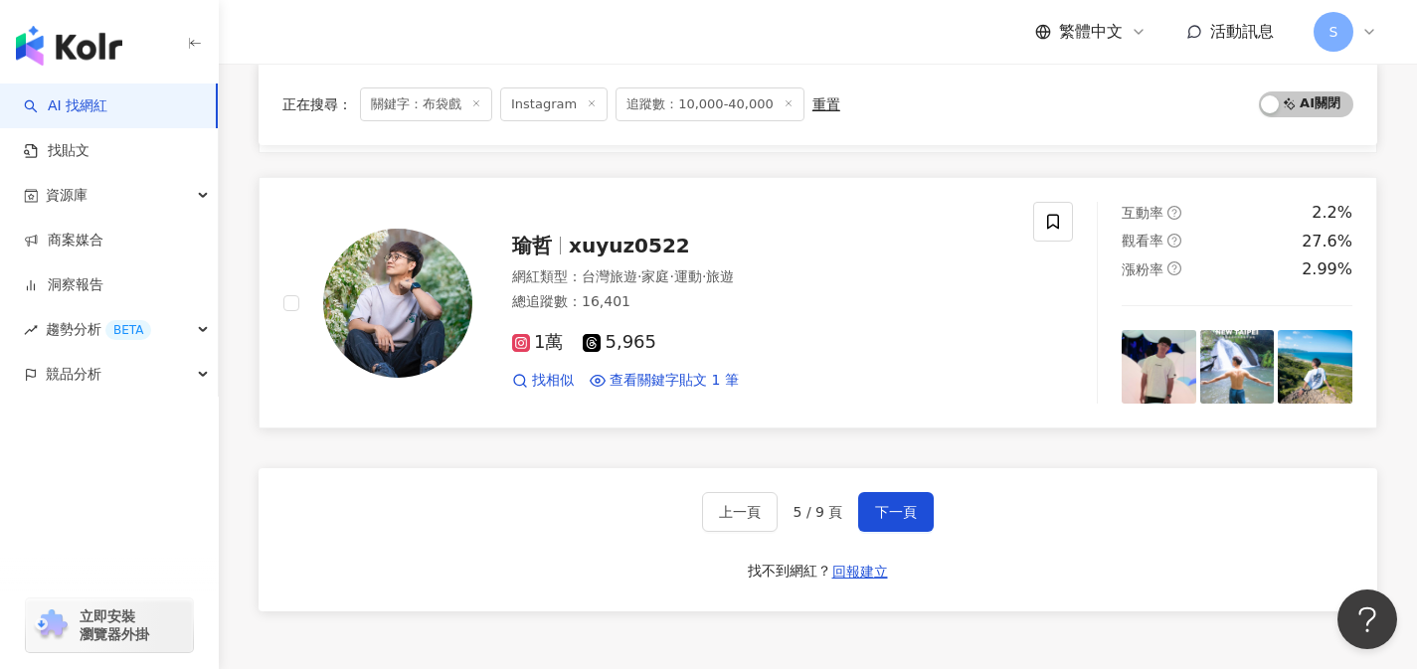
click at [714, 335] on div "1萬 5,965" at bounding box center [760, 343] width 497 height 22
click at [923, 500] on button "下一頁" at bounding box center [896, 512] width 76 height 40
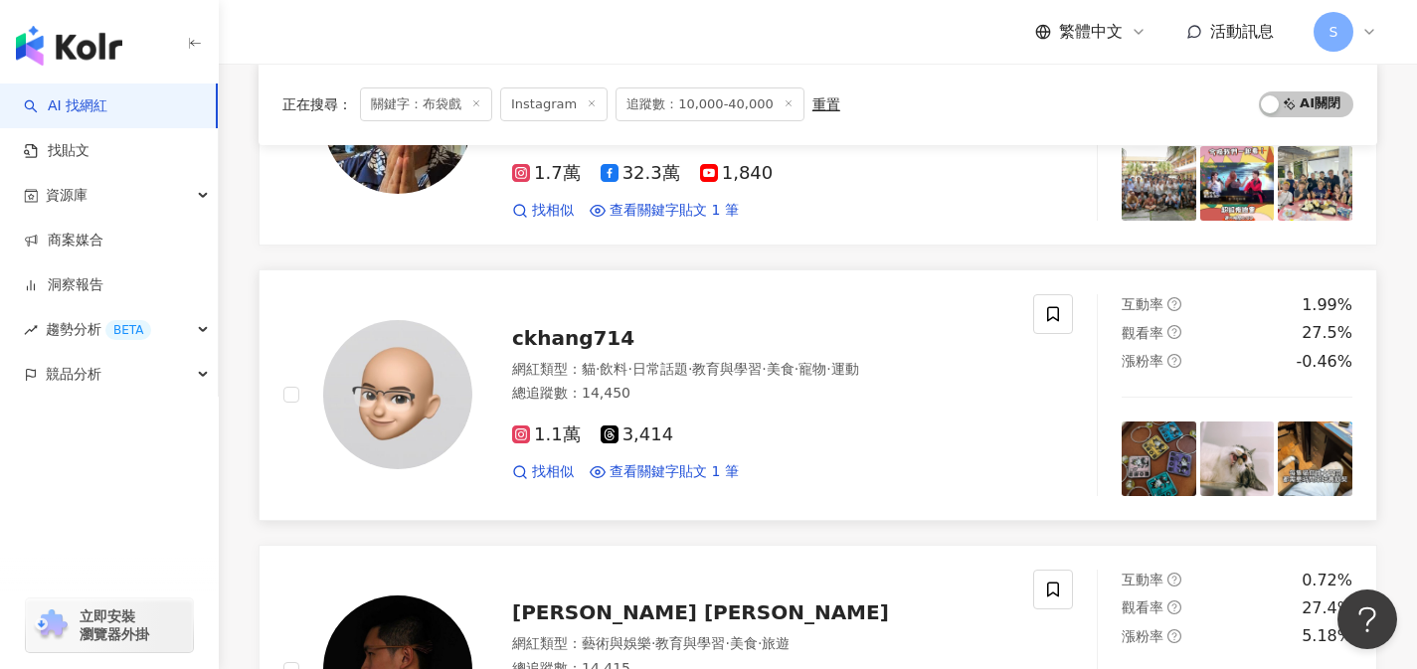
scroll to position [362, 0]
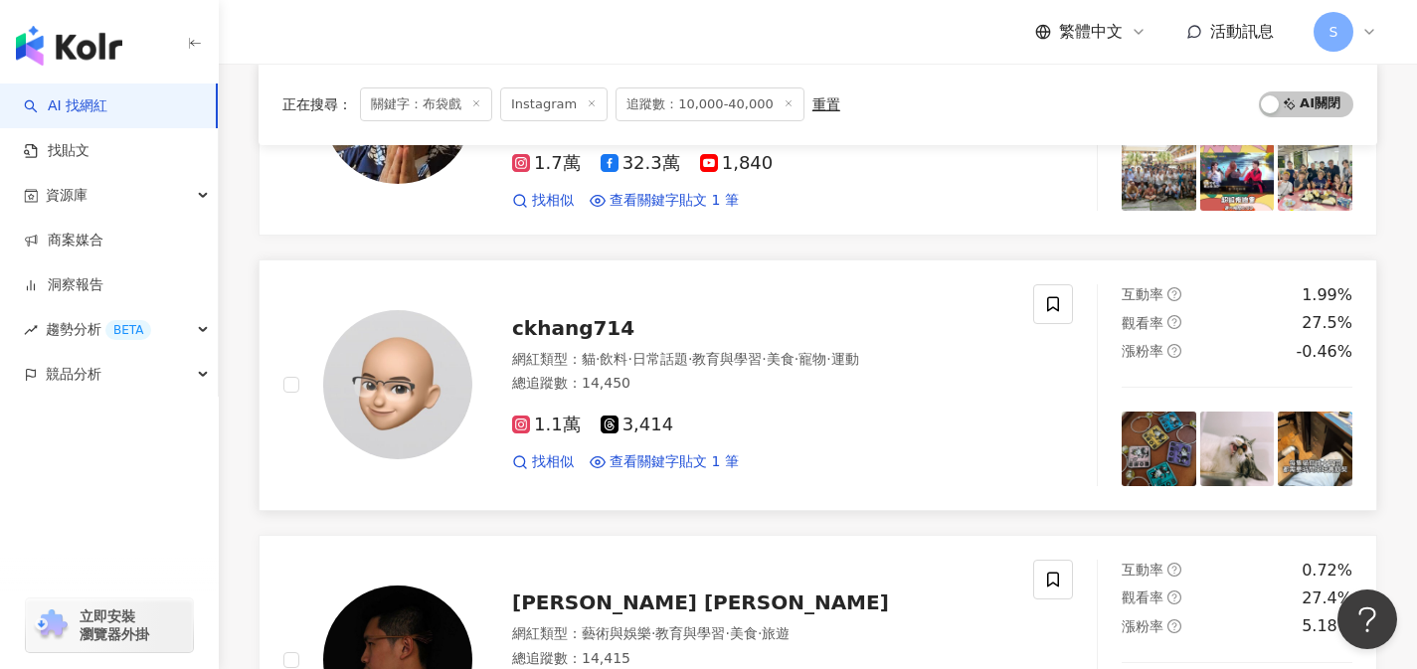
click at [743, 430] on div "1.1萬 3,414" at bounding box center [760, 426] width 497 height 22
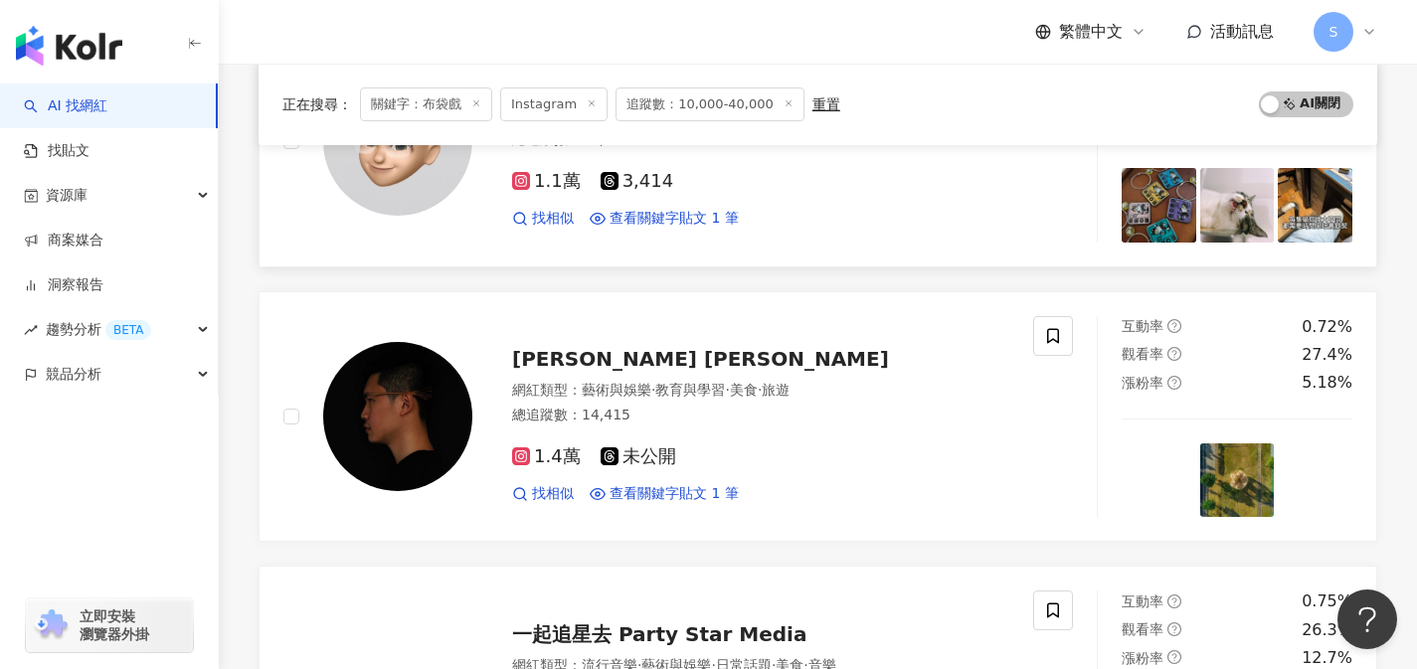
scroll to position [625, 0]
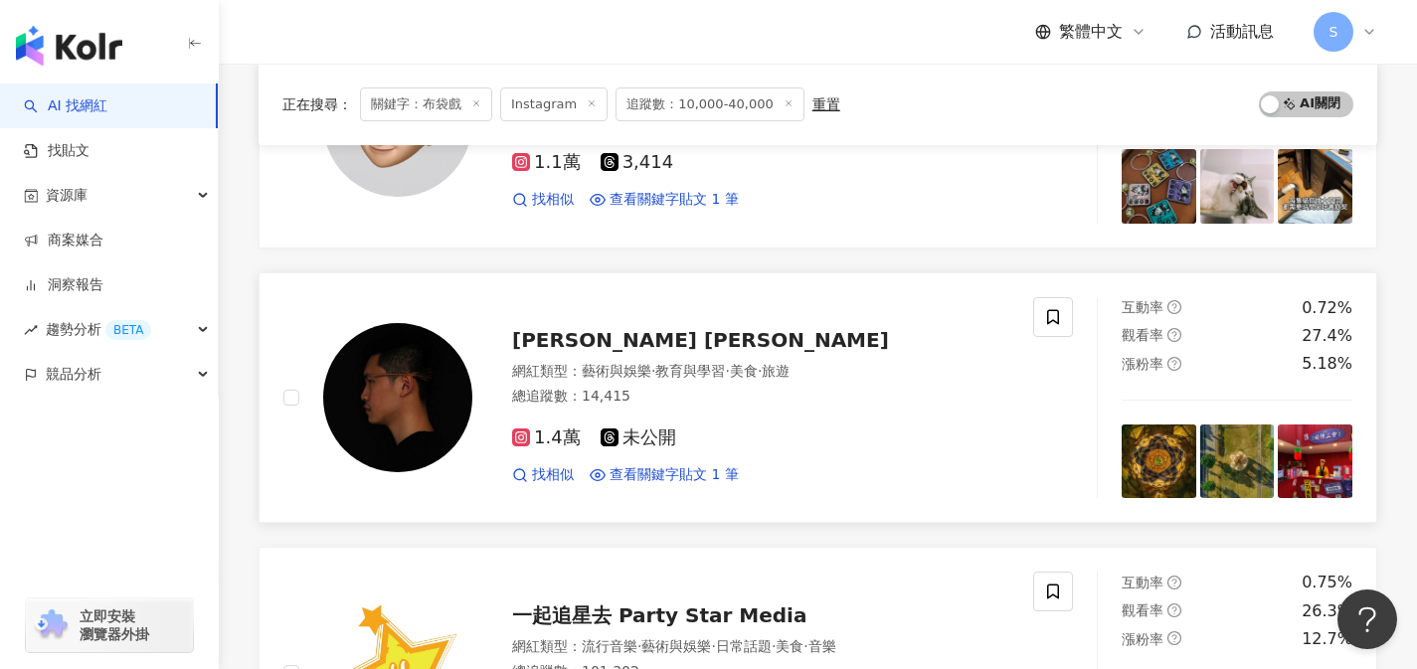
click at [715, 436] on div "1.4萬 未公開" at bounding box center [760, 439] width 497 height 22
click at [714, 424] on div "1.4萬 未公開 找相似 查看關鍵字貼文 1 筆" at bounding box center [760, 449] width 497 height 74
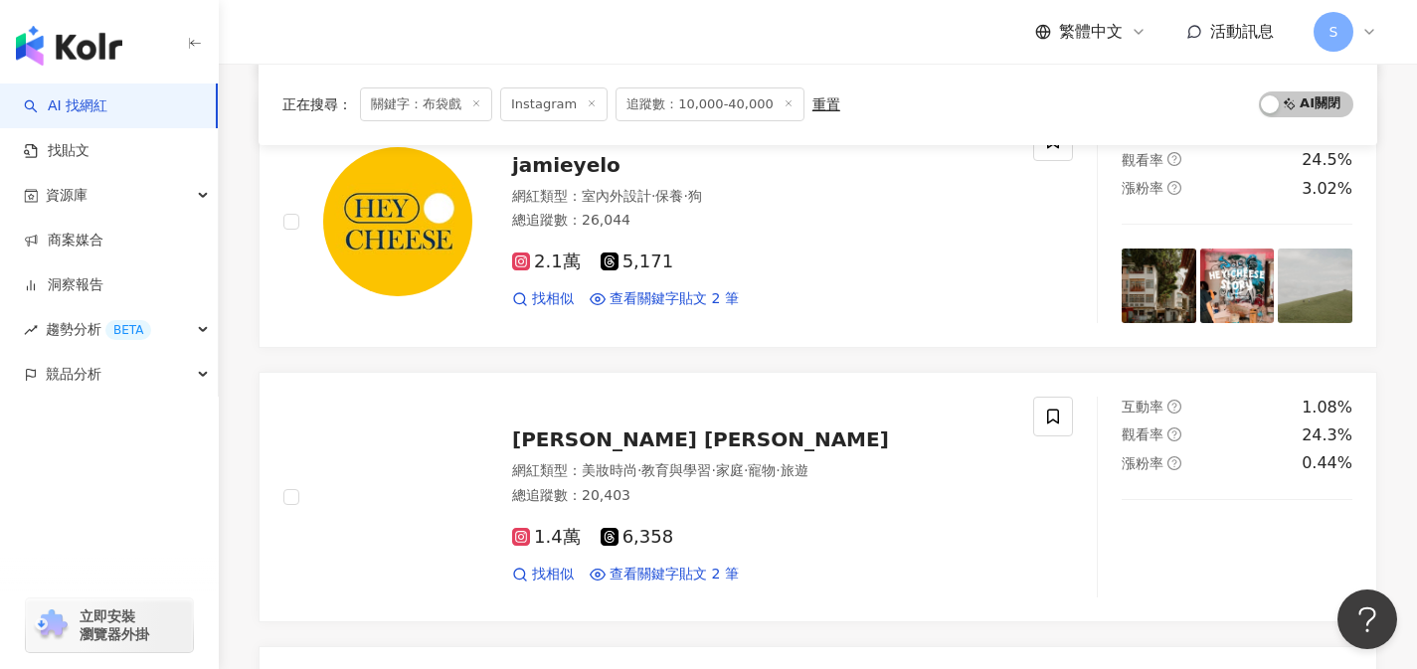
scroll to position [1886, 0]
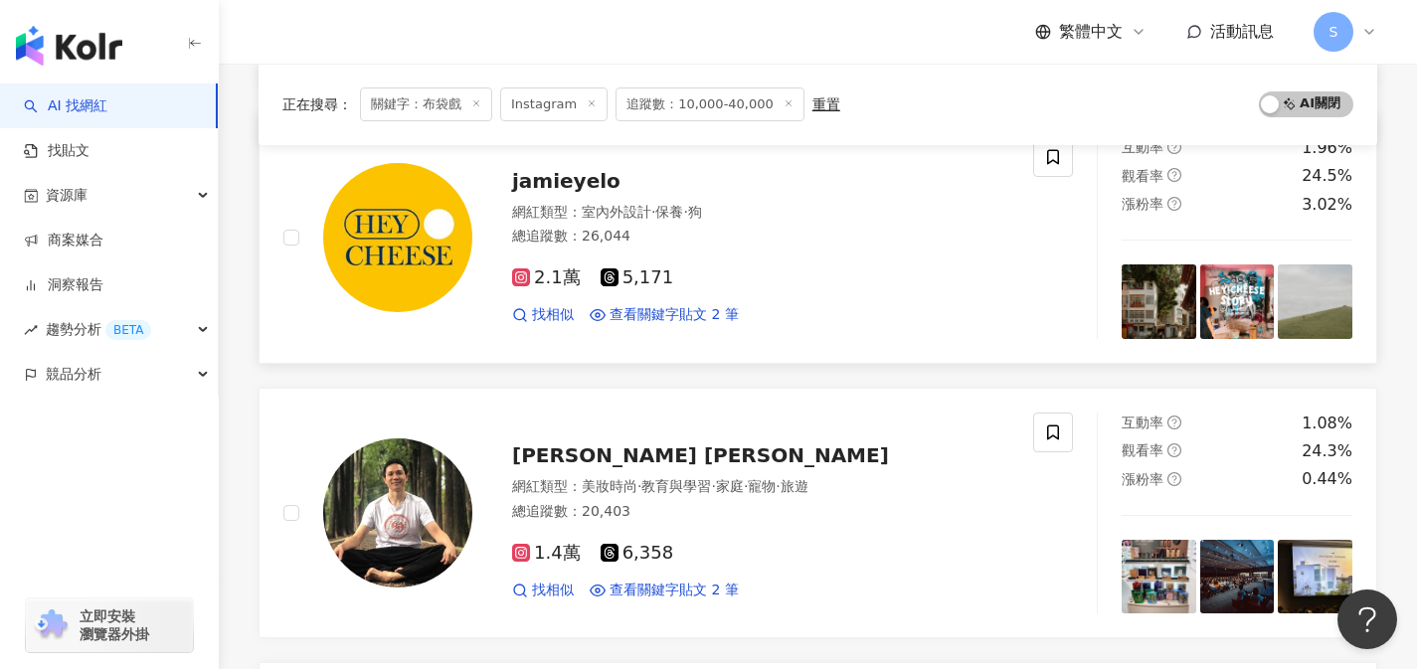
click at [918, 230] on div "總追蹤數 ： 26,044" at bounding box center [760, 237] width 497 height 20
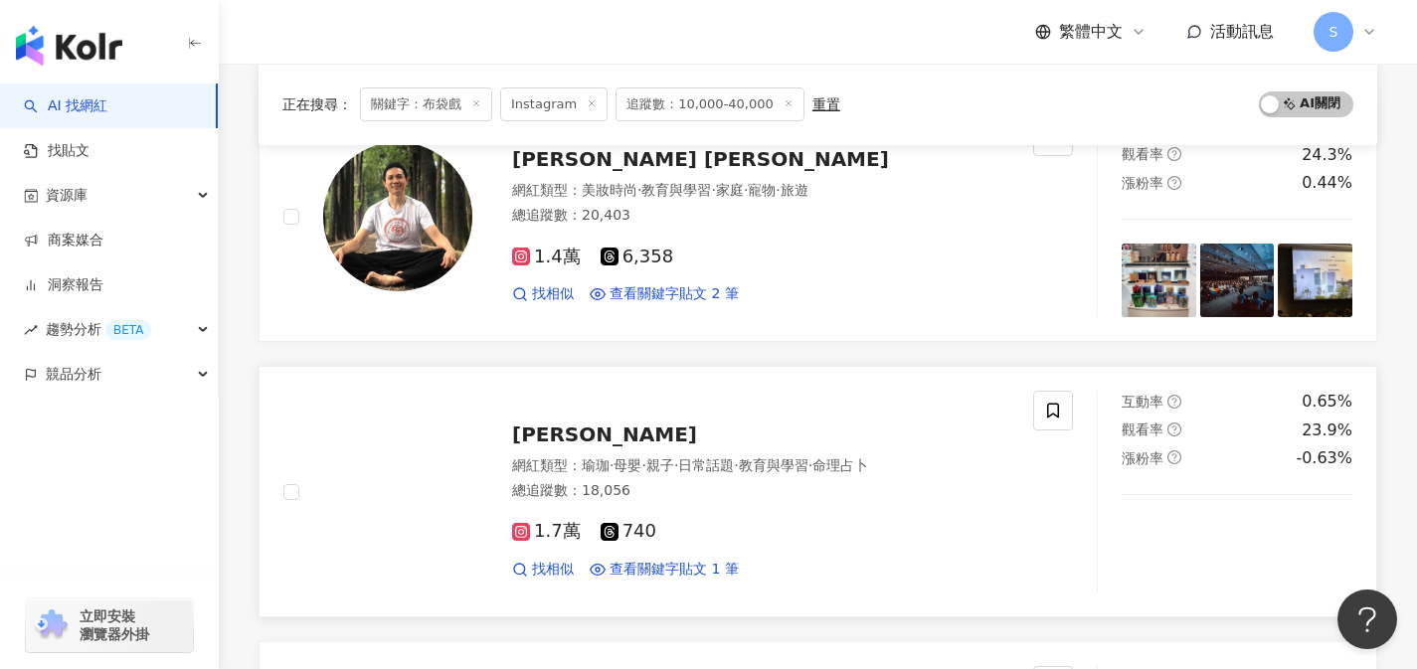
scroll to position [2203, 0]
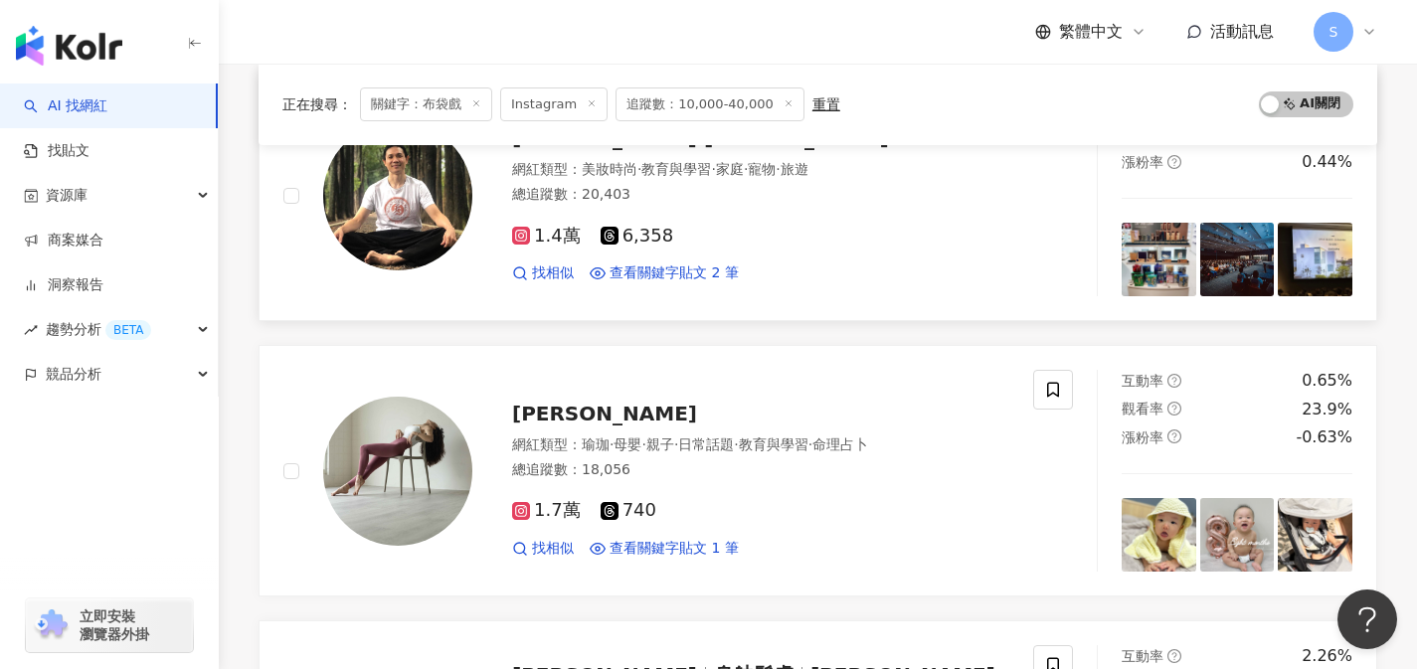
click at [714, 230] on div "1.4萬 6,358" at bounding box center [760, 237] width 497 height 22
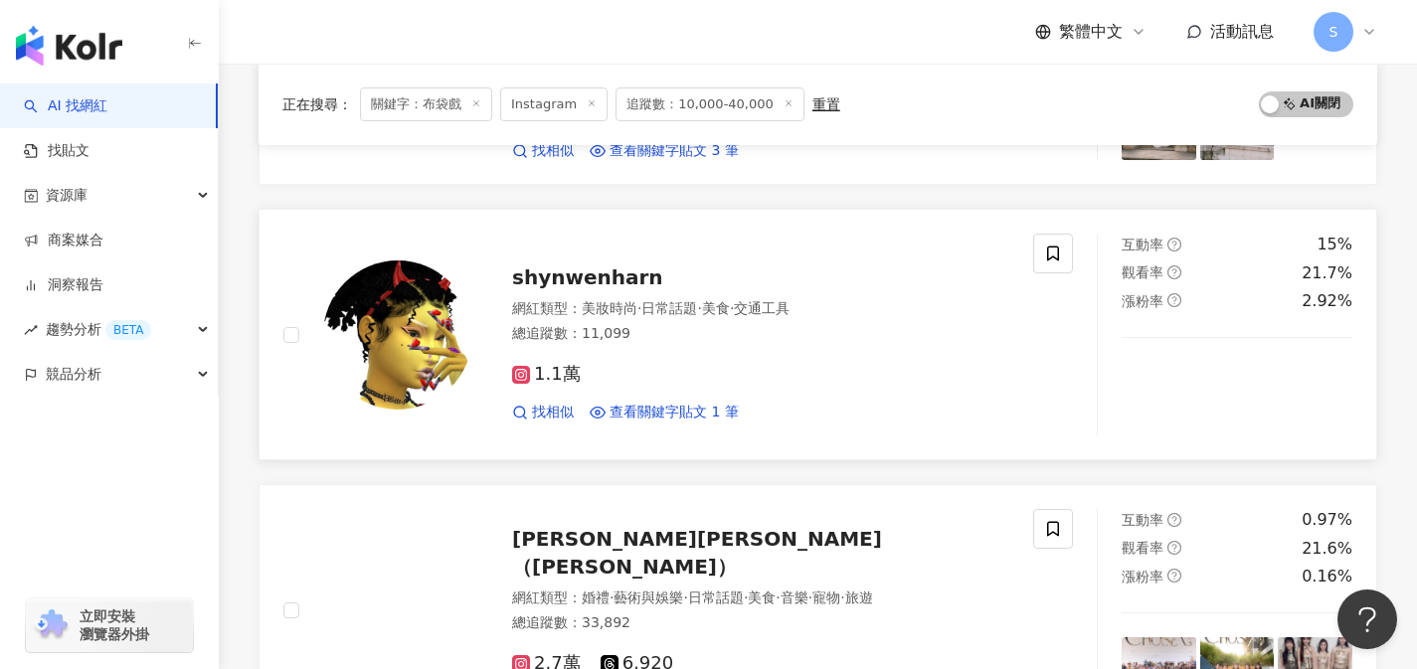
scroll to position [2779, 0]
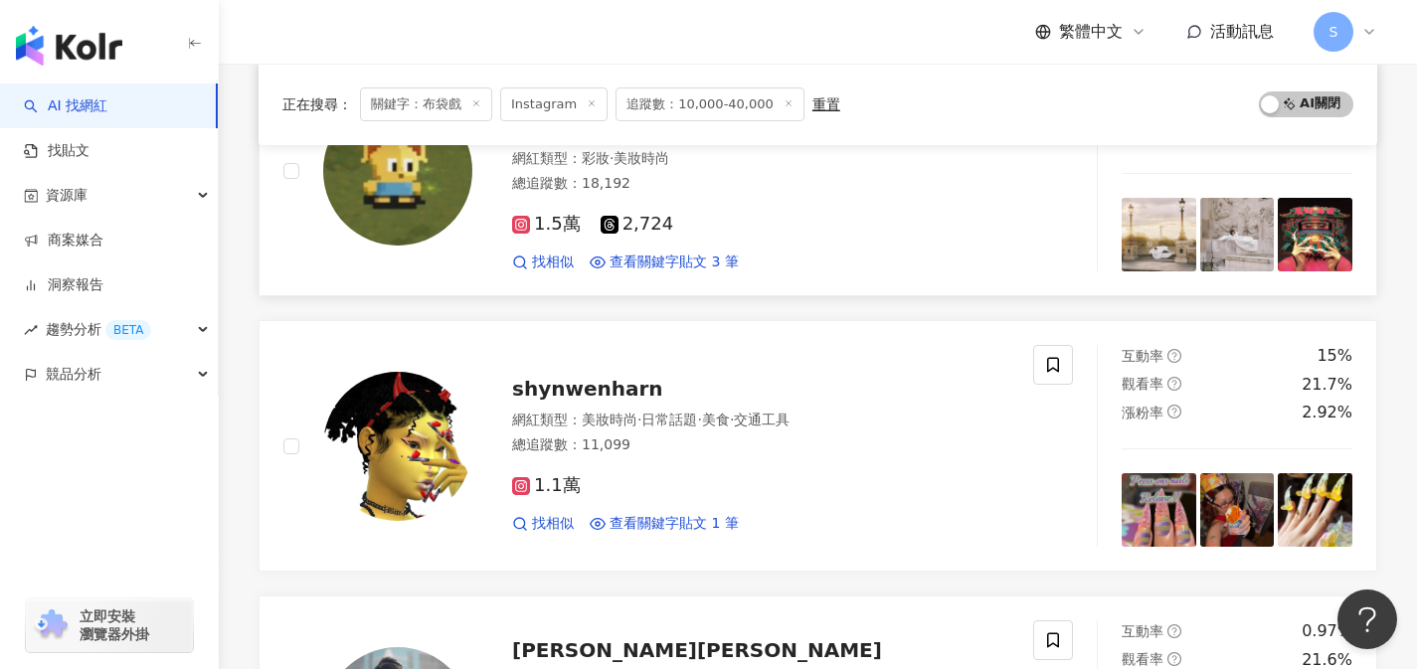
click at [711, 214] on div "1.5萬 2,724" at bounding box center [760, 225] width 497 height 22
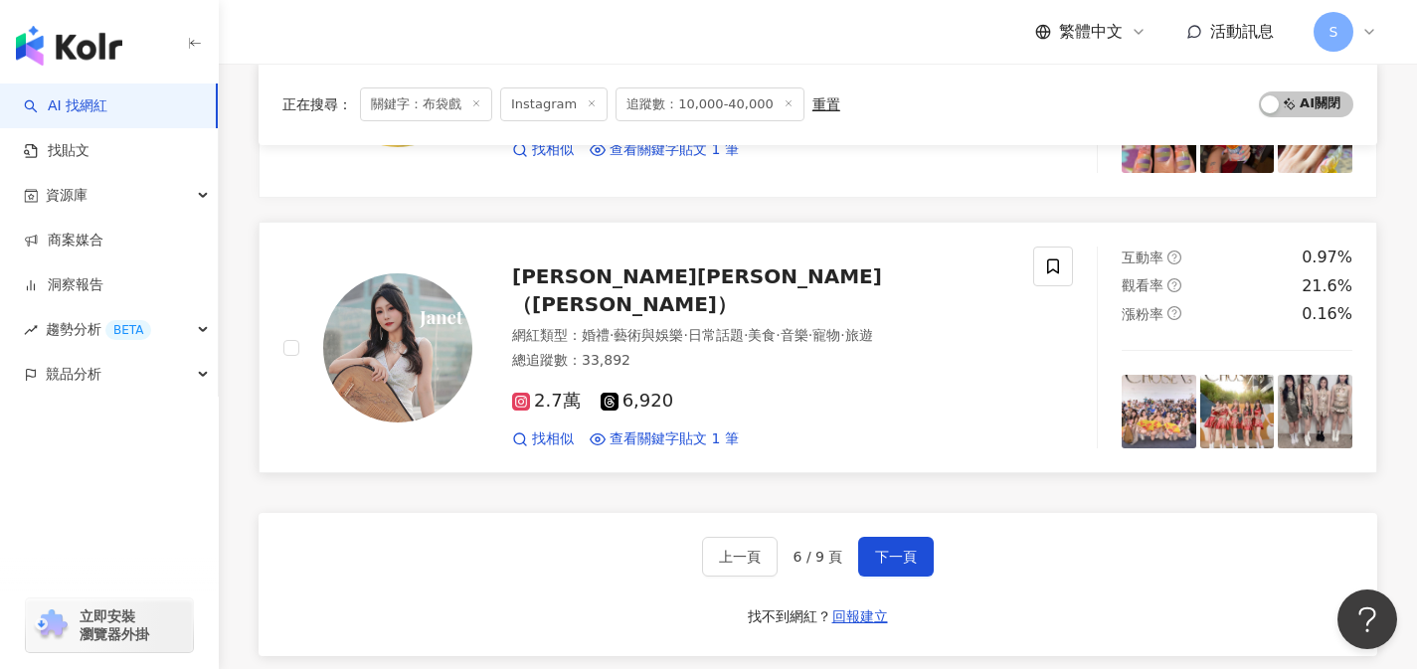
scroll to position [3230, 0]
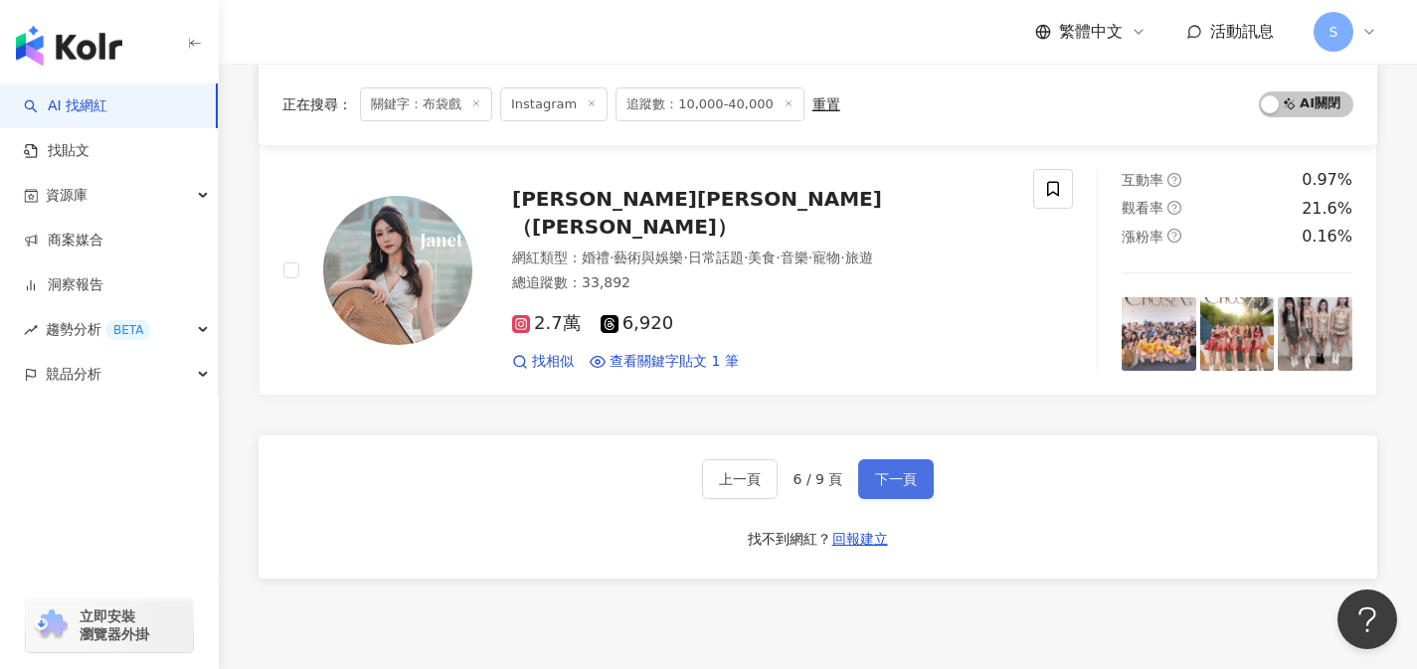
click at [885, 473] on span "下一頁" at bounding box center [896, 479] width 42 height 16
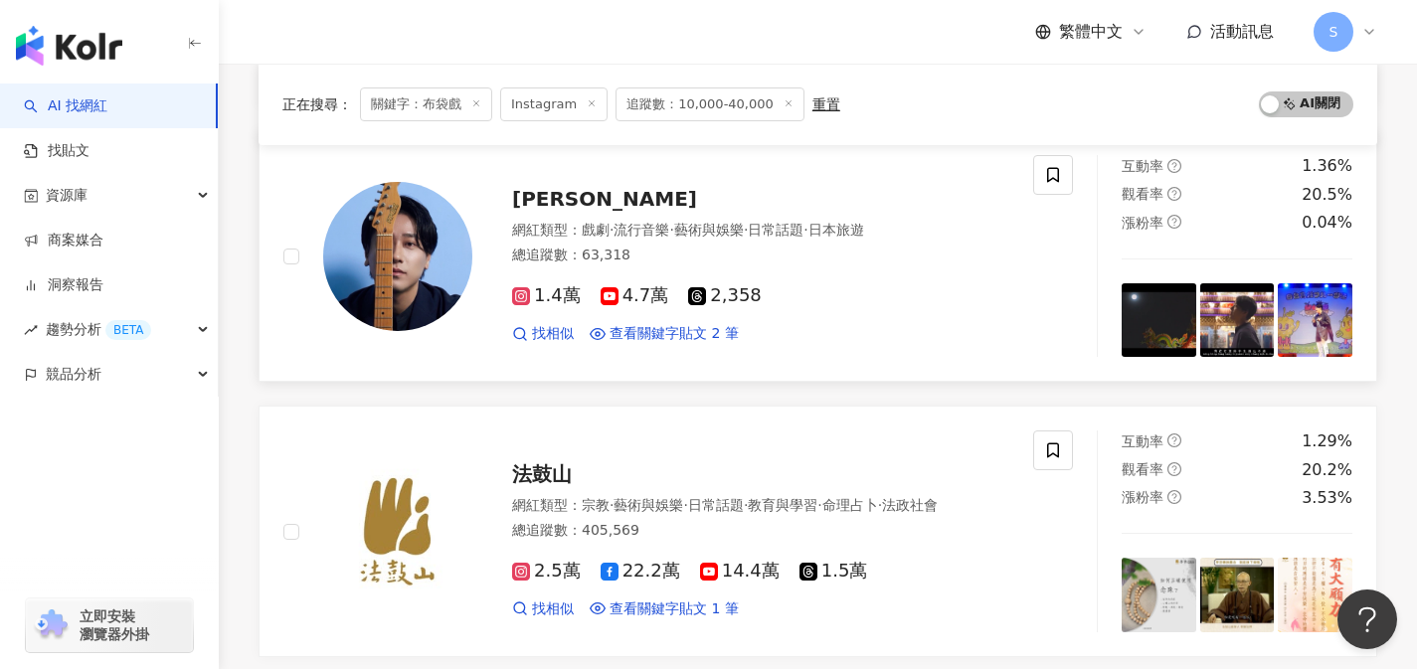
scroll to position [498, 0]
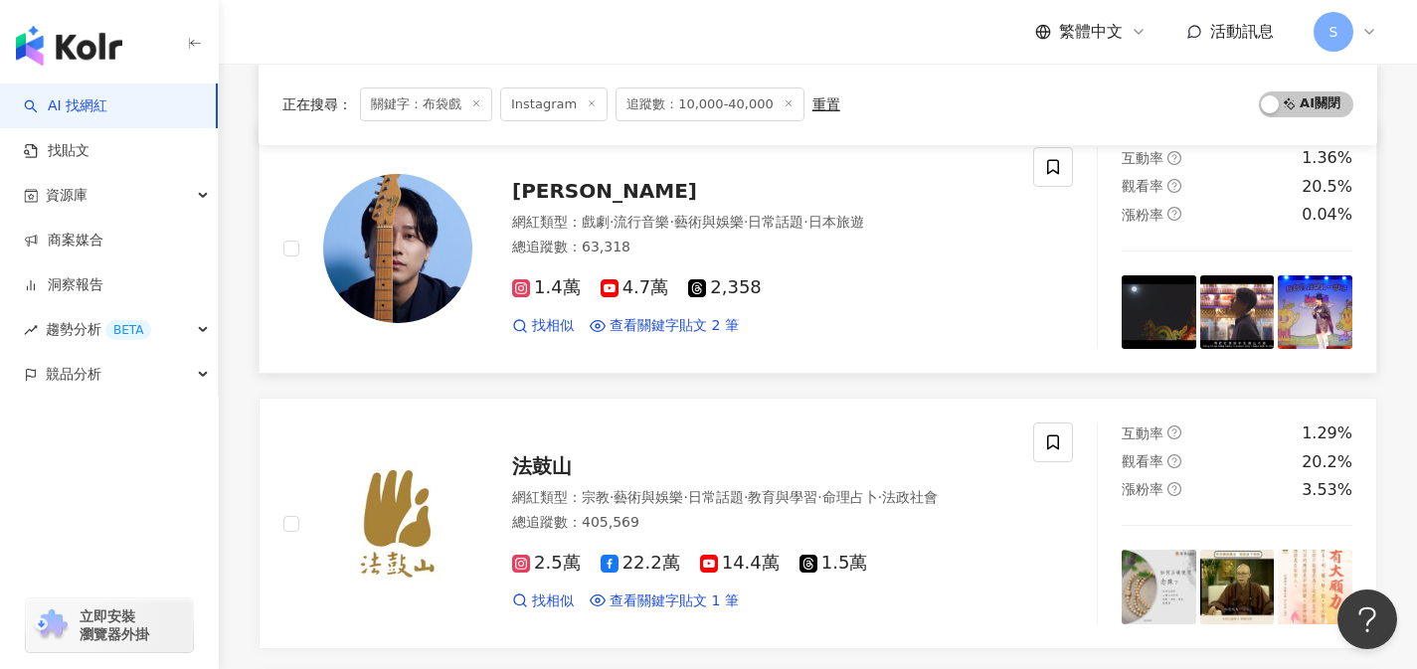
click at [955, 314] on div "1.4萬 4.7萬 2,358 找相似 查看關鍵字貼文 2 筆" at bounding box center [760, 299] width 497 height 74
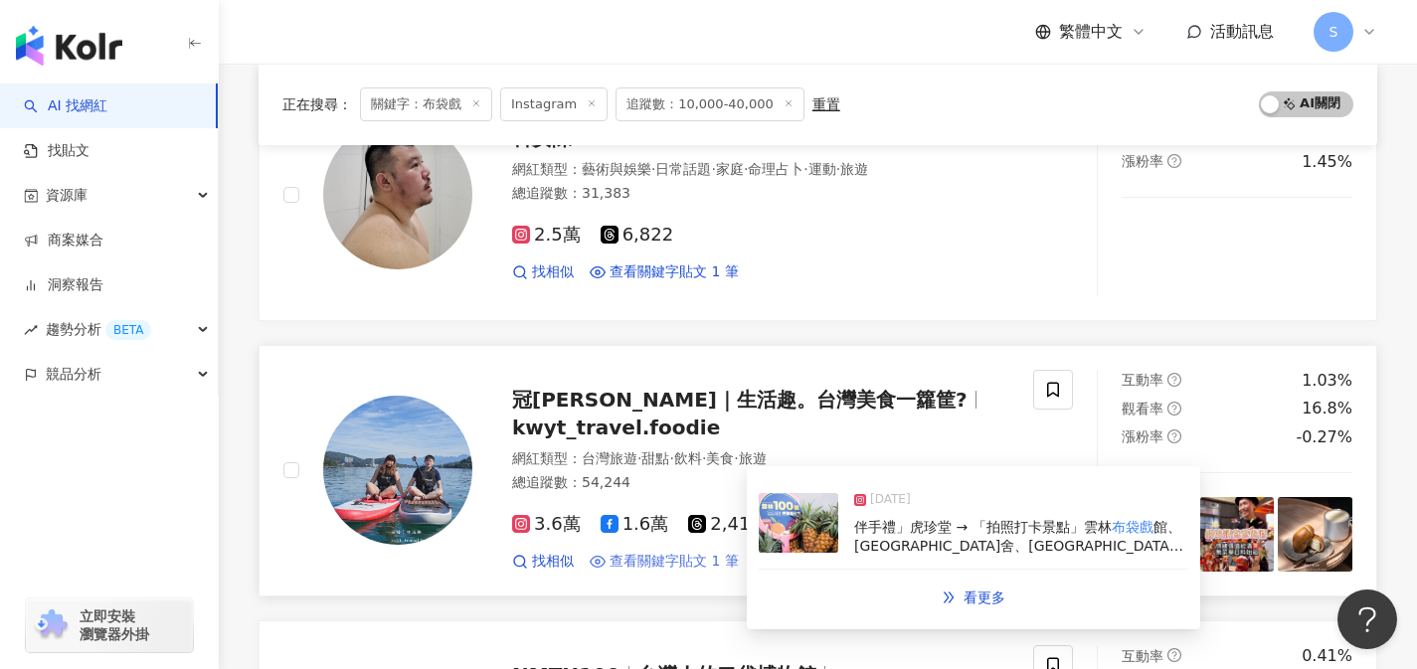
scroll to position [1280, 0]
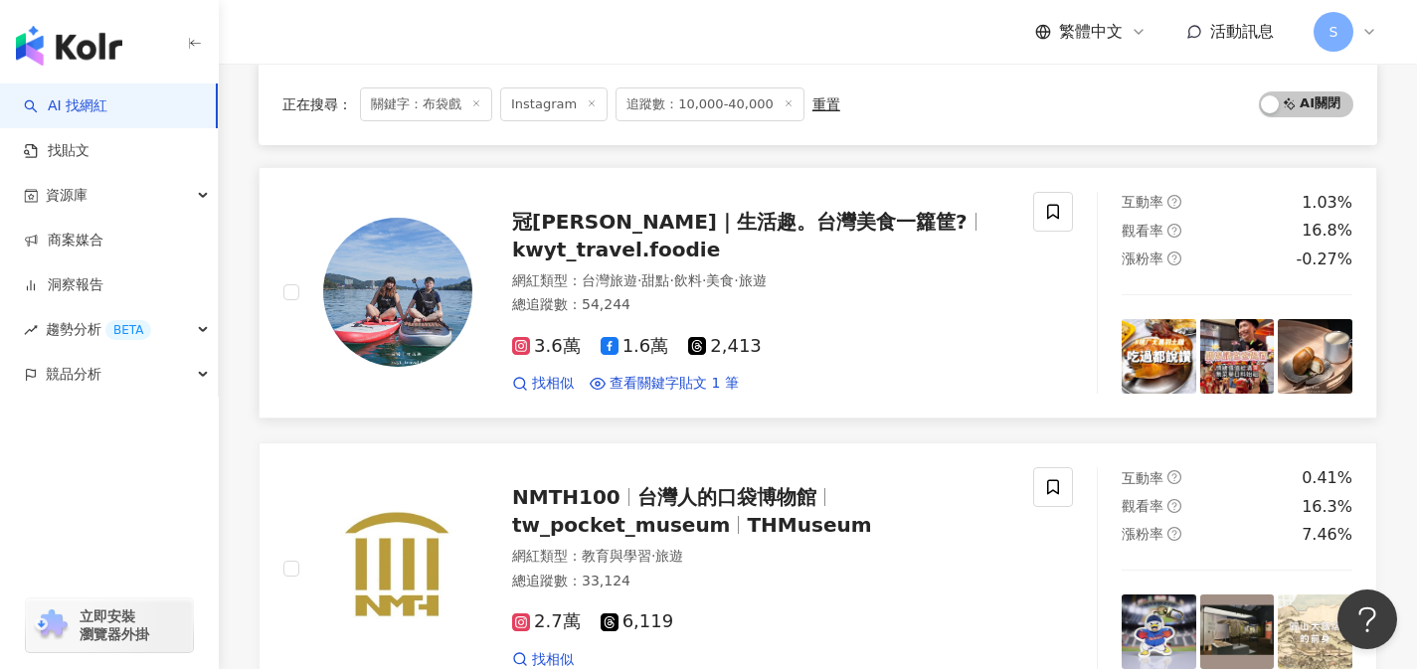
click at [909, 390] on div "冠婷｜生活趣。台灣美食一籮筐? kwyt_travel.foodie 網紅類型 ： 台灣旅遊 · 甜點 · 飲料 · 美食 · 旅遊 總追蹤數 ： 54,24…" at bounding box center [658, 293] width 750 height 202
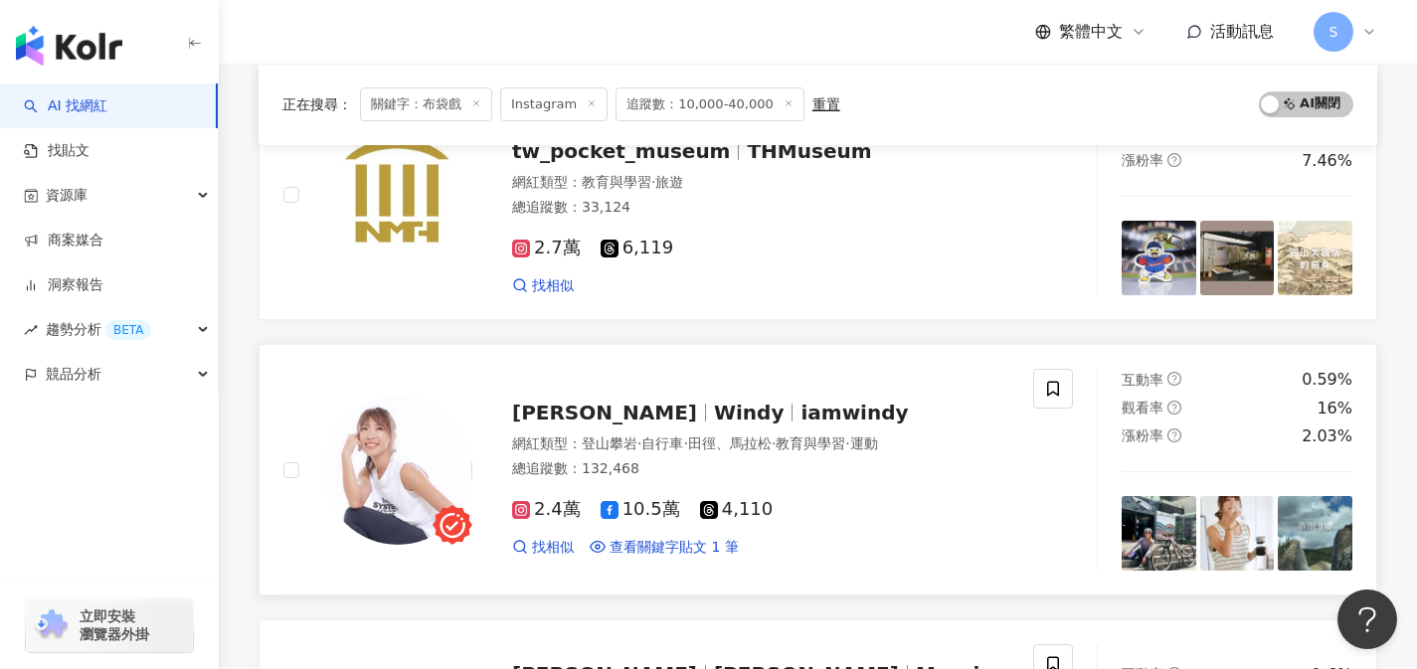
scroll to position [1805, 0]
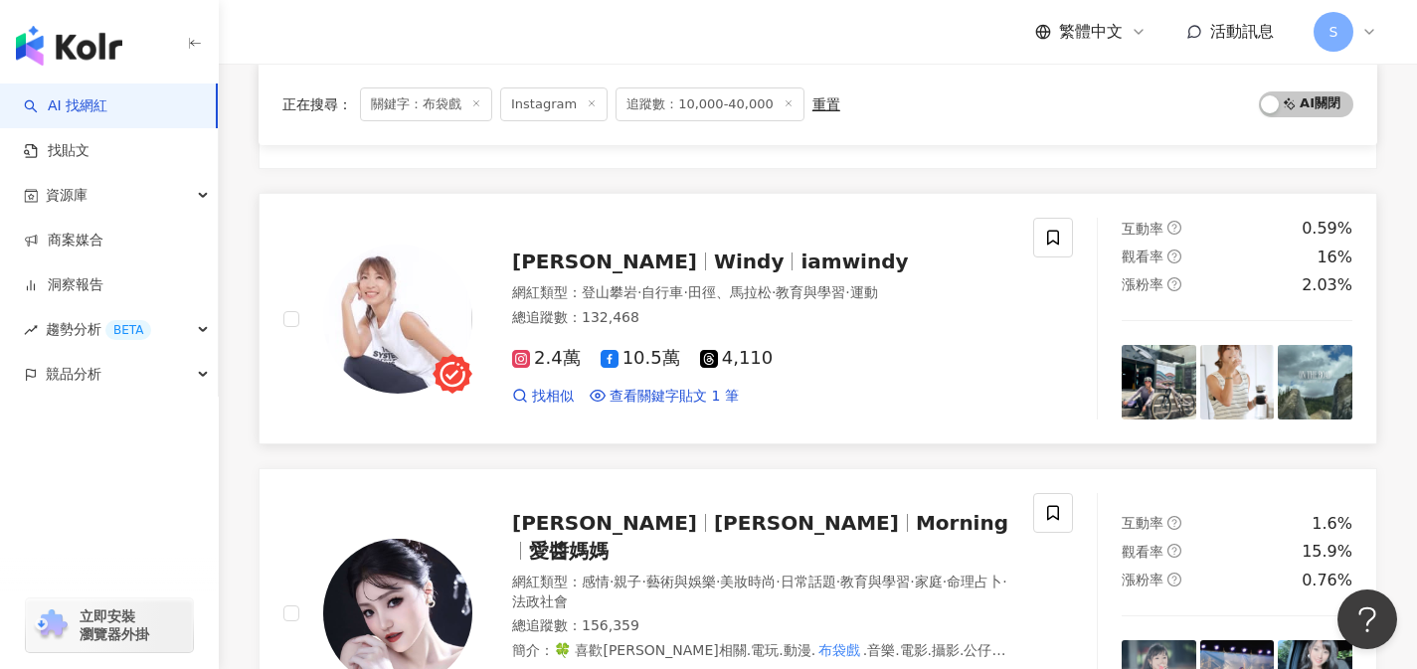
click at [684, 325] on div "總追蹤數 ： 132,468" at bounding box center [760, 318] width 497 height 20
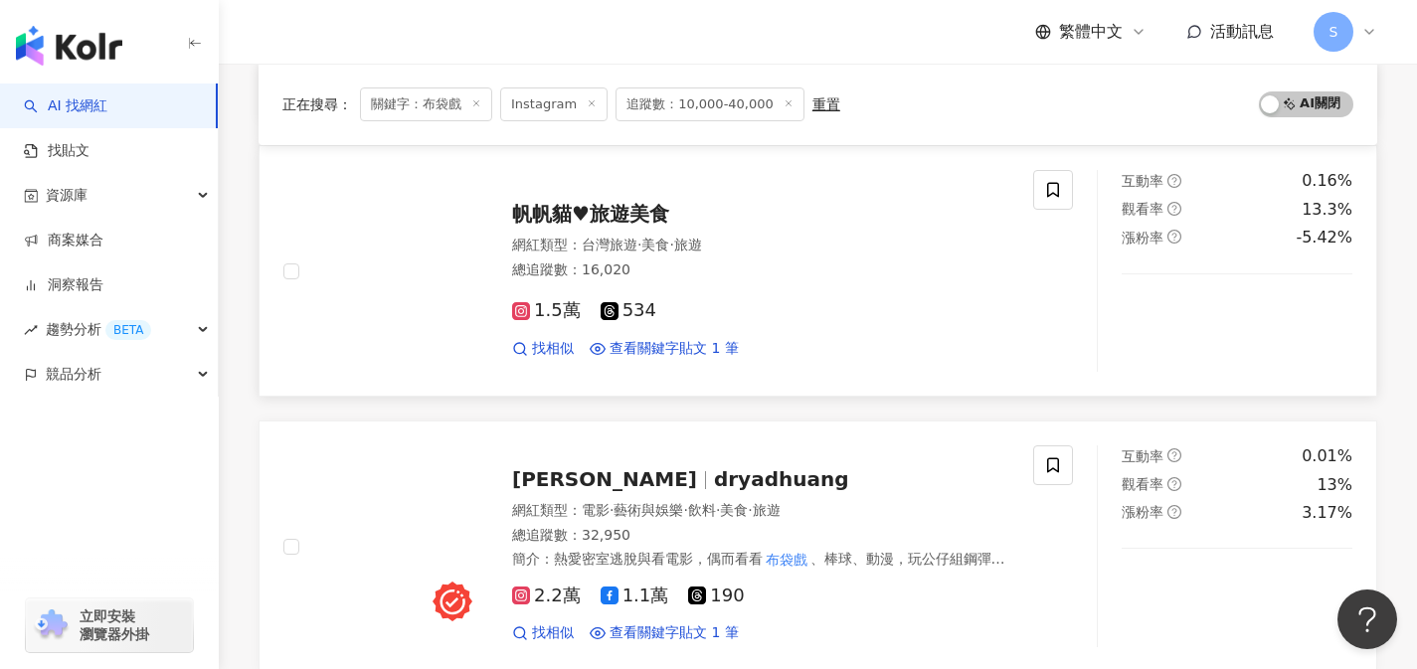
scroll to position [3124, 0]
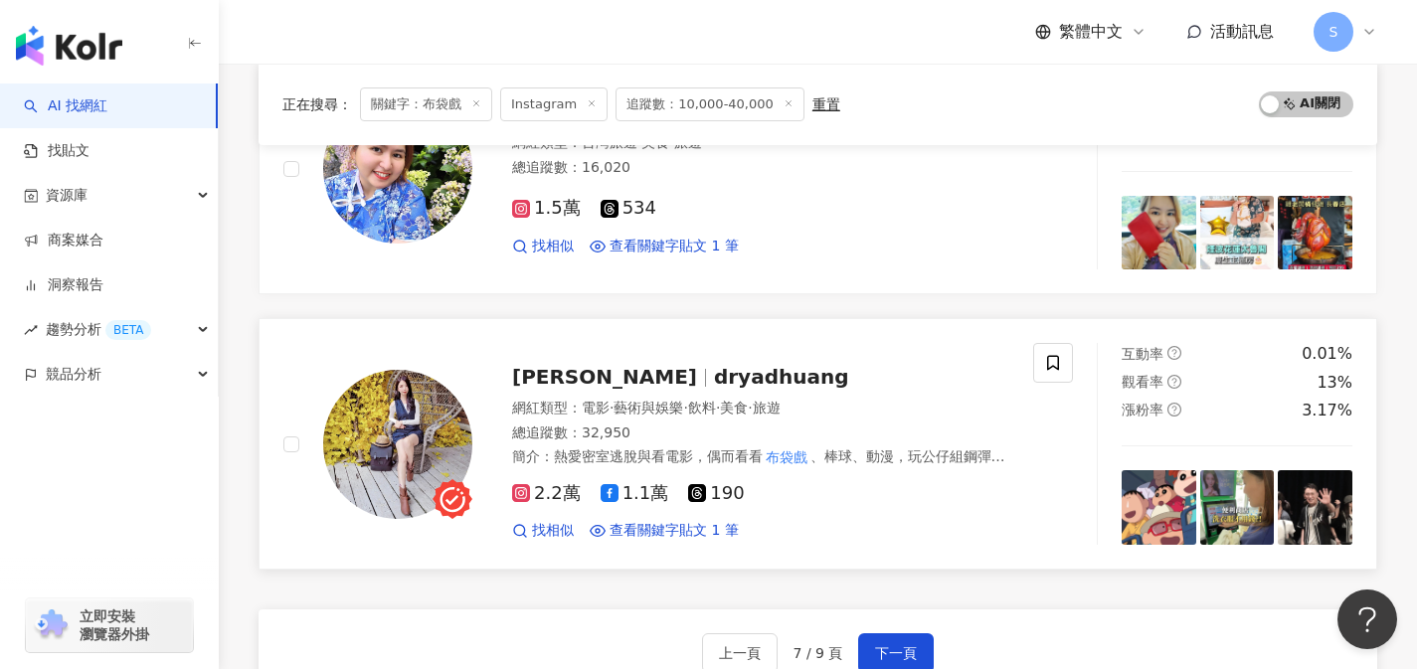
click at [773, 424] on div "總追蹤數 ： 32,950" at bounding box center [760, 434] width 497 height 20
click at [891, 645] on span "下一頁" at bounding box center [896, 653] width 42 height 16
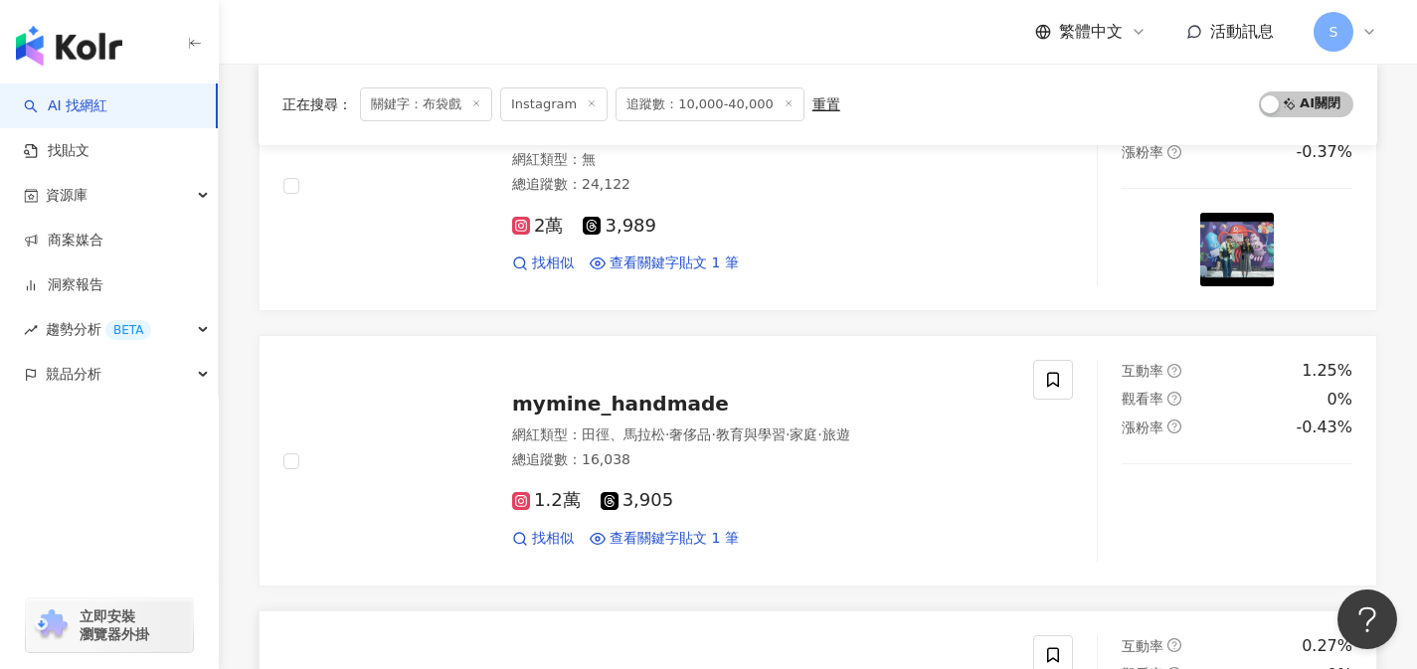
scroll to position [3158, 0]
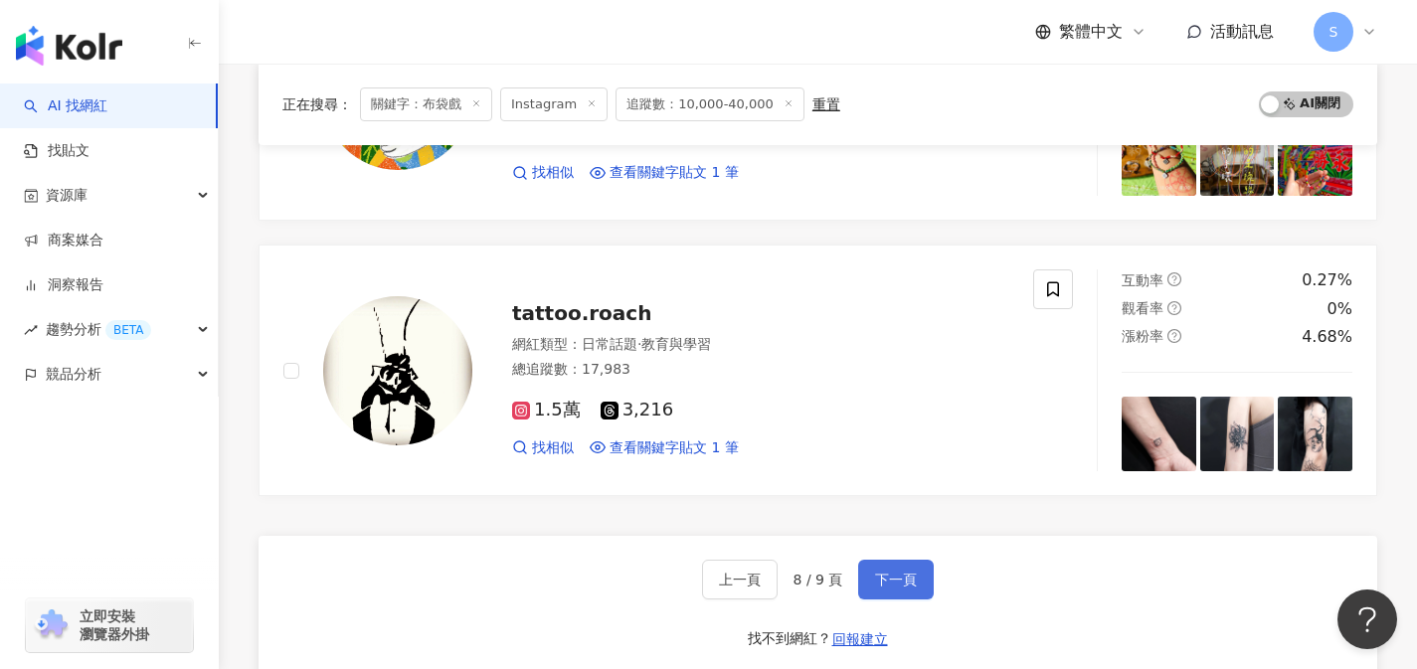
click at [930, 563] on button "下一頁" at bounding box center [896, 580] width 76 height 40
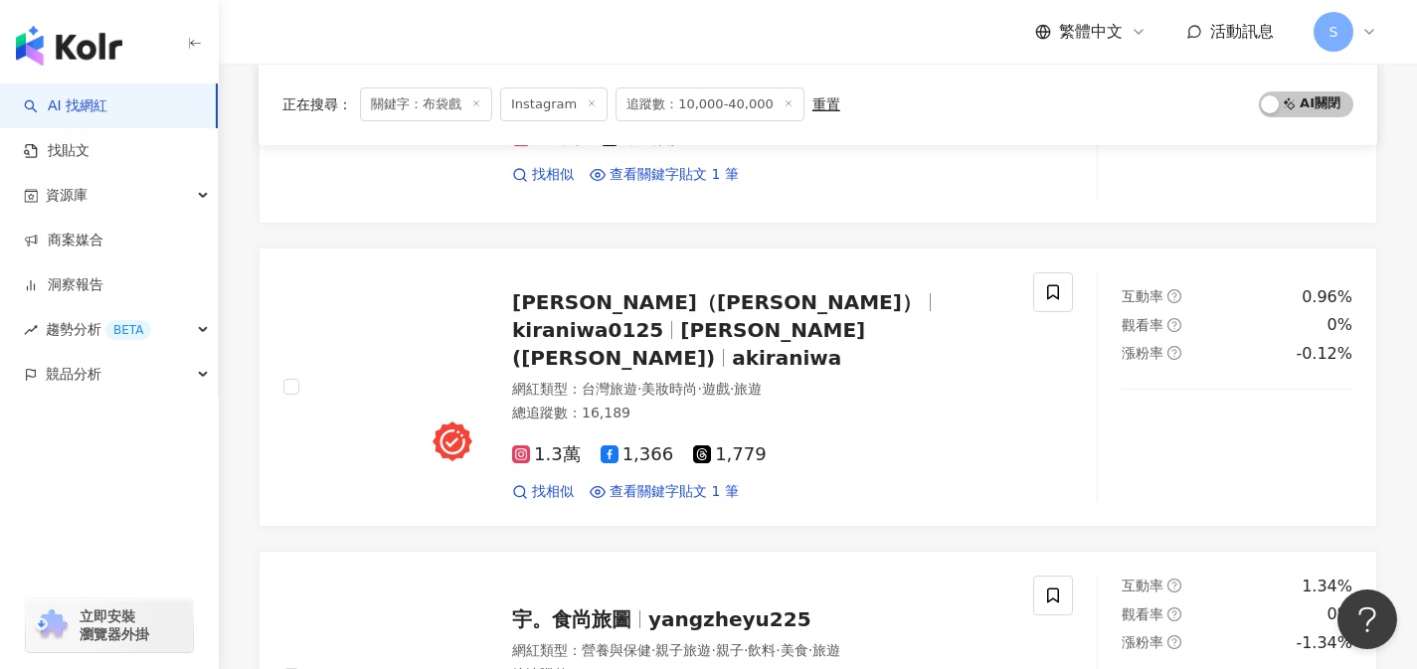
scroll to position [1199, 0]
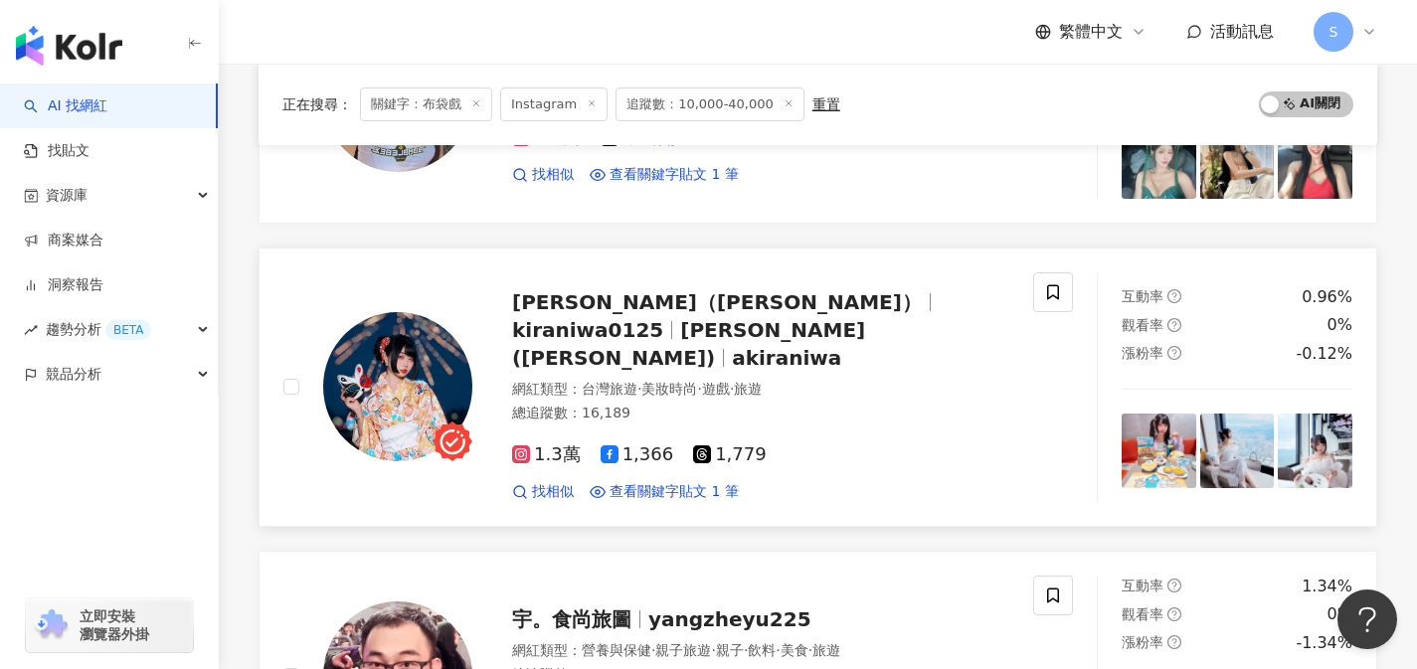
click at [800, 404] on div "總追蹤數 ： 16,189" at bounding box center [760, 414] width 497 height 20
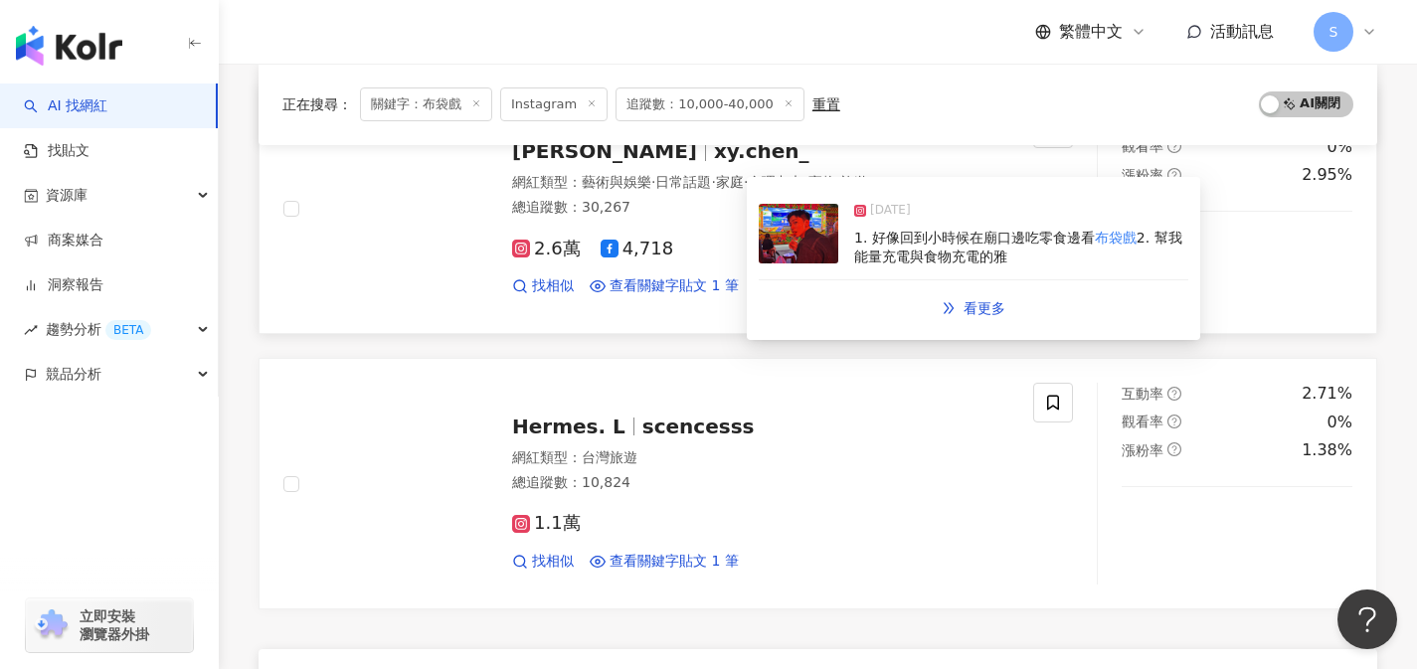
scroll to position [2166, 0]
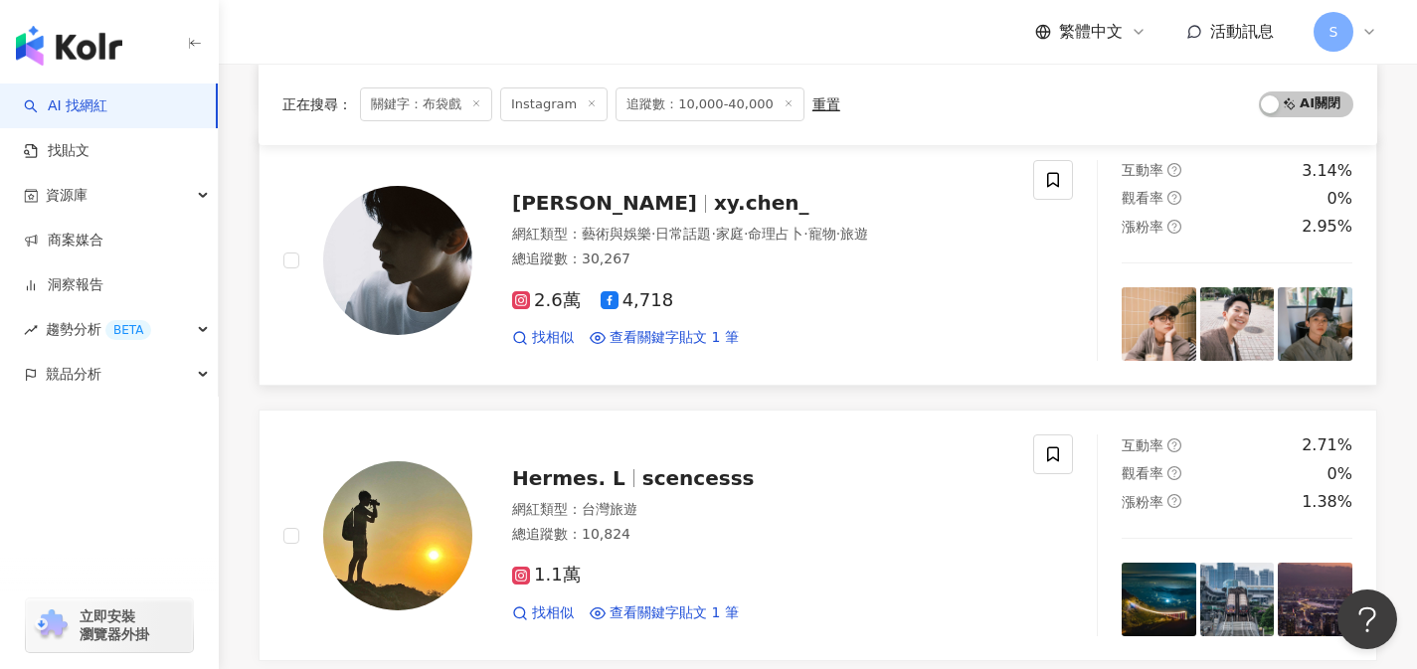
click at [690, 250] on div "總追蹤數 ： 30,267" at bounding box center [760, 260] width 497 height 20
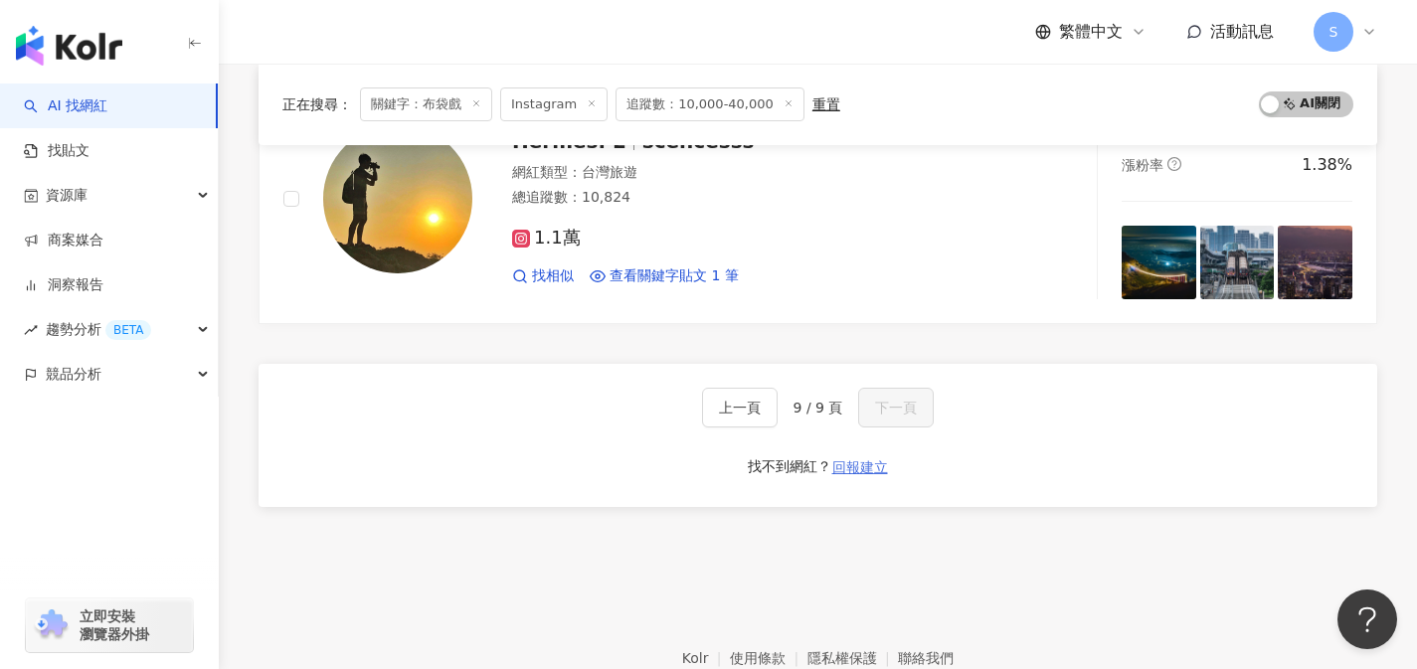
scroll to position [0, 0]
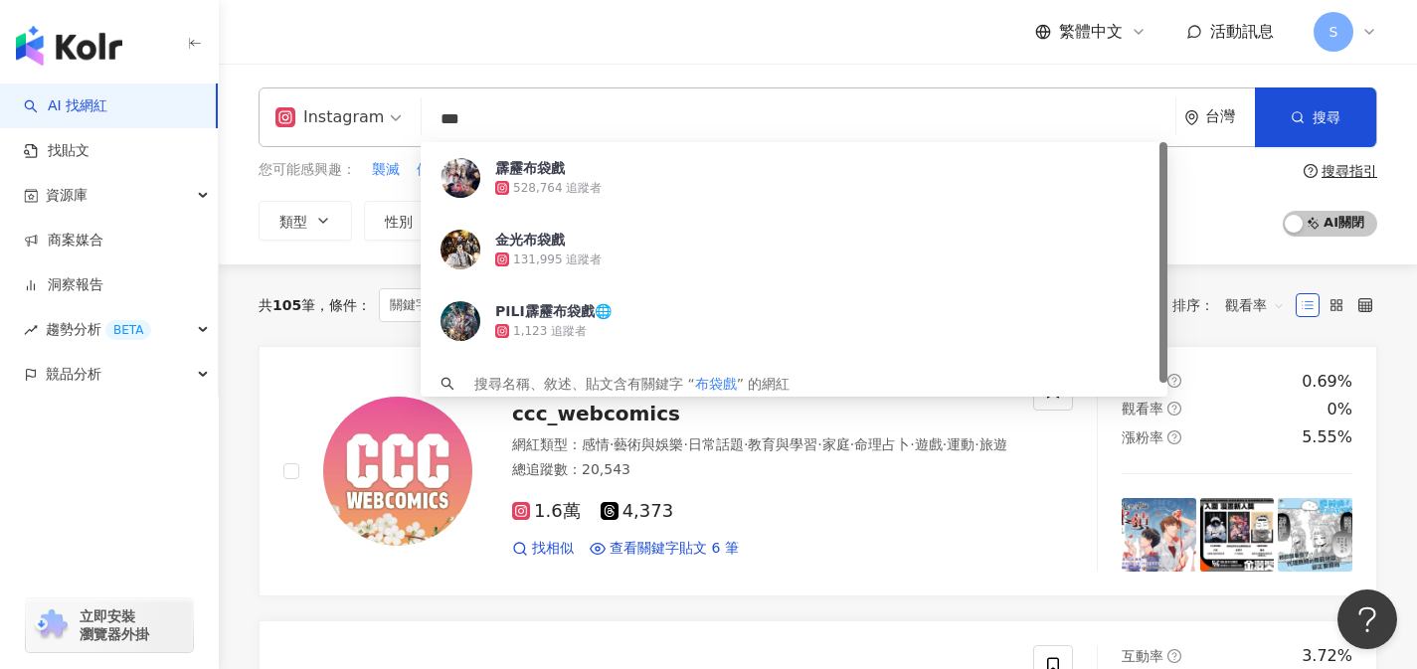
drag, startPoint x: 681, startPoint y: 113, endPoint x: 435, endPoint y: 111, distance: 246.7
click at [435, 111] on input "***" at bounding box center [799, 119] width 738 height 38
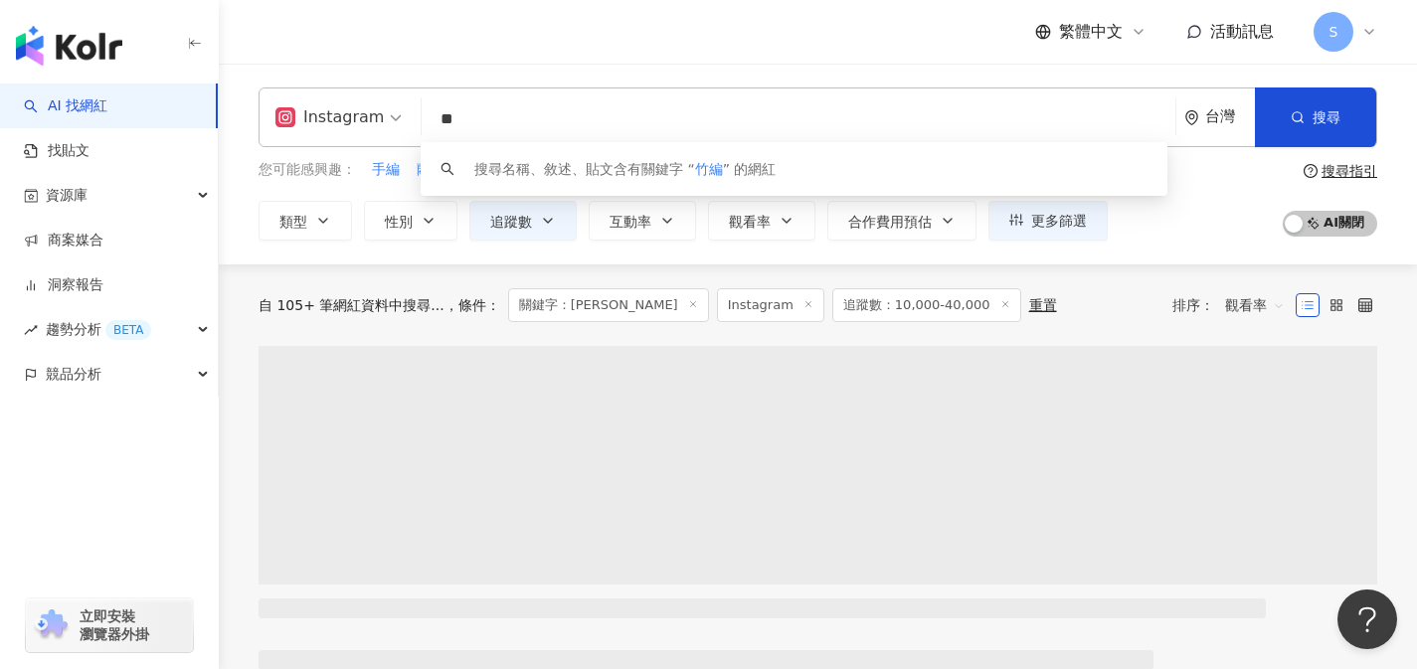
type input "**"
click at [690, 27] on div "繁體中文 活動訊息 S" at bounding box center [818, 32] width 1119 height 64
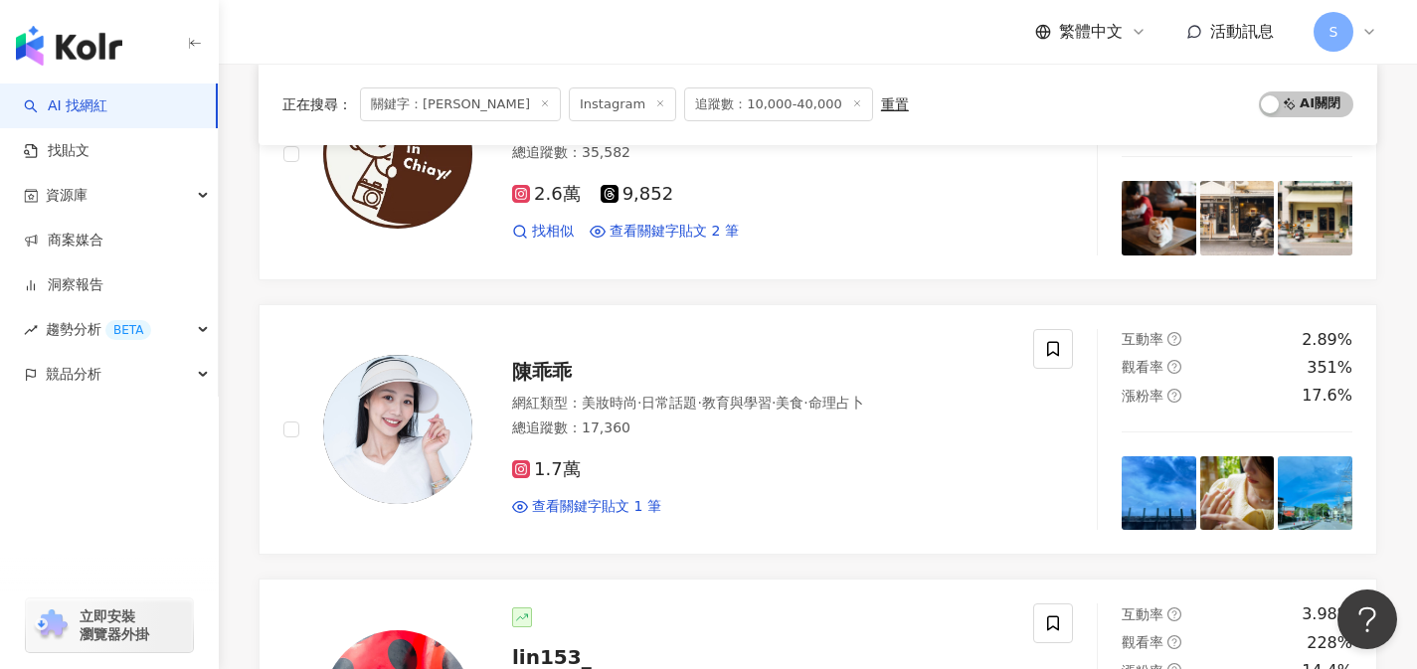
scroll to position [1008, 0]
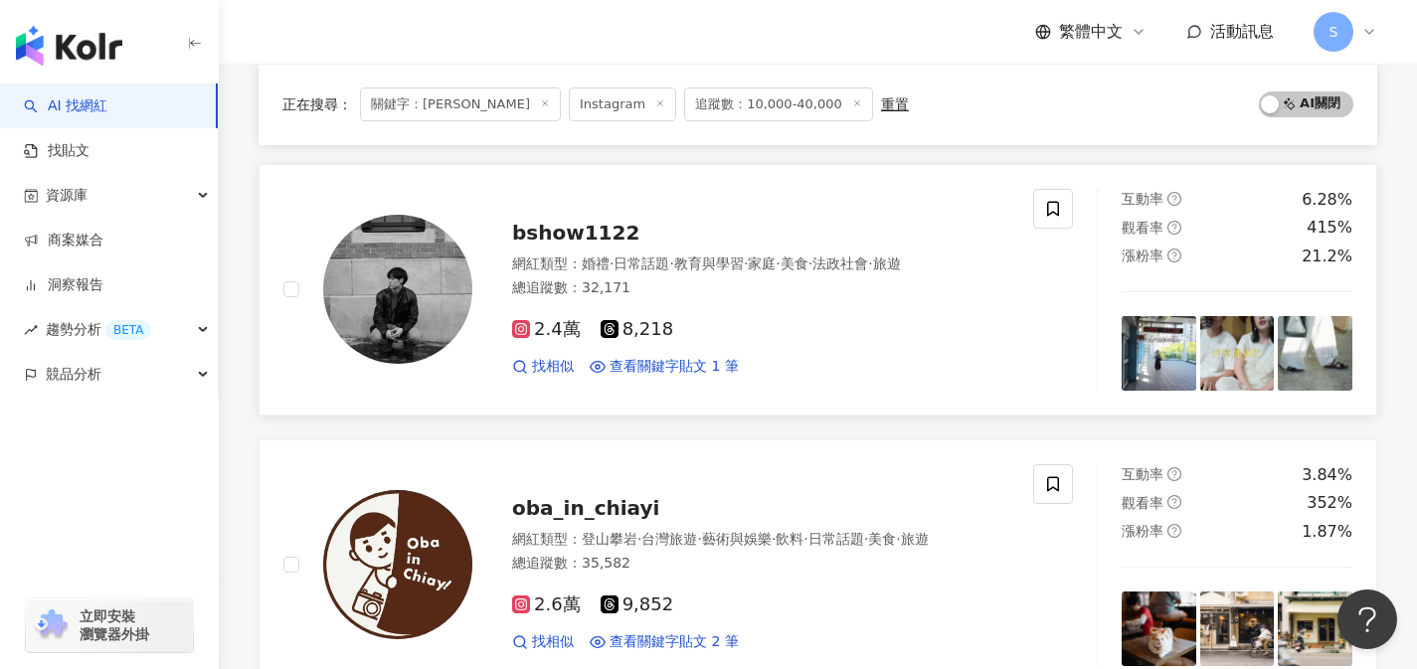
click at [696, 326] on div "2.4萬 8,218" at bounding box center [760, 330] width 497 height 22
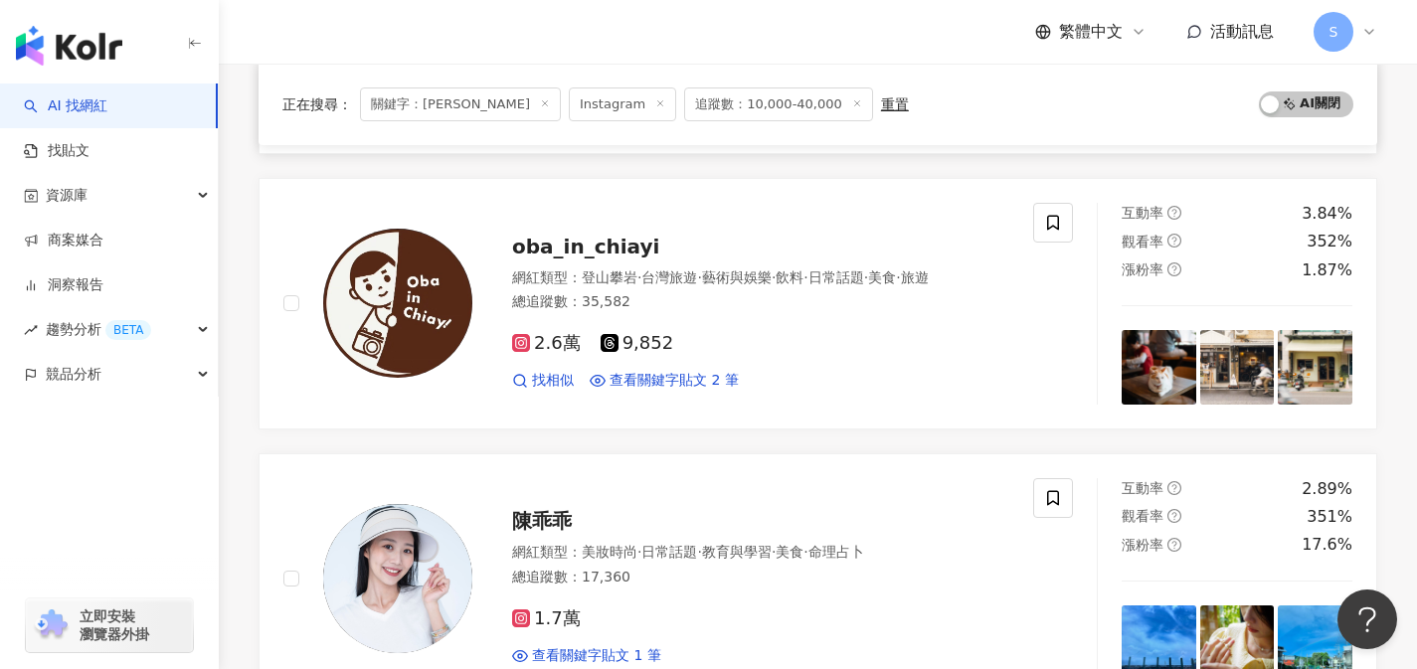
scroll to position [1270, 0]
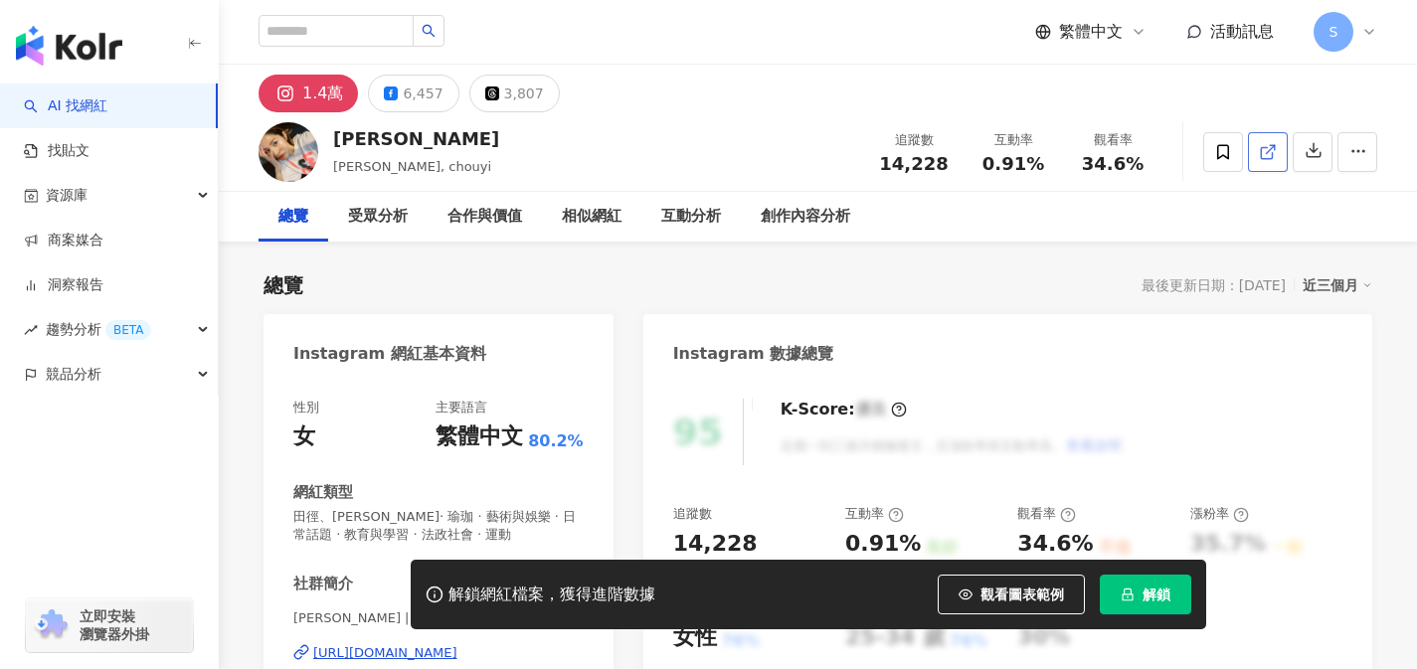
click at [1268, 155] on icon at bounding box center [1268, 152] width 18 height 18
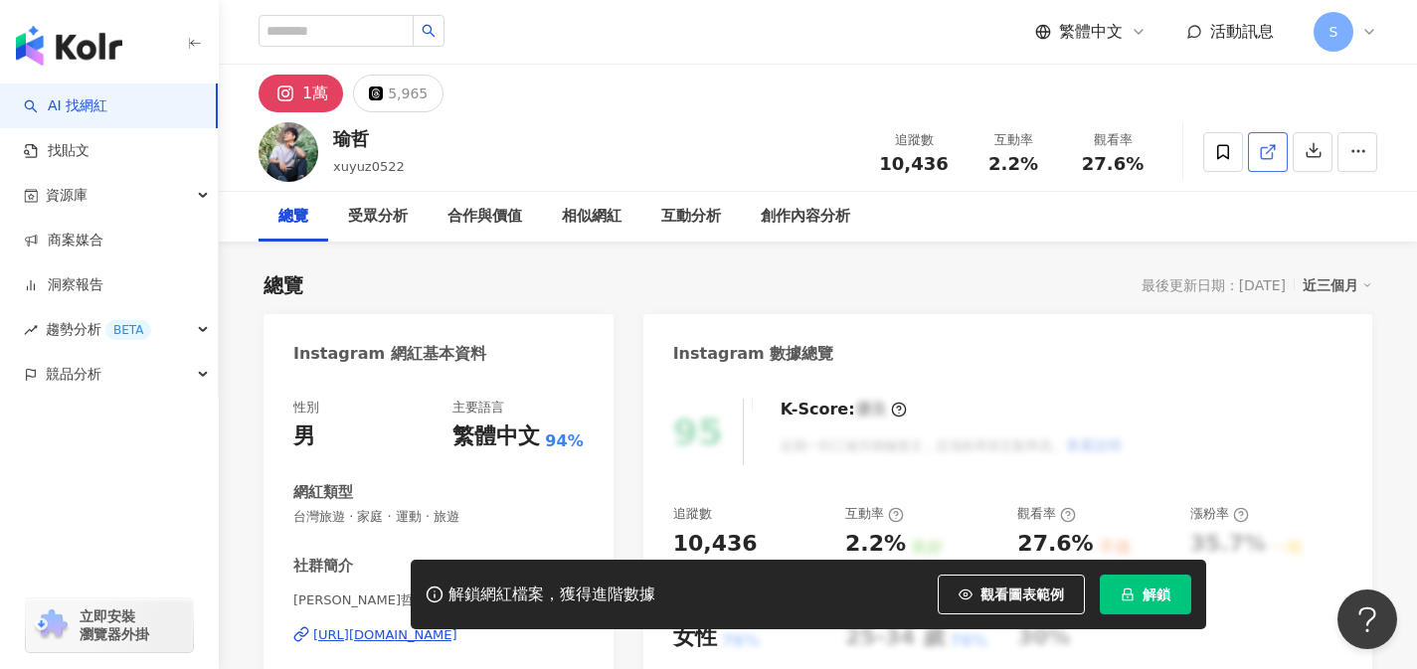
click at [1275, 154] on icon at bounding box center [1268, 152] width 18 height 18
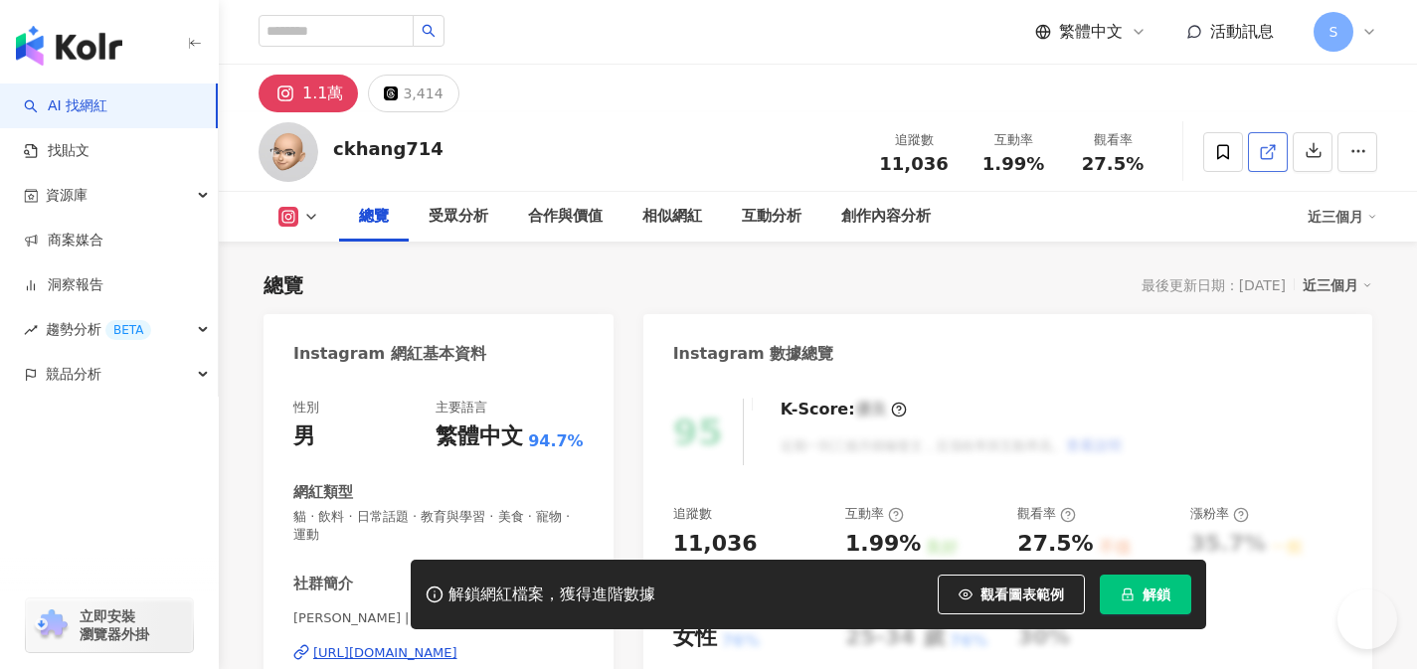
click at [1260, 159] on icon at bounding box center [1268, 152] width 18 height 18
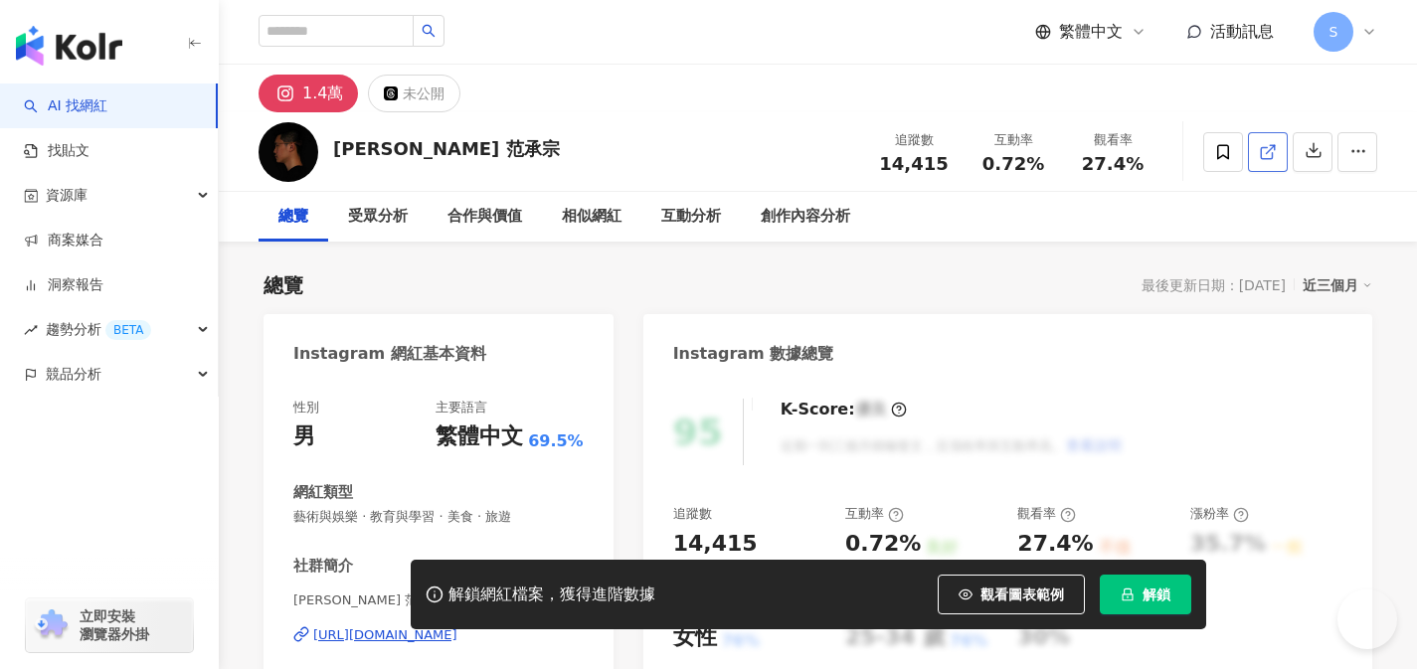
click at [1261, 162] on link at bounding box center [1268, 152] width 40 height 40
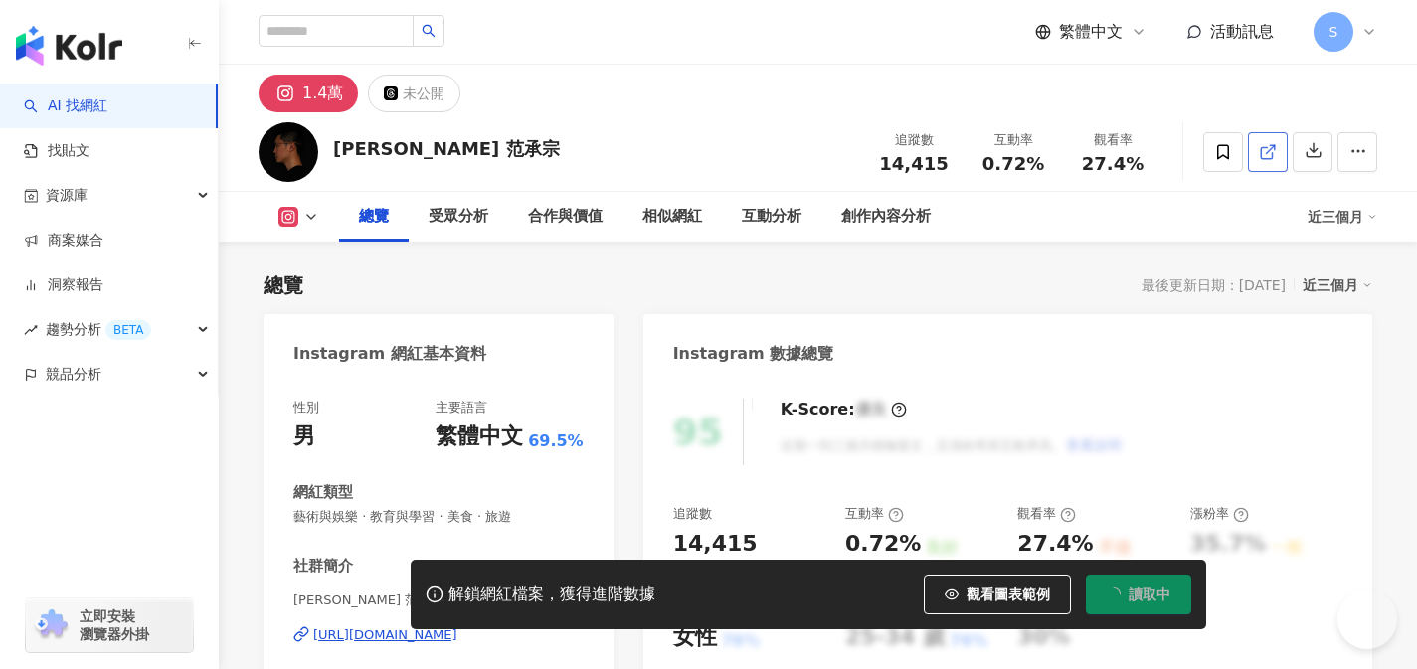
click at [1271, 138] on link at bounding box center [1268, 152] width 40 height 40
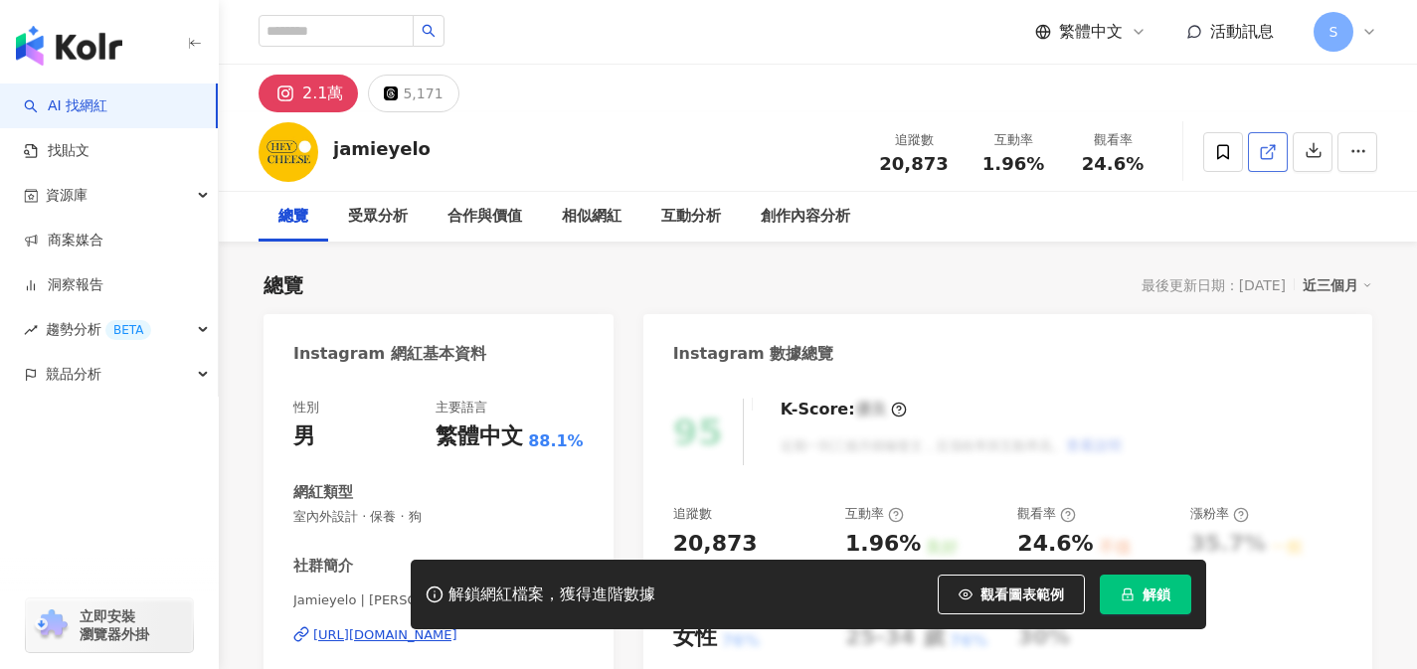
click at [1265, 157] on icon at bounding box center [1268, 152] width 18 height 18
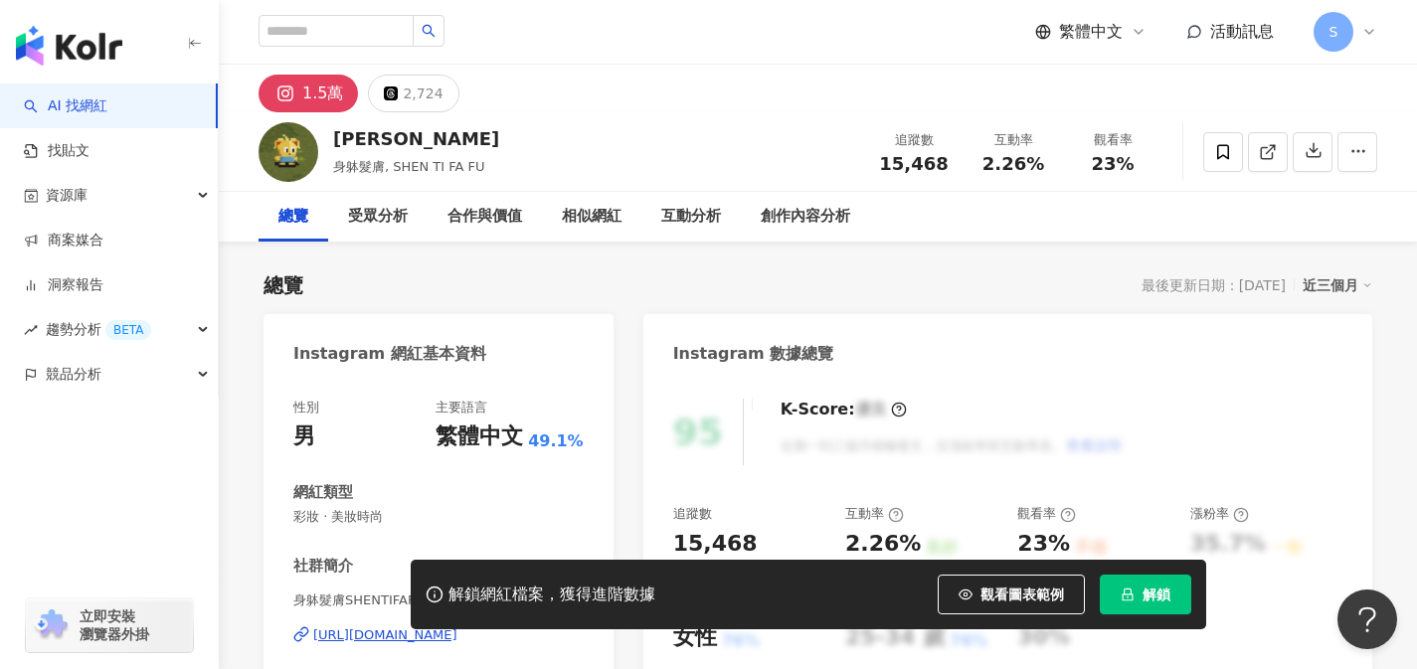
click at [1281, 166] on link at bounding box center [1268, 152] width 40 height 40
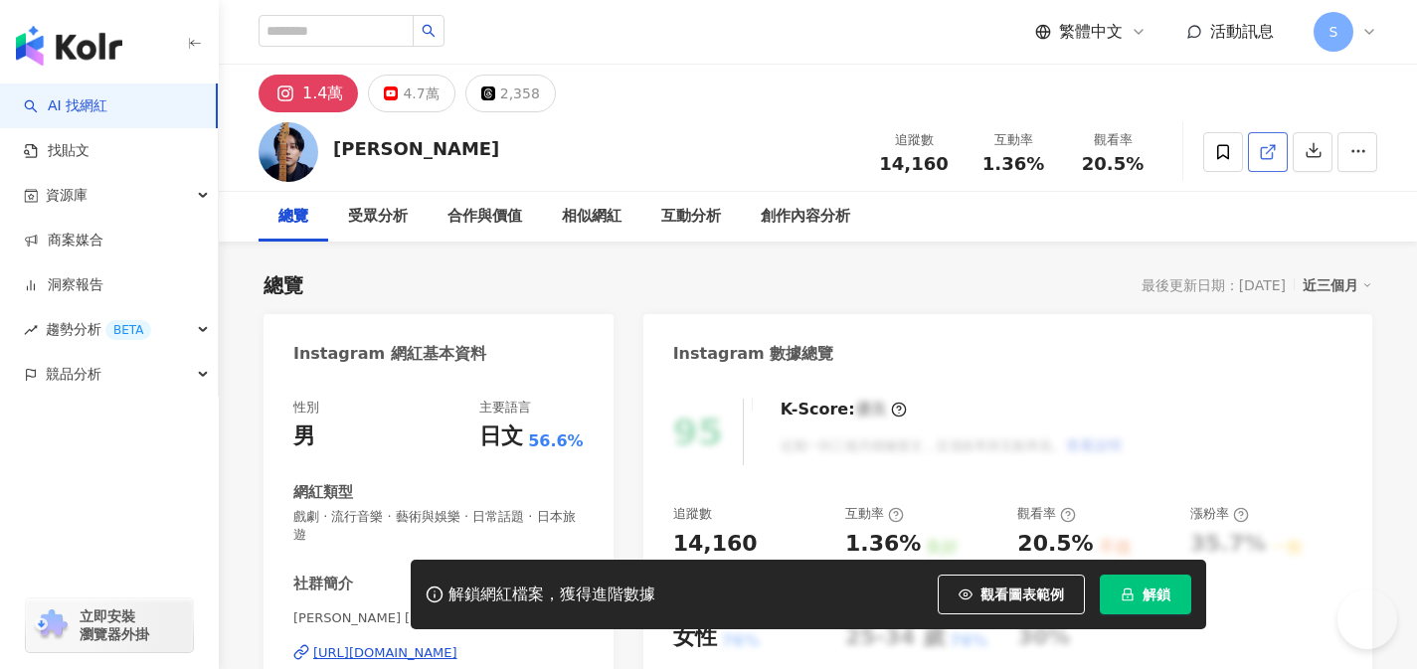
click at [1260, 162] on link at bounding box center [1268, 152] width 40 height 40
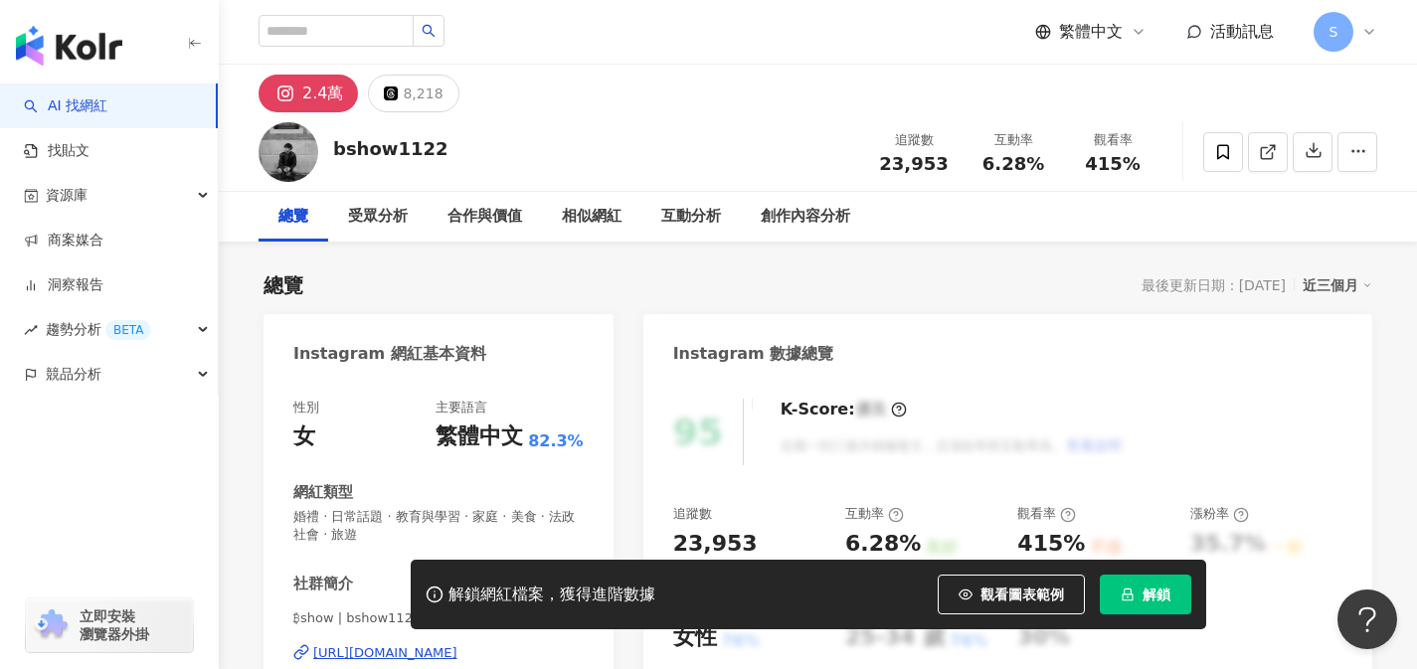
click at [1263, 151] on icon at bounding box center [1268, 152] width 18 height 18
